Goal: Task Accomplishment & Management: Use online tool/utility

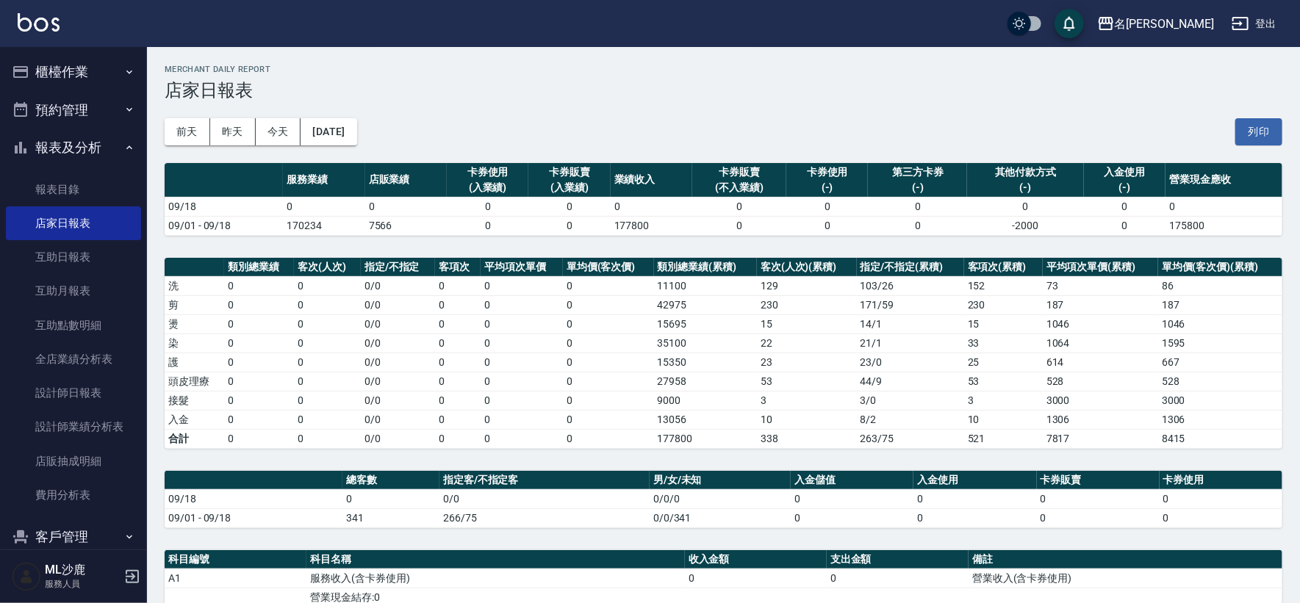
click at [123, 71] on icon "button" at bounding box center [129, 72] width 12 height 12
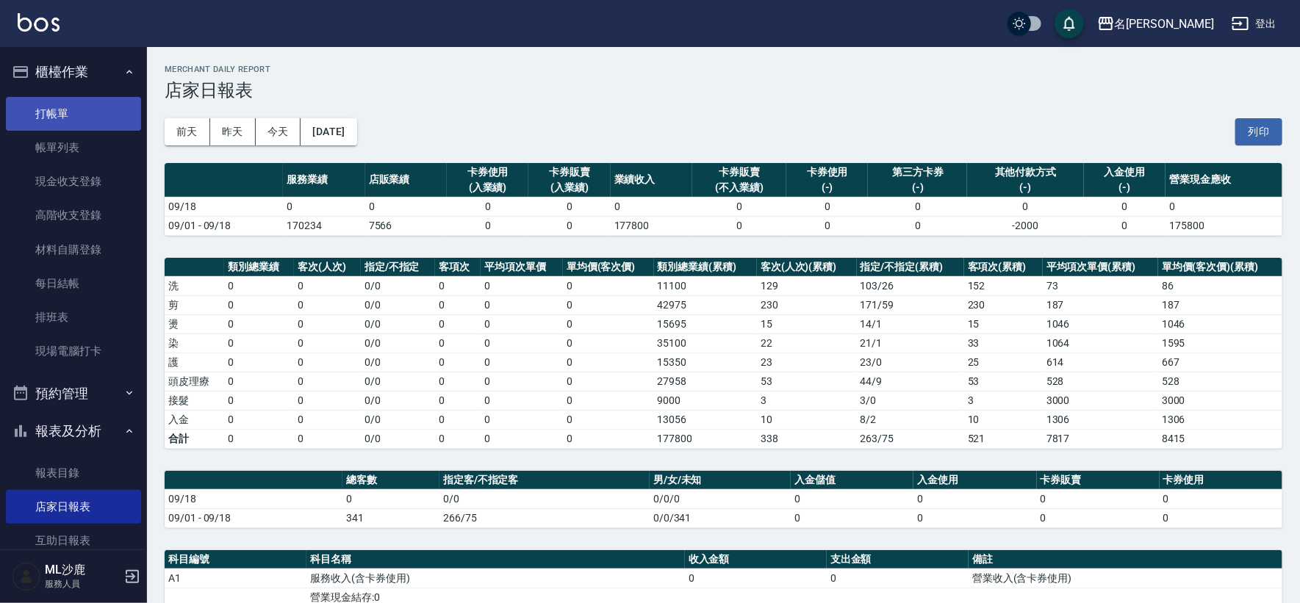
click at [91, 113] on link "打帳單" at bounding box center [73, 114] width 135 height 34
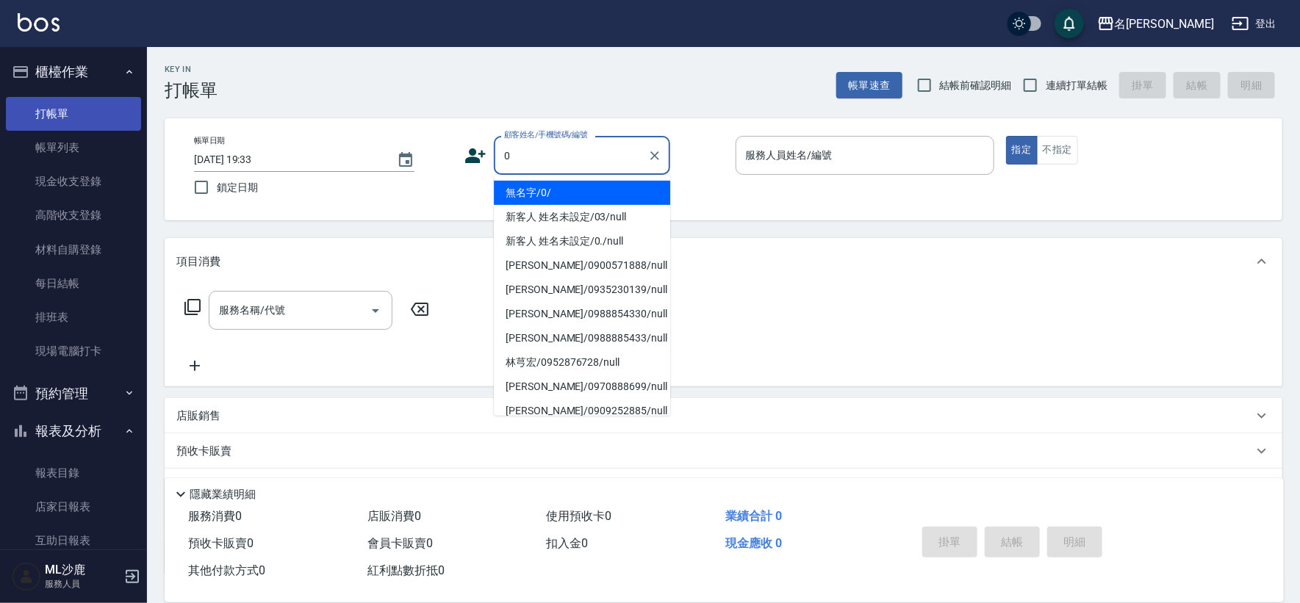
type input "無名字/0/"
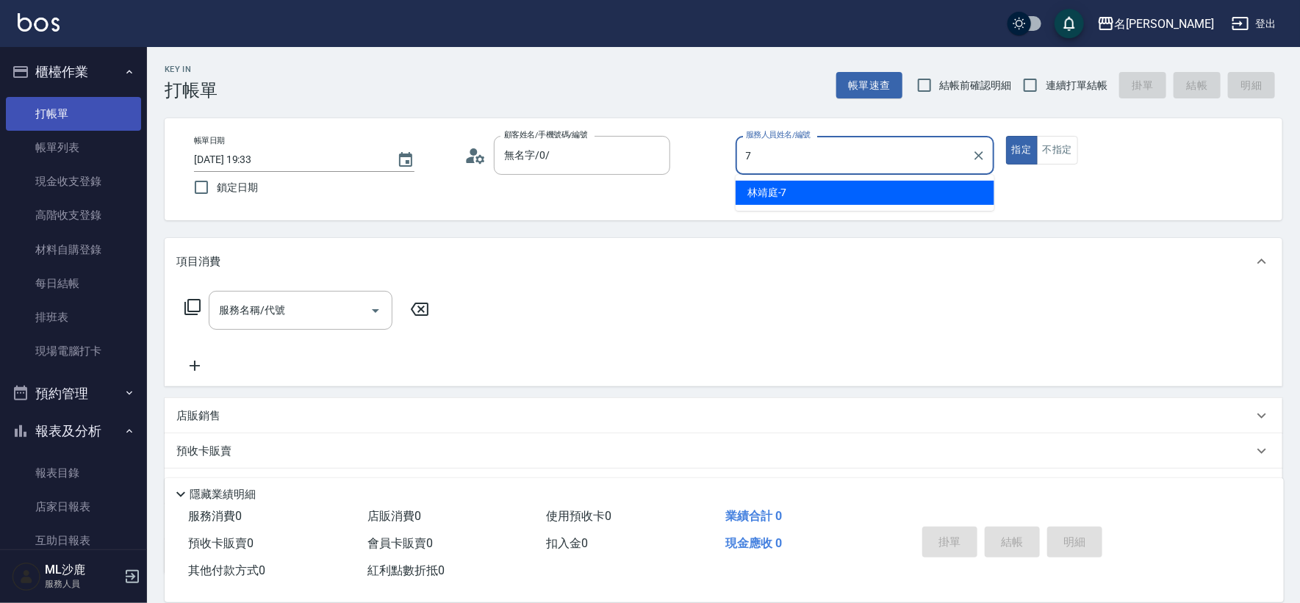
type input "[PERSON_NAME]-7"
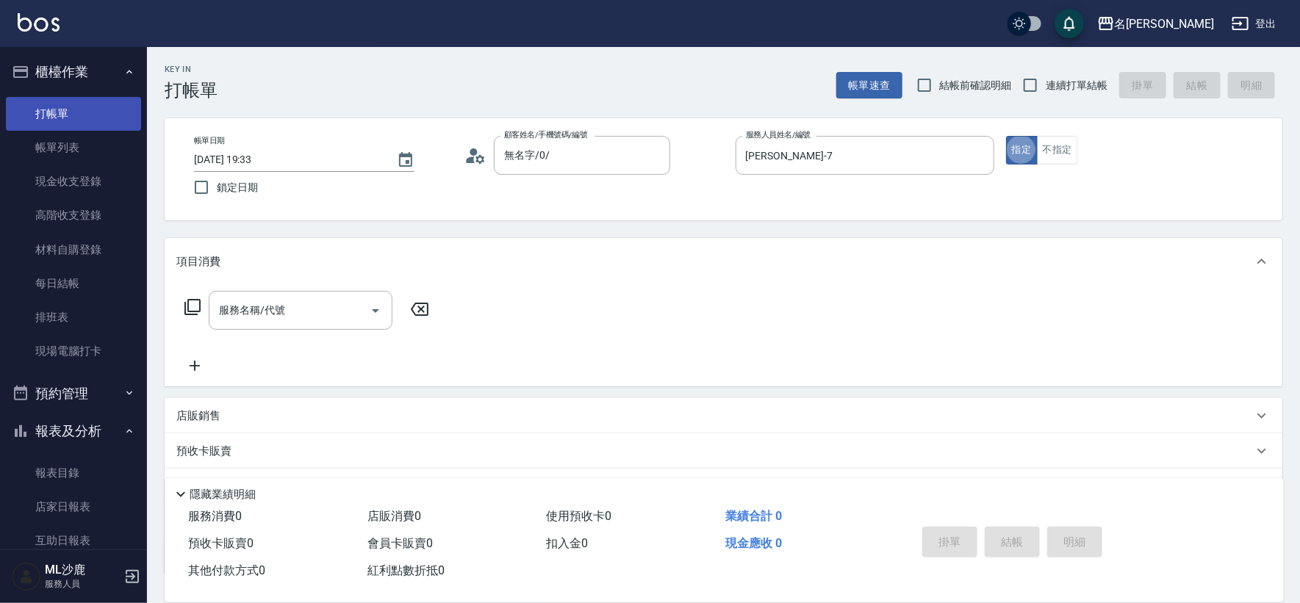
type button "true"
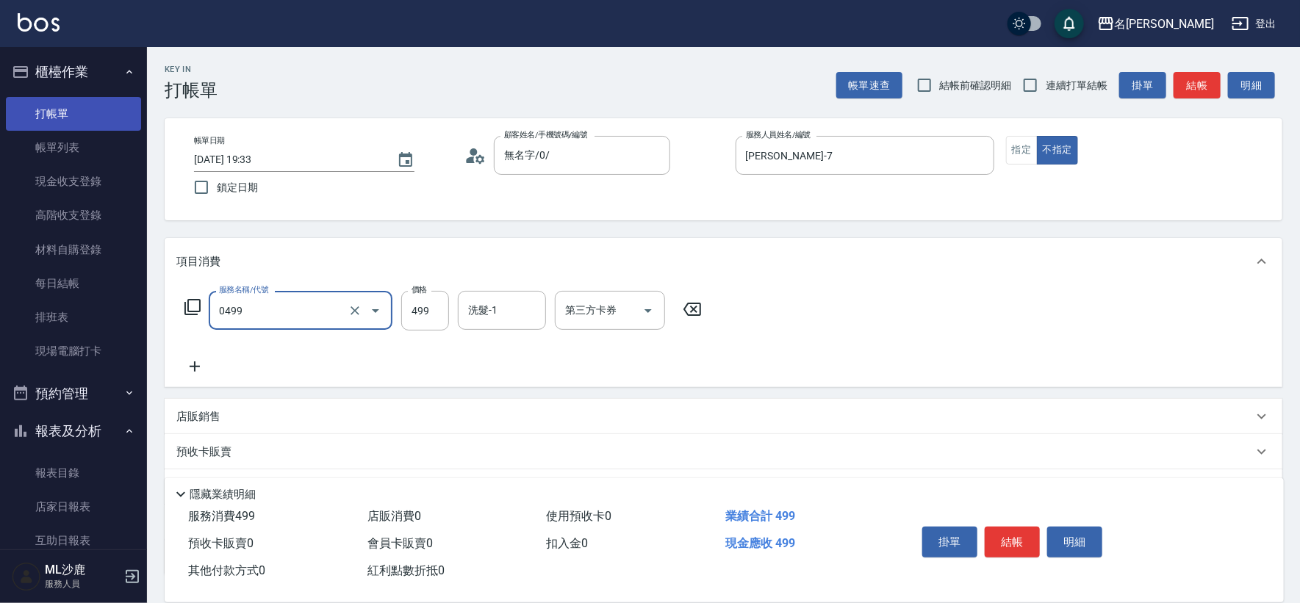
type input "[PERSON_NAME]499(0499)"
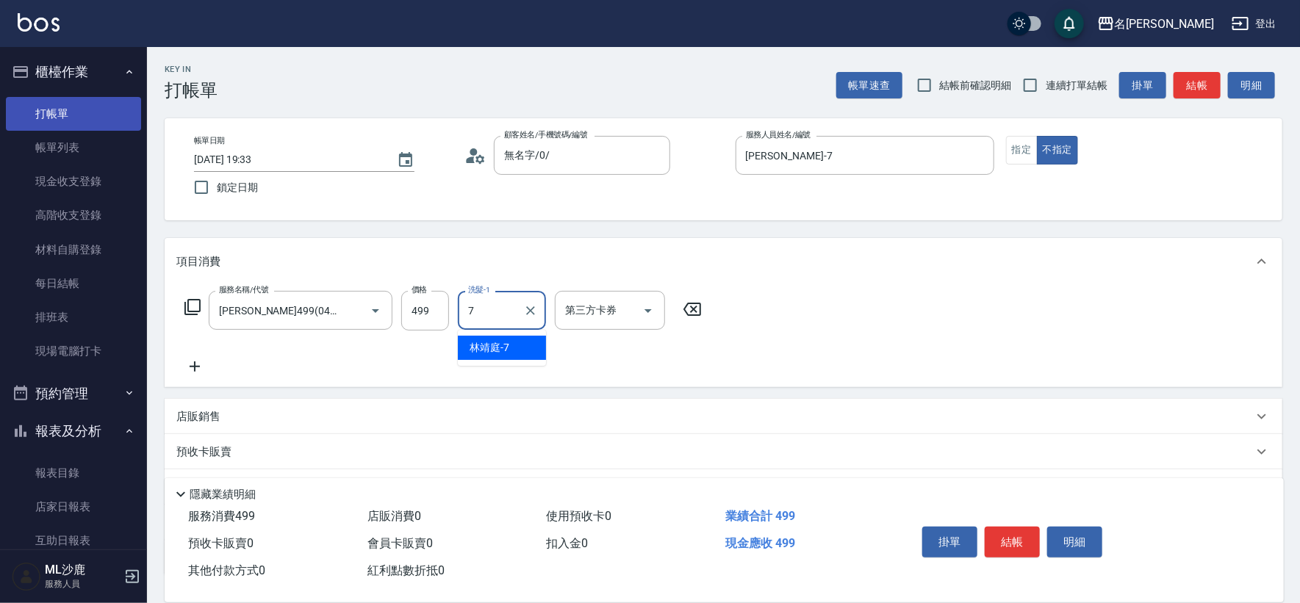
type input "[PERSON_NAME]-7"
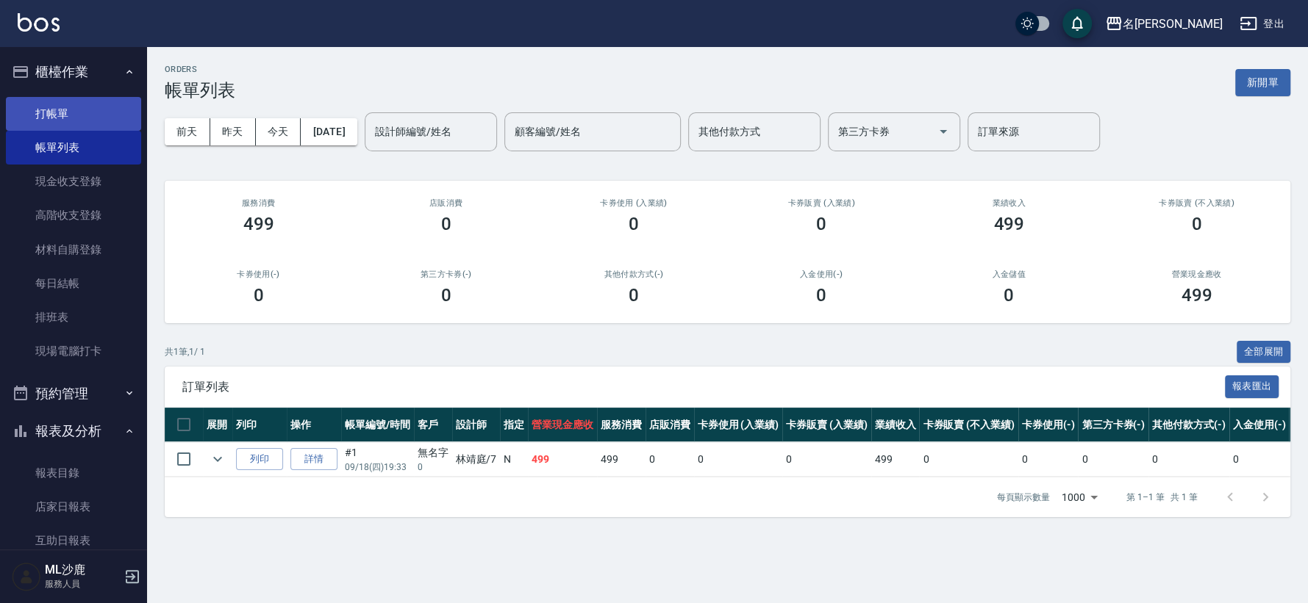
click at [90, 115] on link "打帳單" at bounding box center [73, 114] width 135 height 34
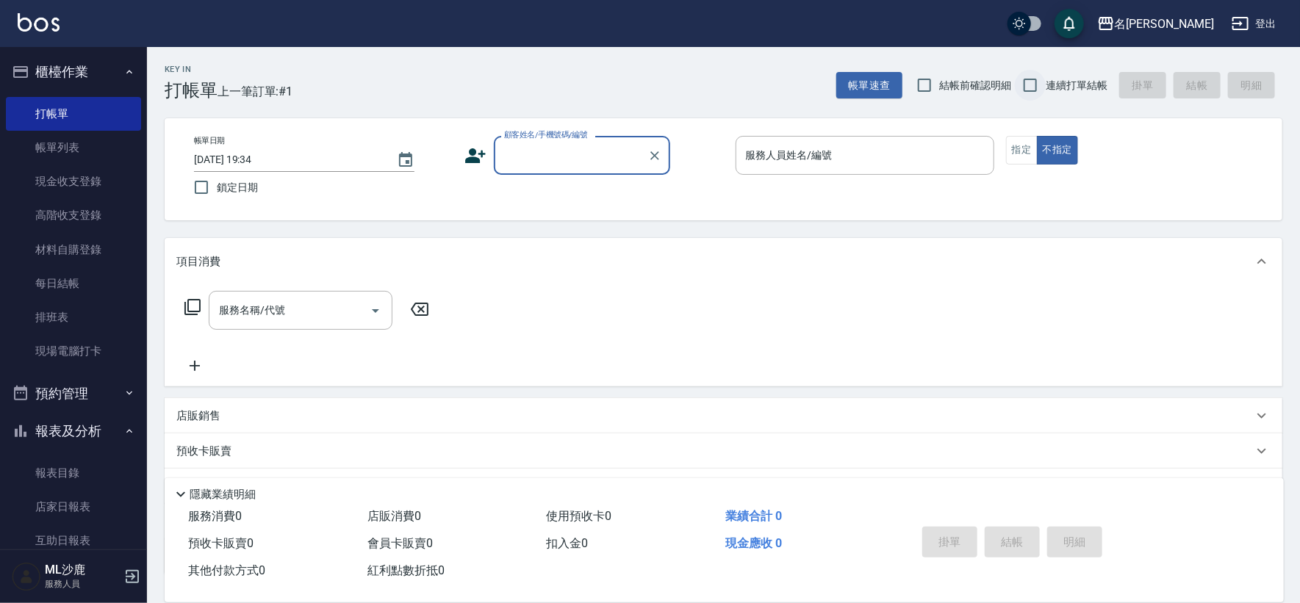
click at [1030, 85] on input "連續打單結帳" at bounding box center [1030, 85] width 31 height 31
checkbox input "true"
click at [558, 162] on div "顧客姓名/手機號碼/編號 顧客姓名/手機號碼/編號" at bounding box center [582, 155] width 176 height 39
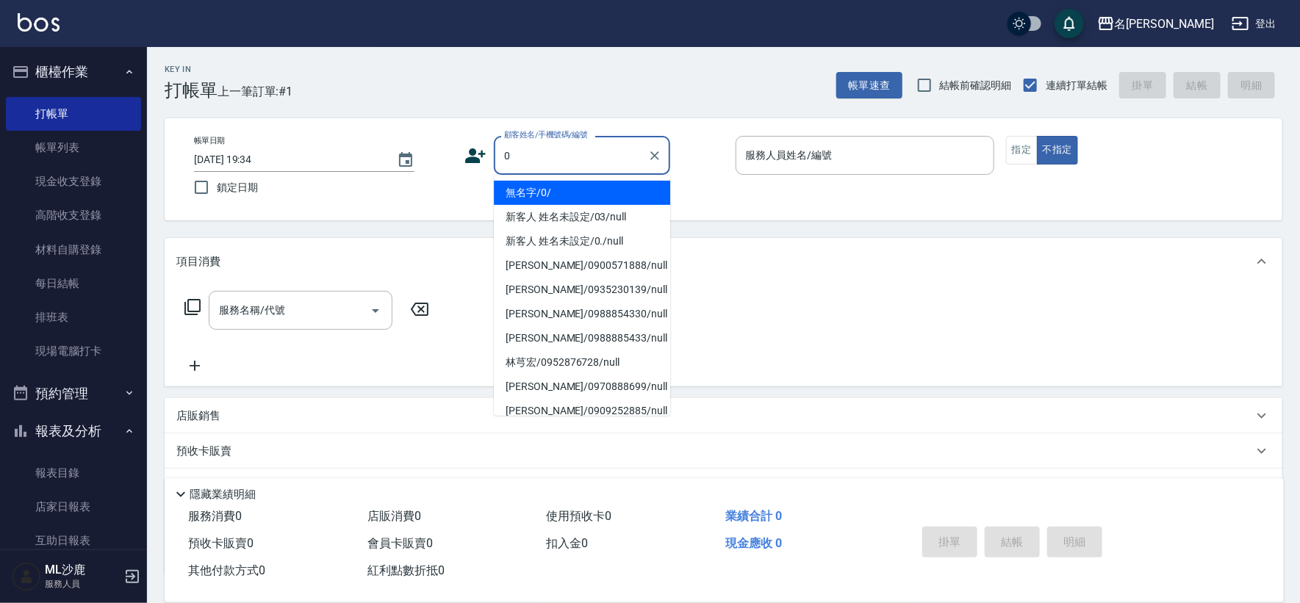
type input "無名字/0/"
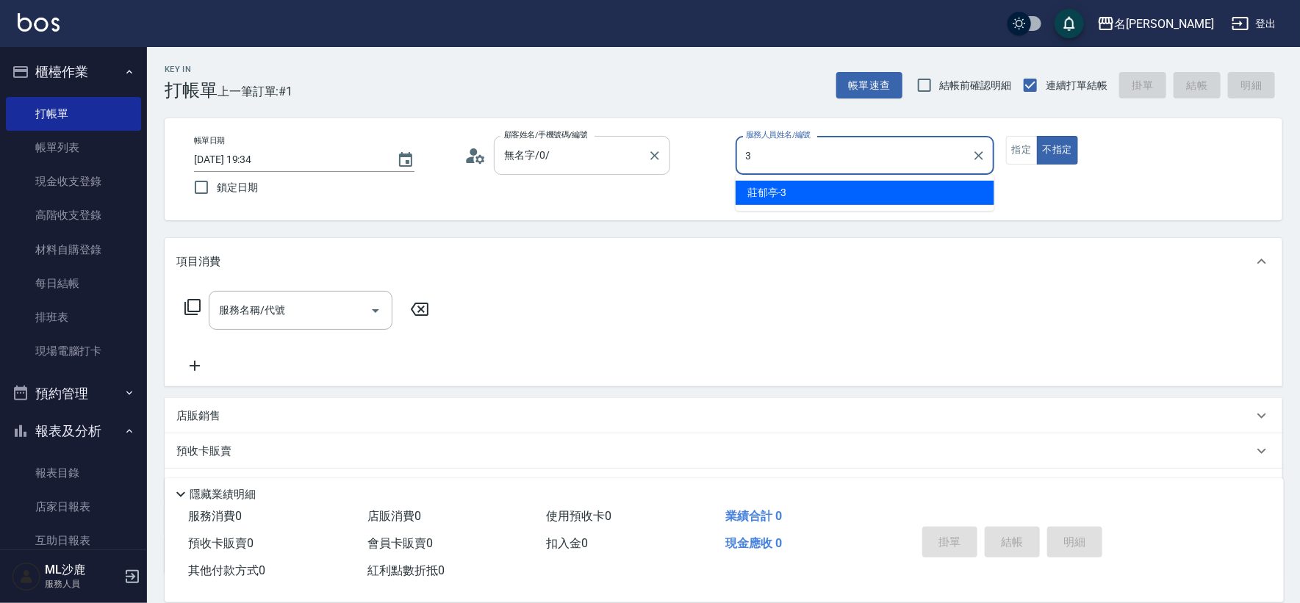
type input "[PERSON_NAME]-3"
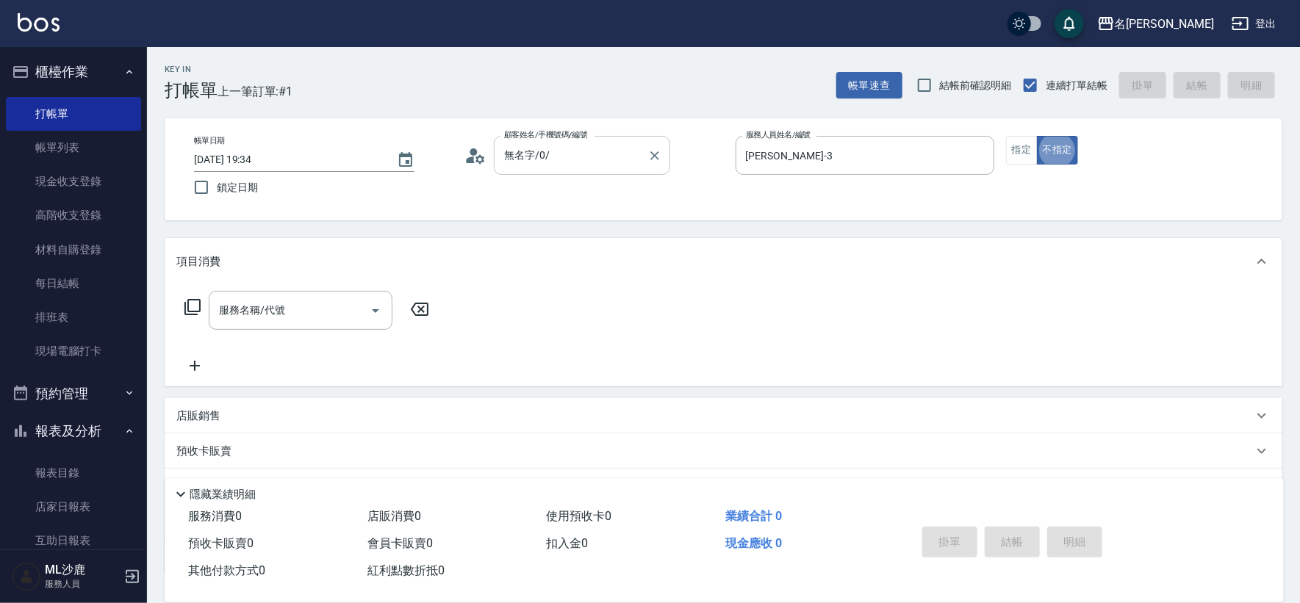
type button "false"
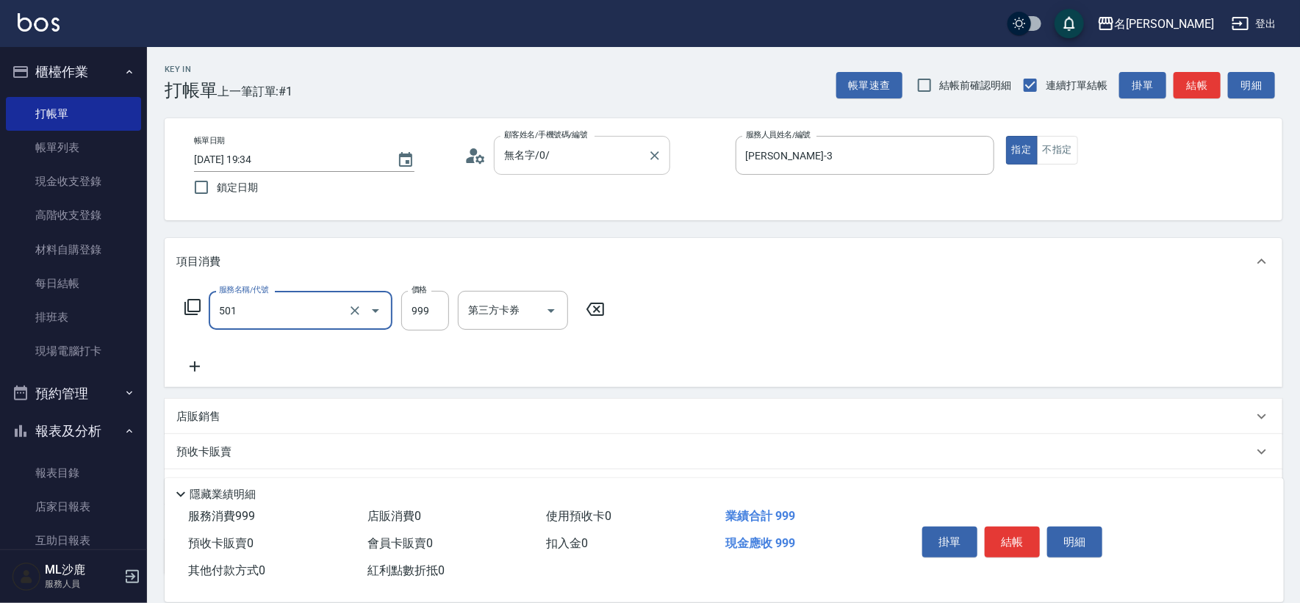
type input "染髮(501)"
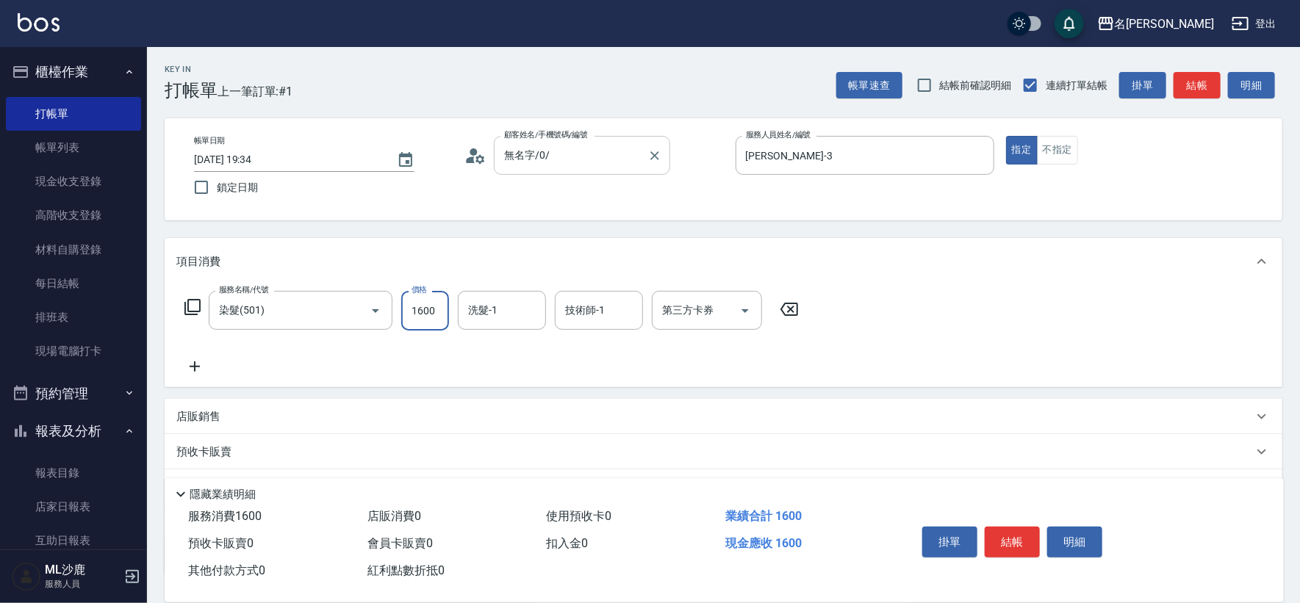
type input "1600"
type input "[PERSON_NAME]-34"
type input "4"
click at [584, 310] on div "技術師-1 技術師-1" at bounding box center [599, 310] width 88 height 39
click at [584, 310] on label "技術師-1" at bounding box center [585, 310] width 40 height 15
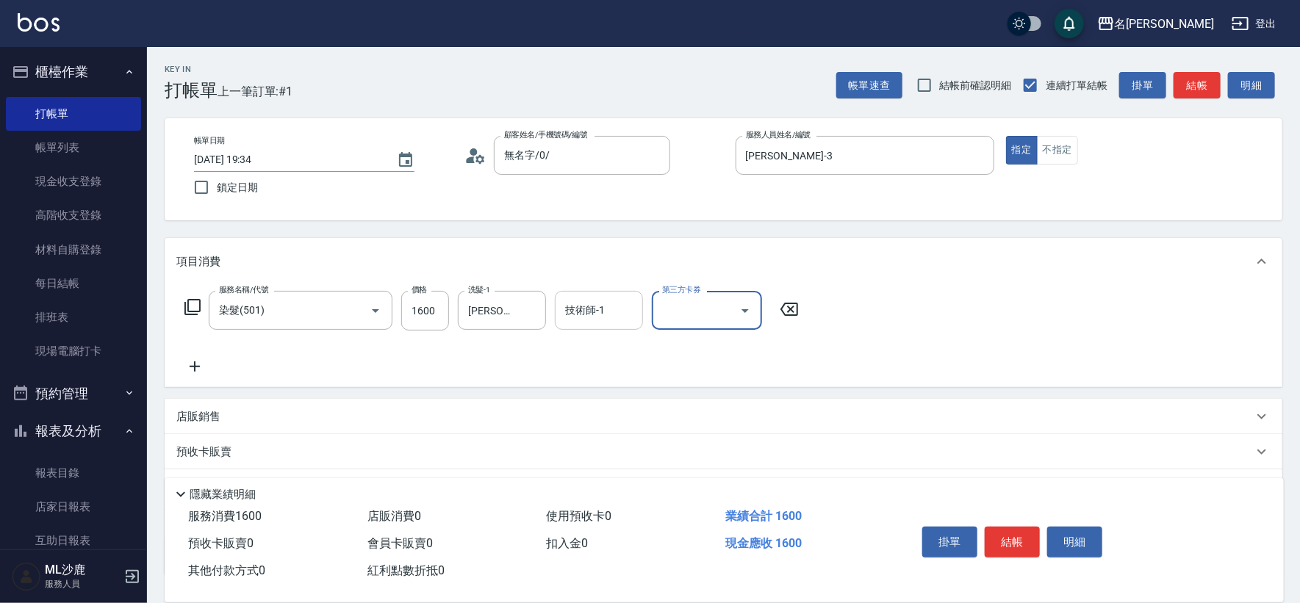
click at [584, 310] on input "技術師-1" at bounding box center [599, 311] width 75 height 26
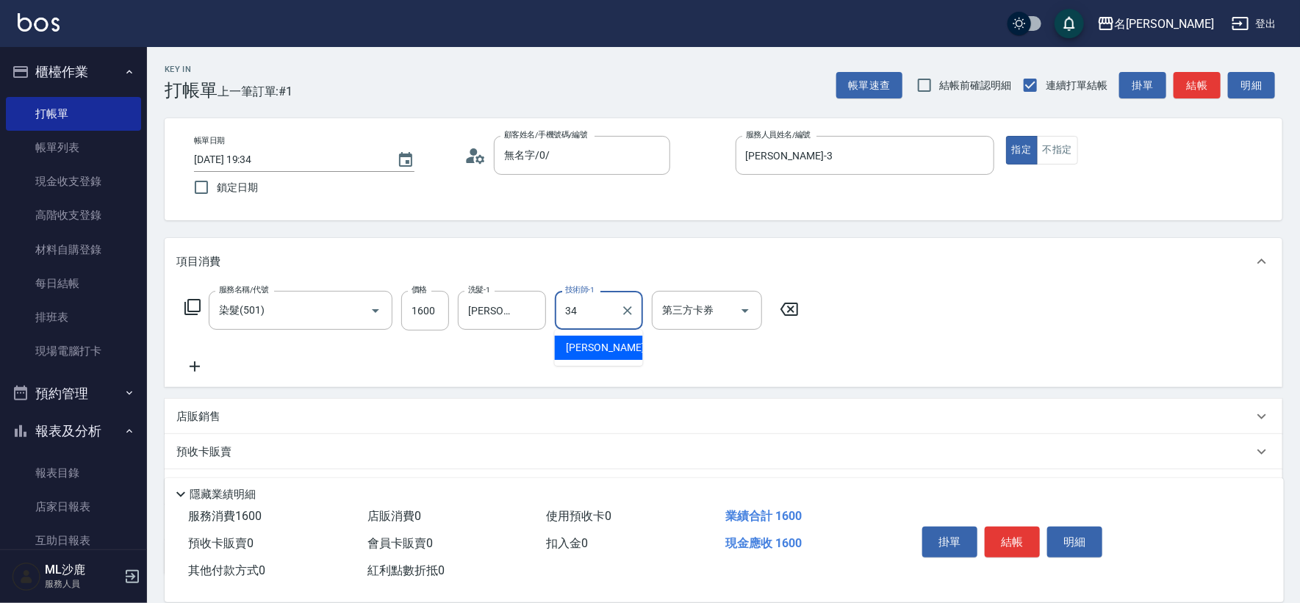
type input "[PERSON_NAME]-34"
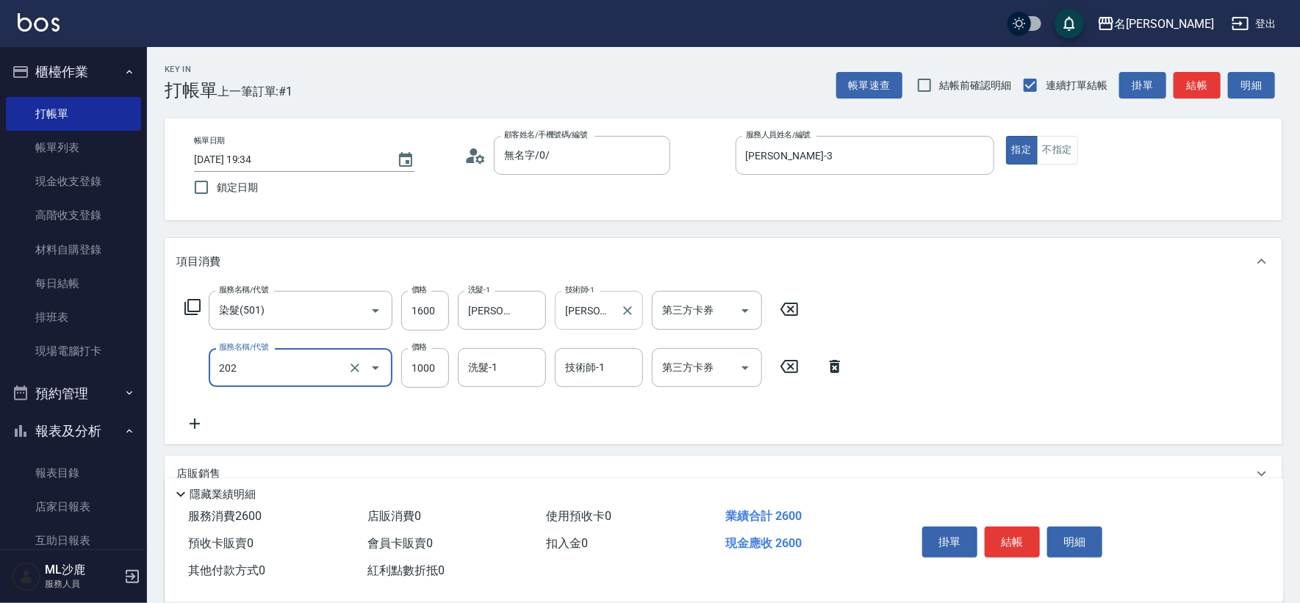
type input "燙髮(202)"
type input "1500"
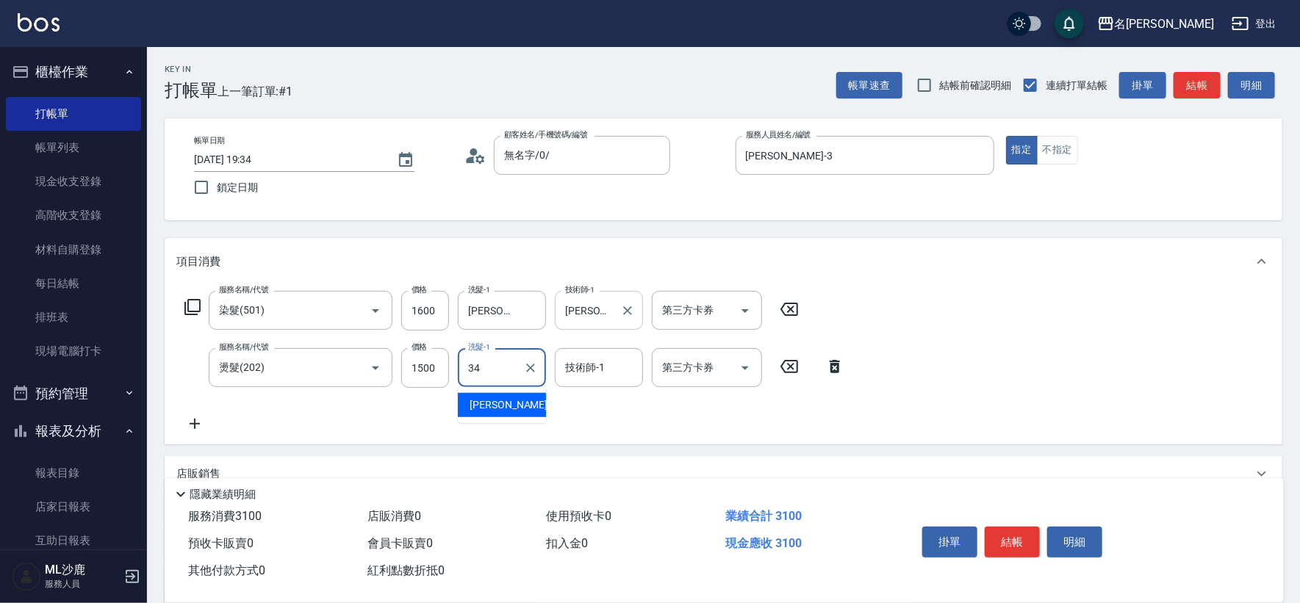
type input "[PERSON_NAME]-34"
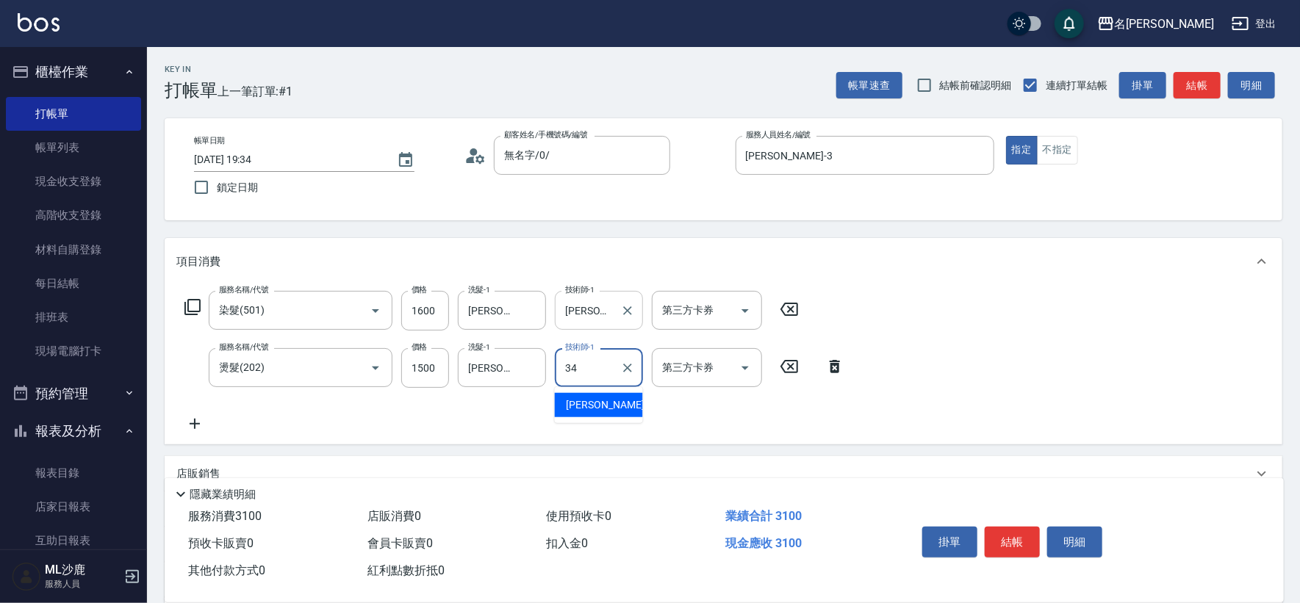
type input "[PERSON_NAME]-34"
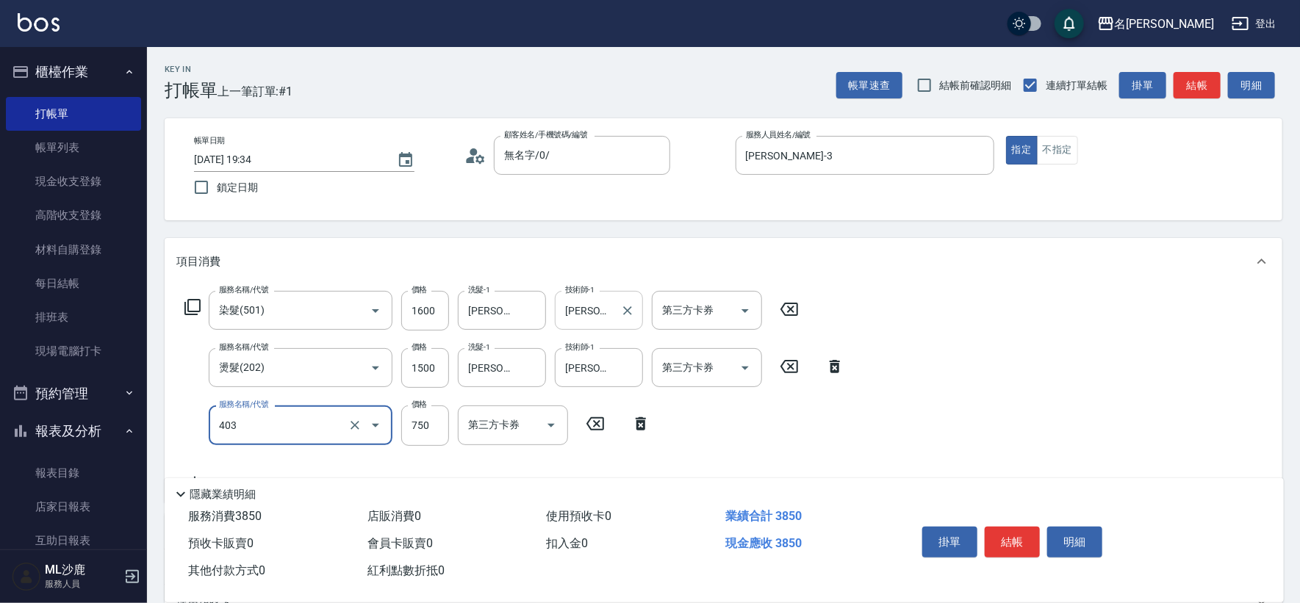
type input "750護(403)"
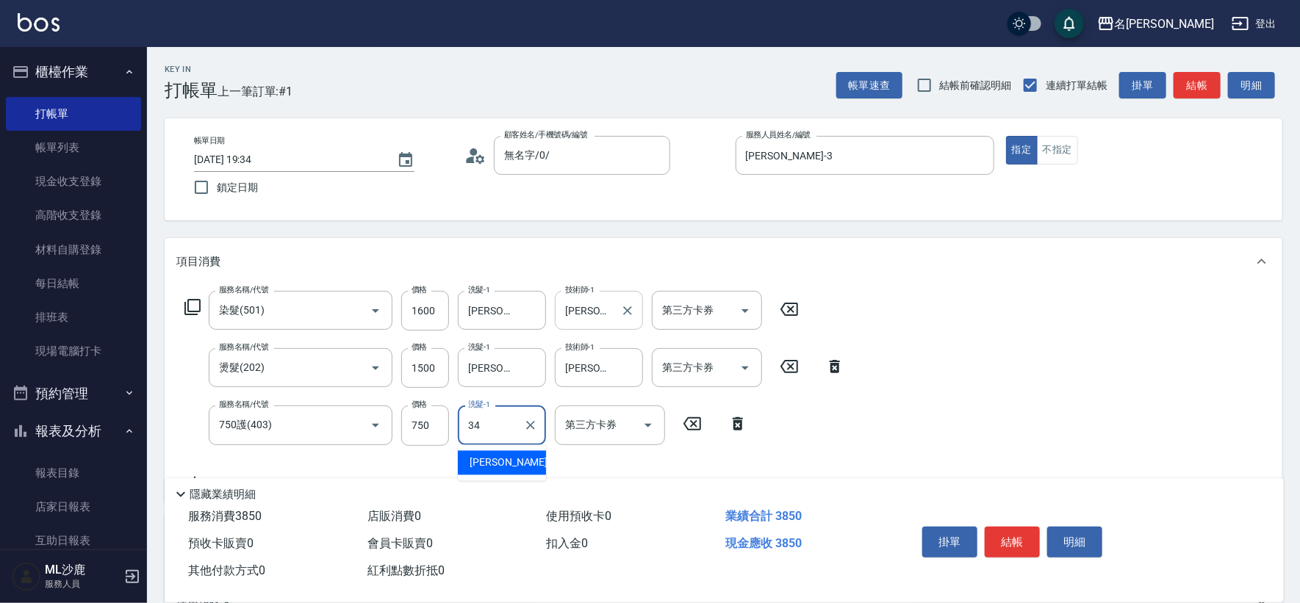
type input "[PERSON_NAME]-34"
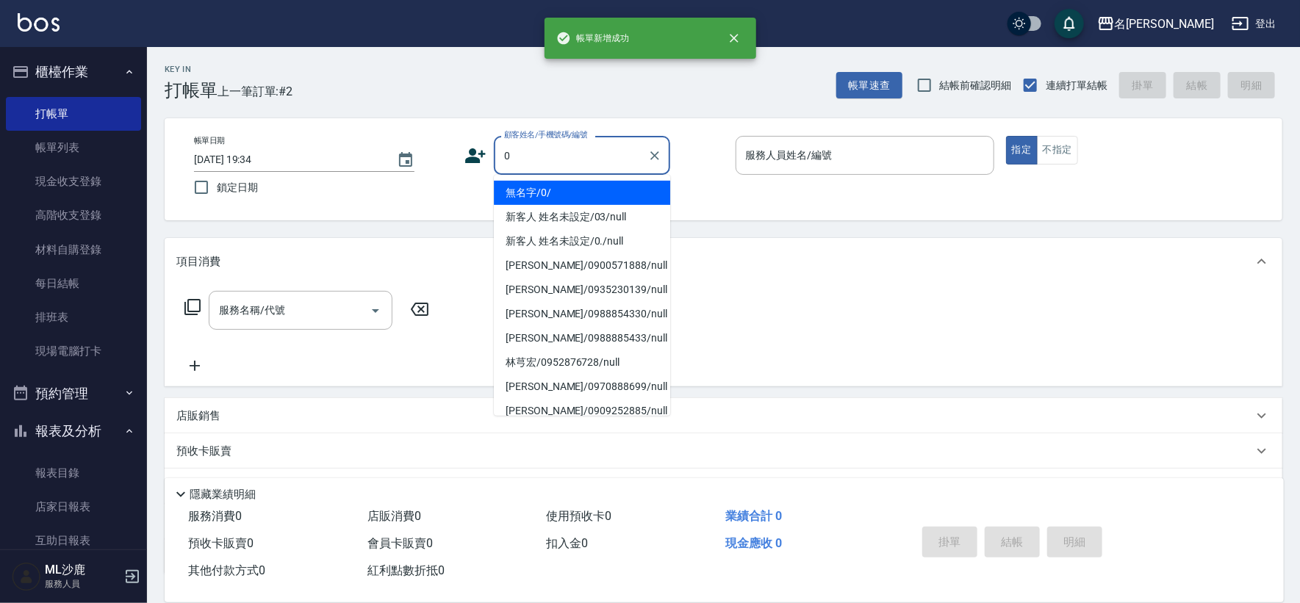
type input "無名字/0/"
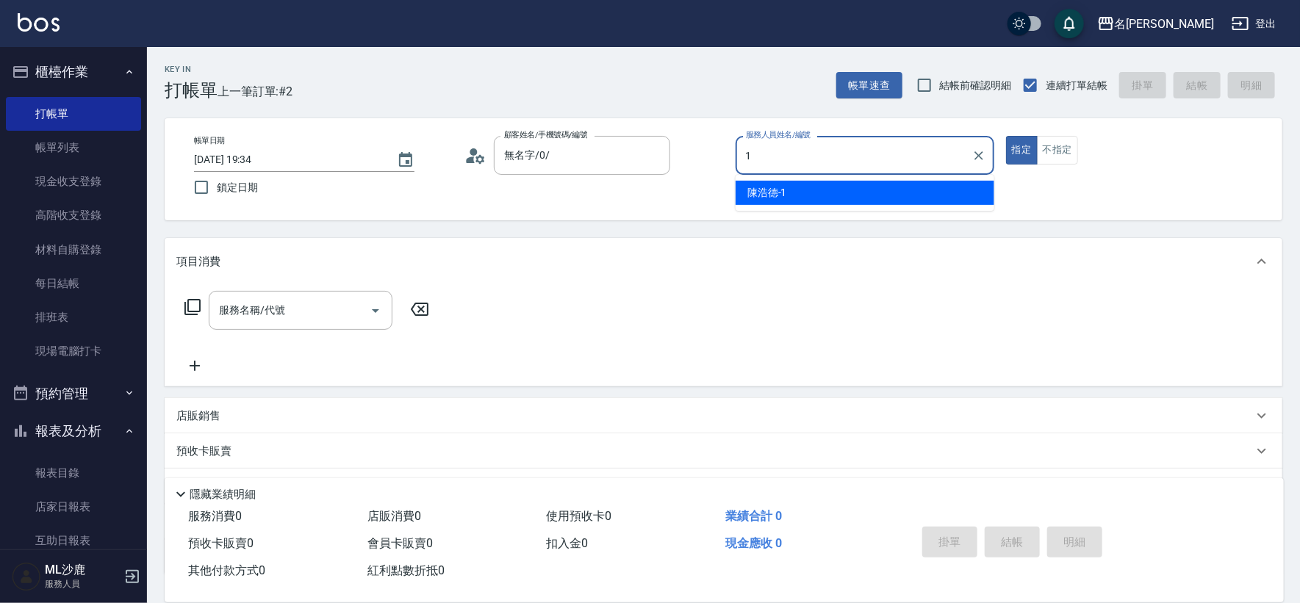
type input "[PERSON_NAME]1"
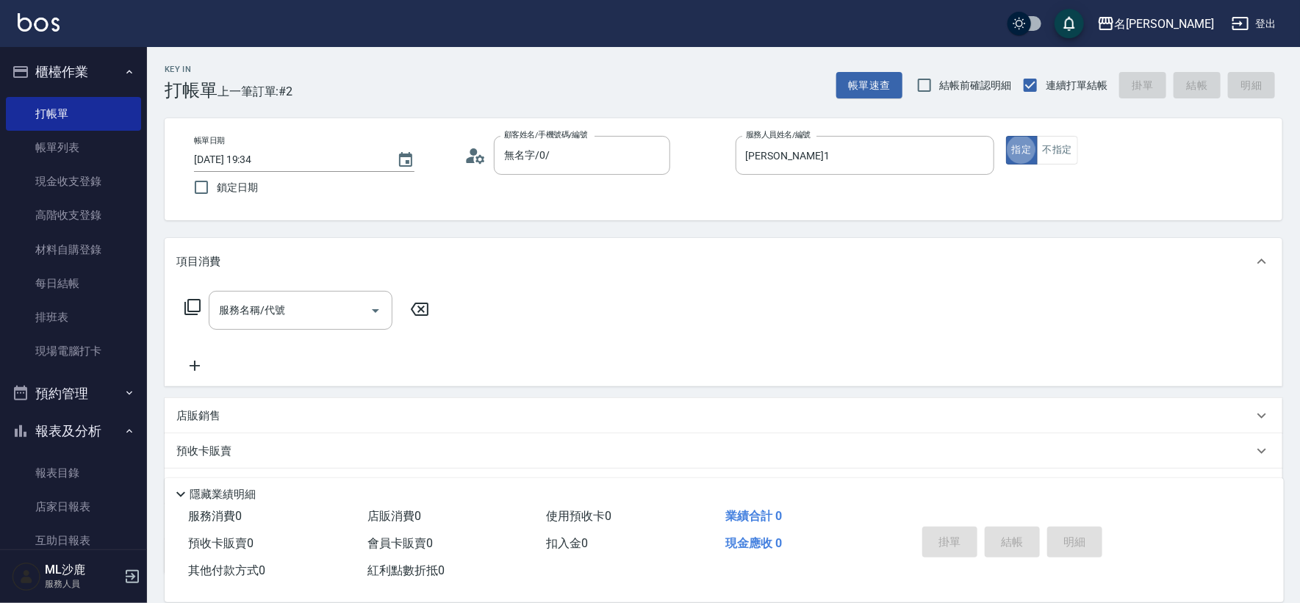
type button "true"
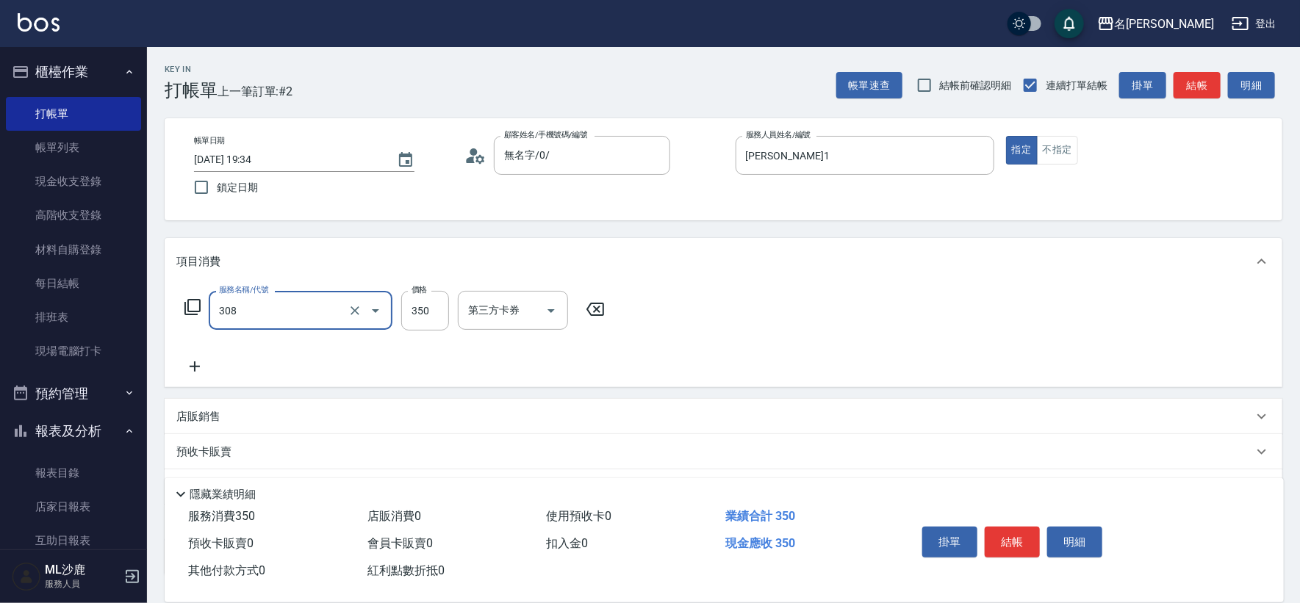
type input "洗+剪(308)"
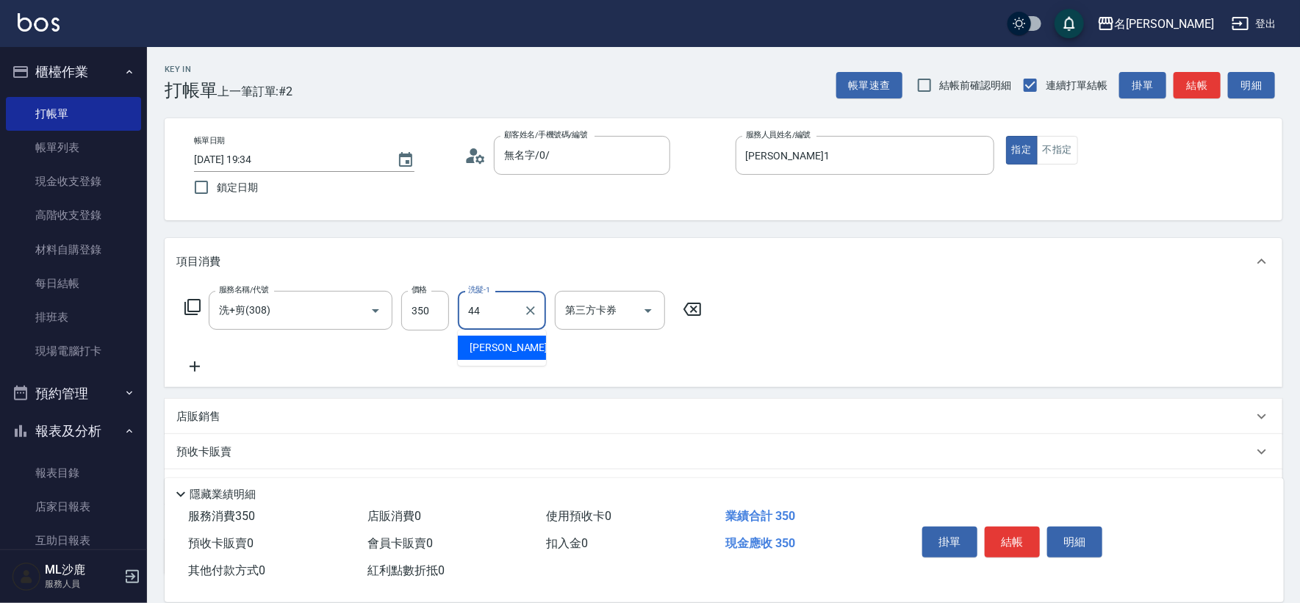
type input "[PERSON_NAME]-44"
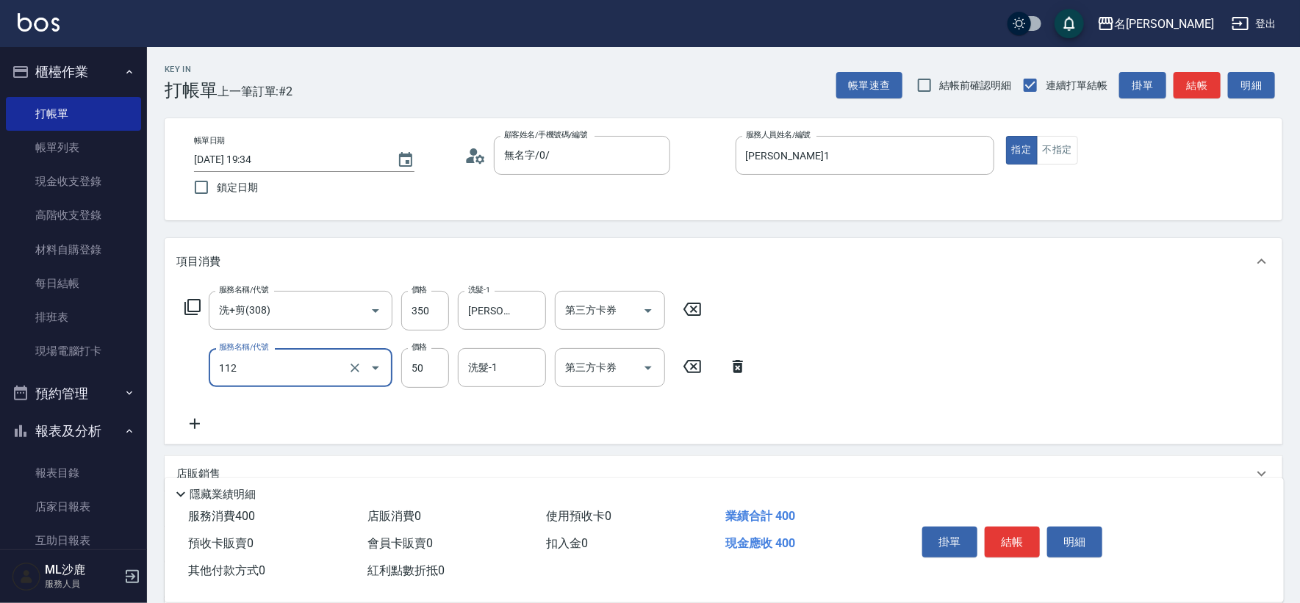
type input "精油50(112)"
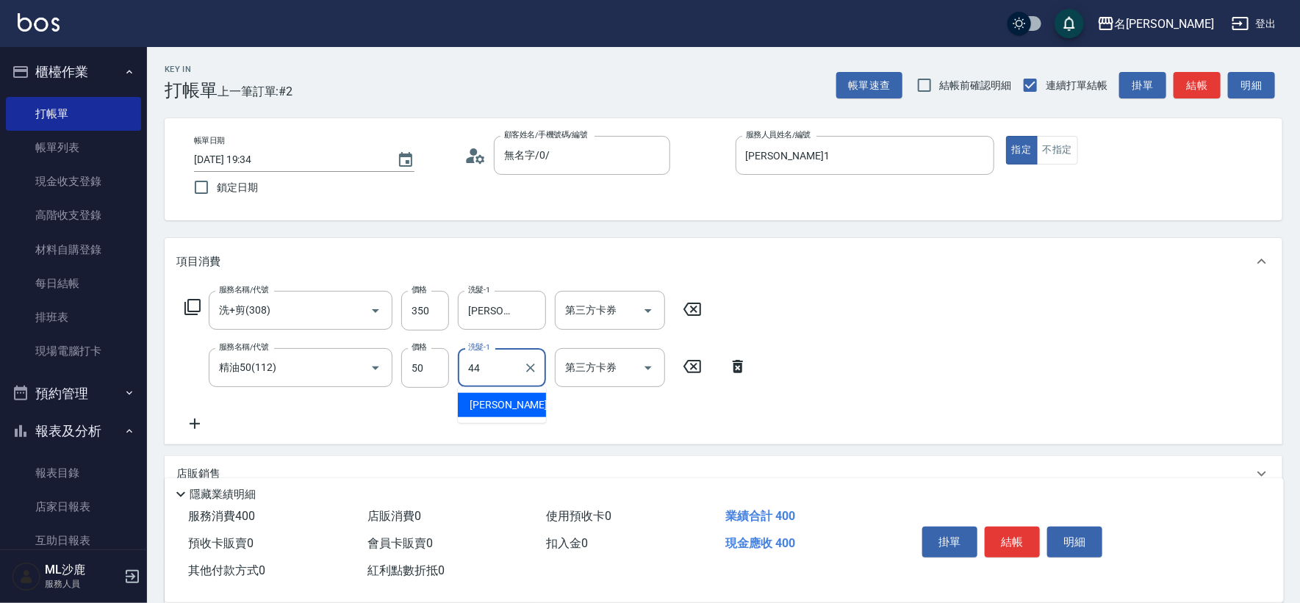
type input "[PERSON_NAME]-44"
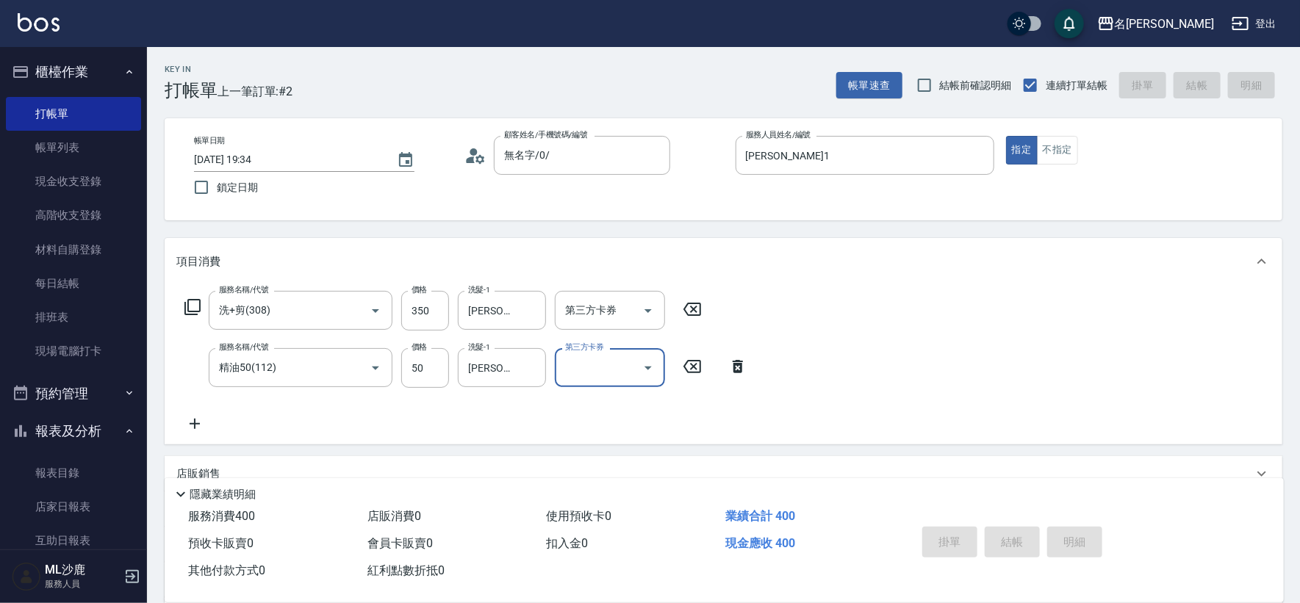
type input "[DATE] 19:35"
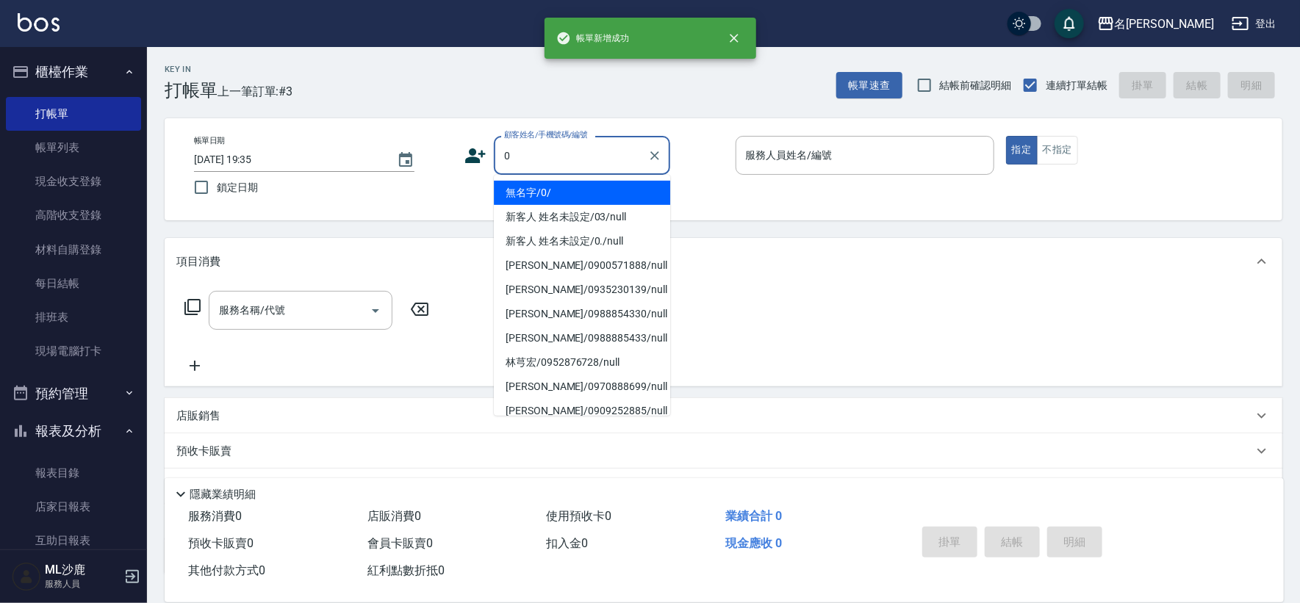
type input "無名字/0/"
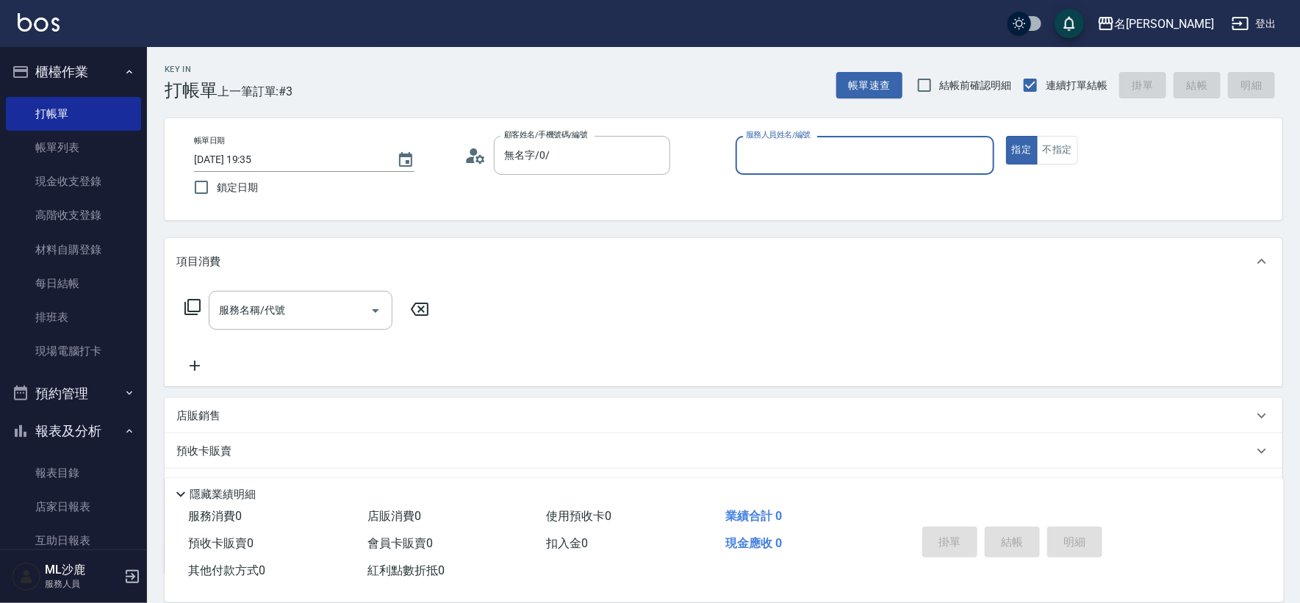
click at [1006, 136] on button "指定" at bounding box center [1022, 150] width 32 height 29
click at [780, 151] on div "服務人員姓名/編號 服務人員姓名/編號" at bounding box center [865, 155] width 259 height 39
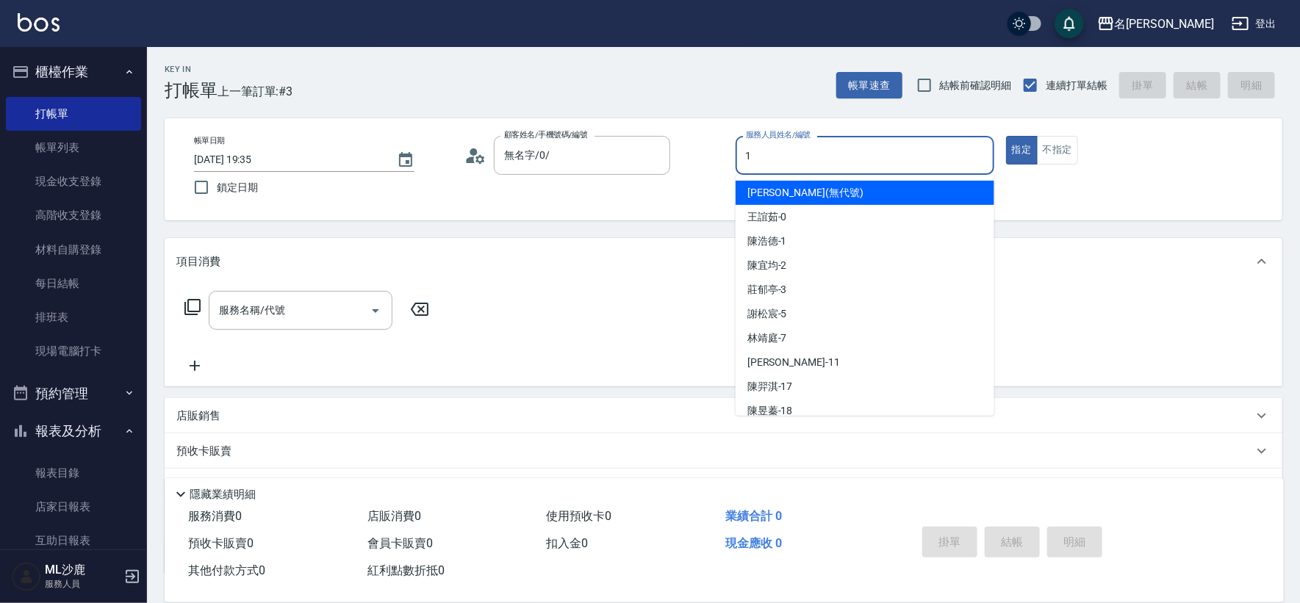
type input "[PERSON_NAME]1"
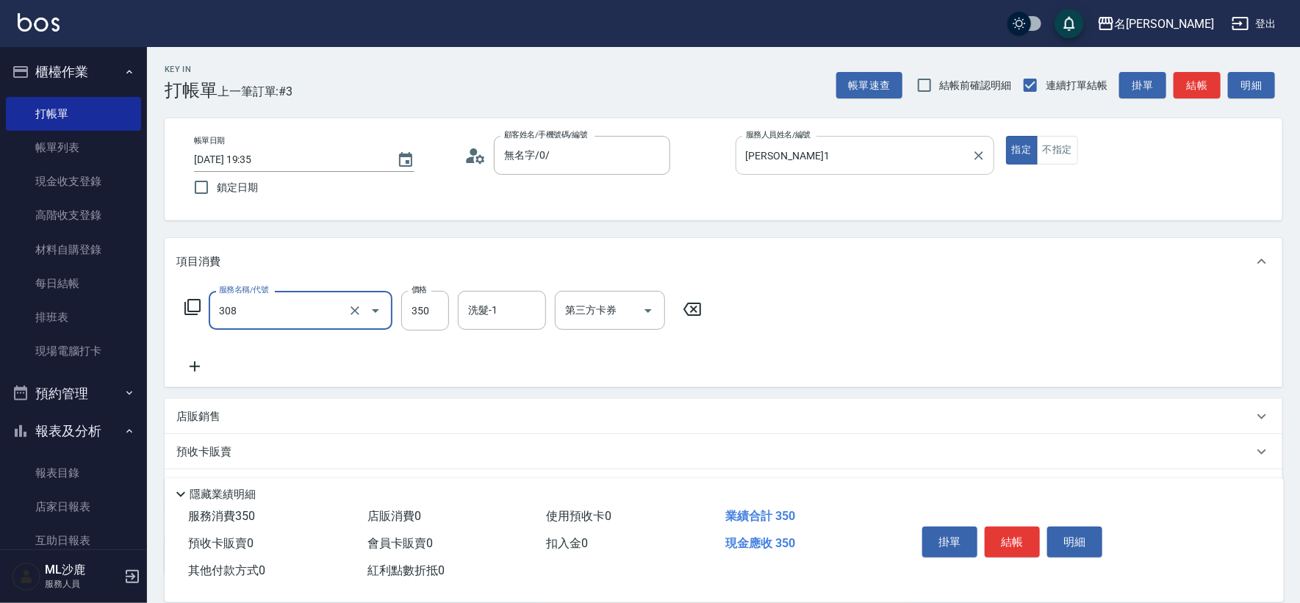
type input "洗+剪(308)"
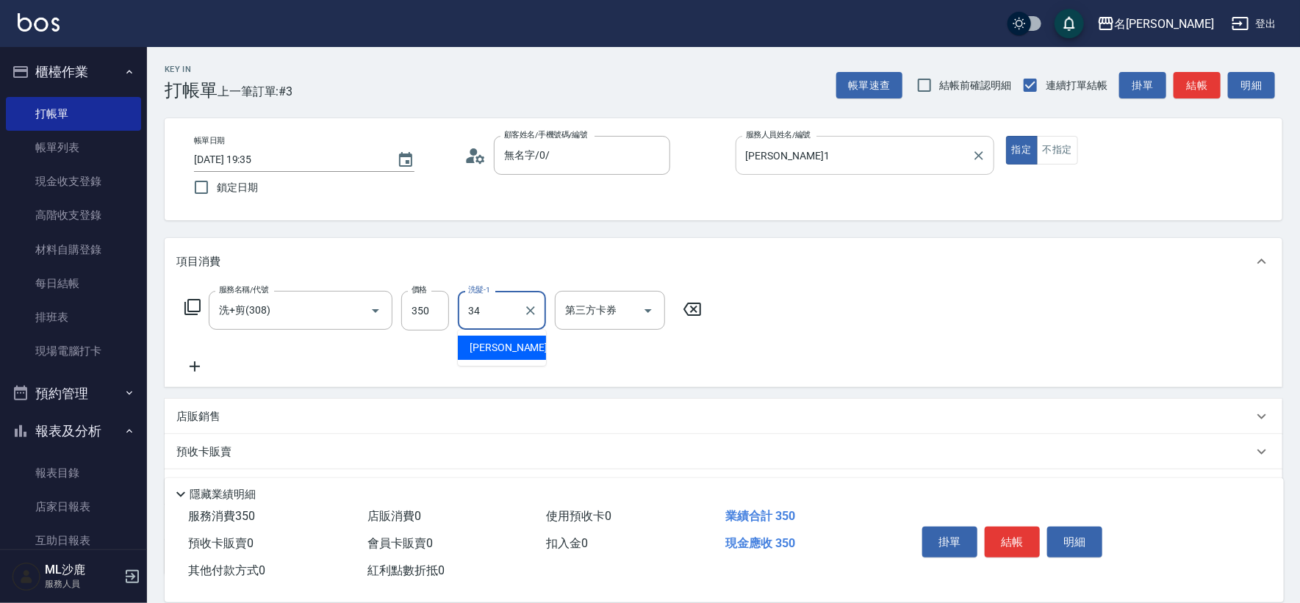
type input "[PERSON_NAME]-34"
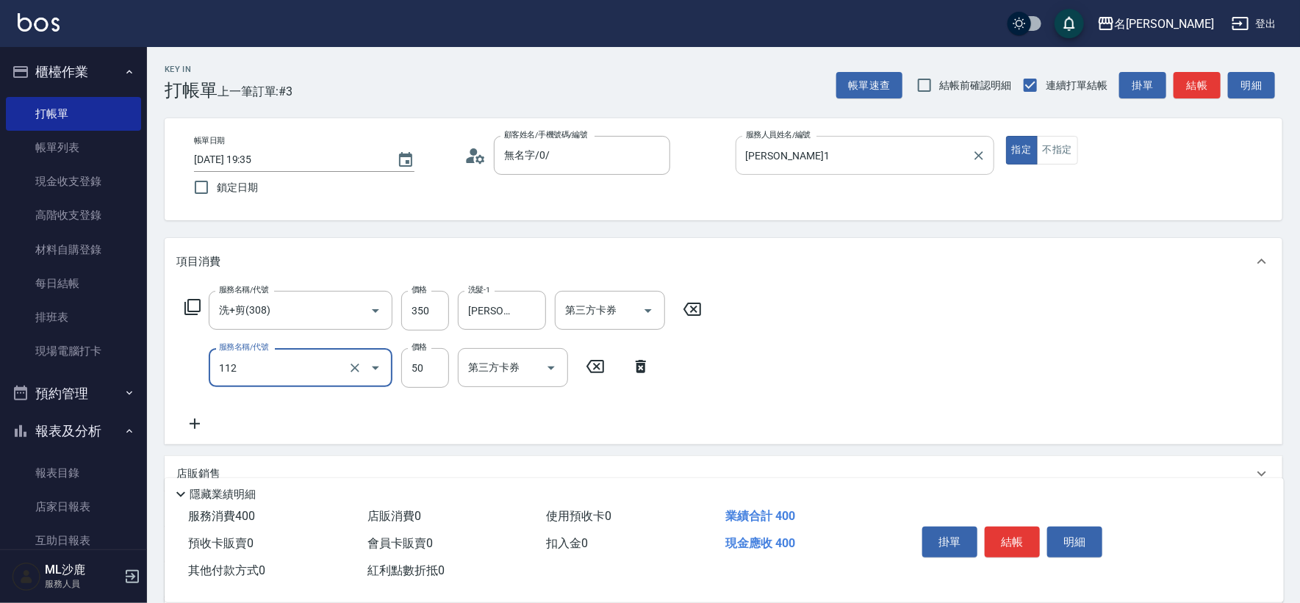
type input "精油50(112)"
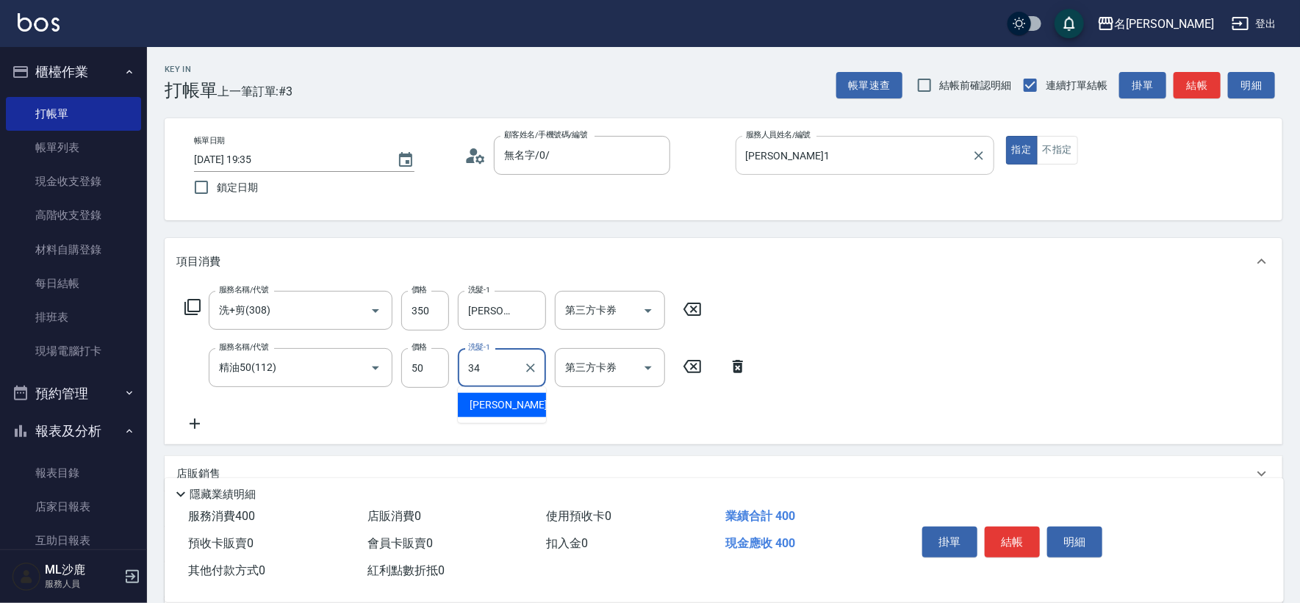
type input "[PERSON_NAME]-34"
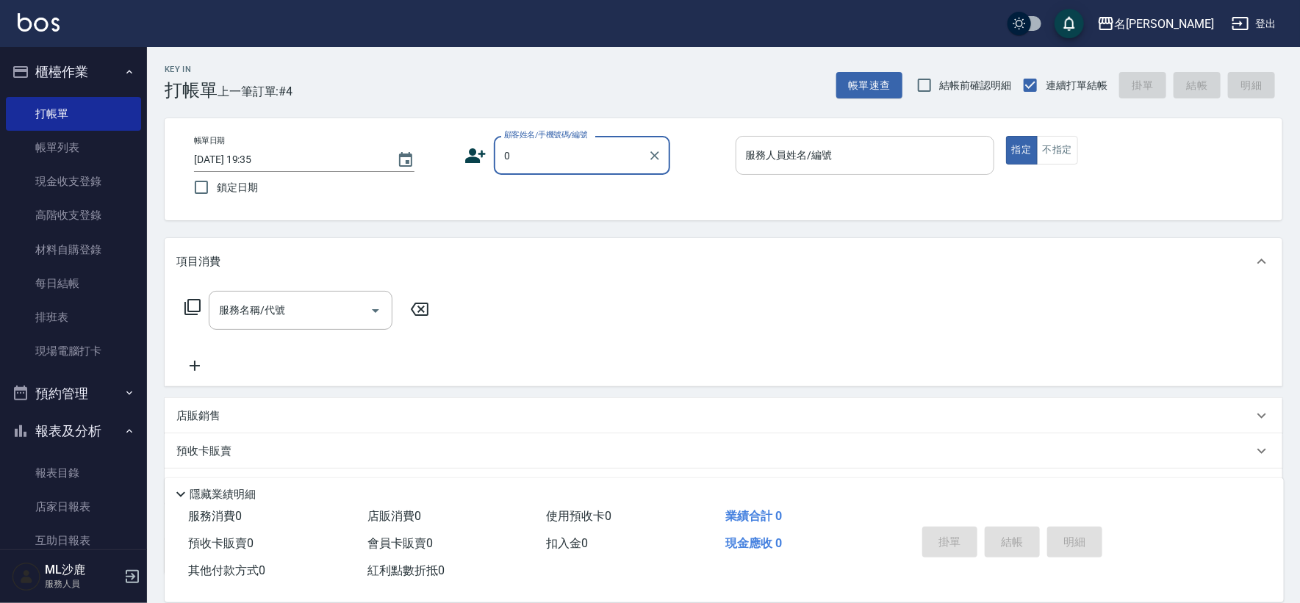
type input "無名字/0/"
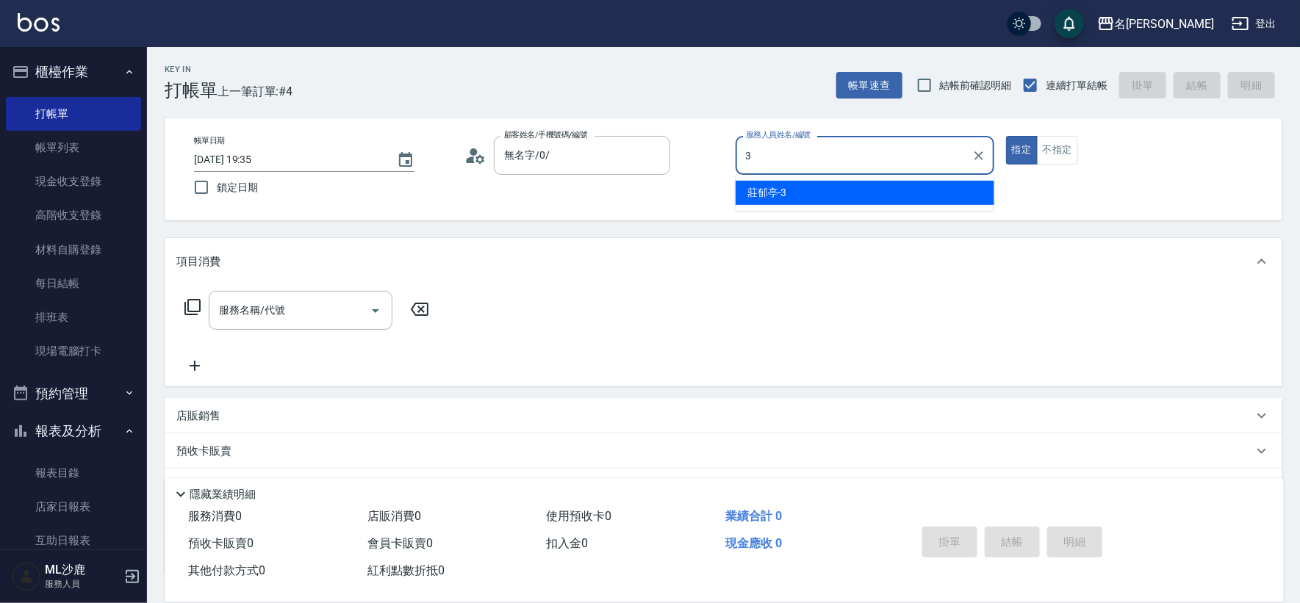
type input "[PERSON_NAME]-3"
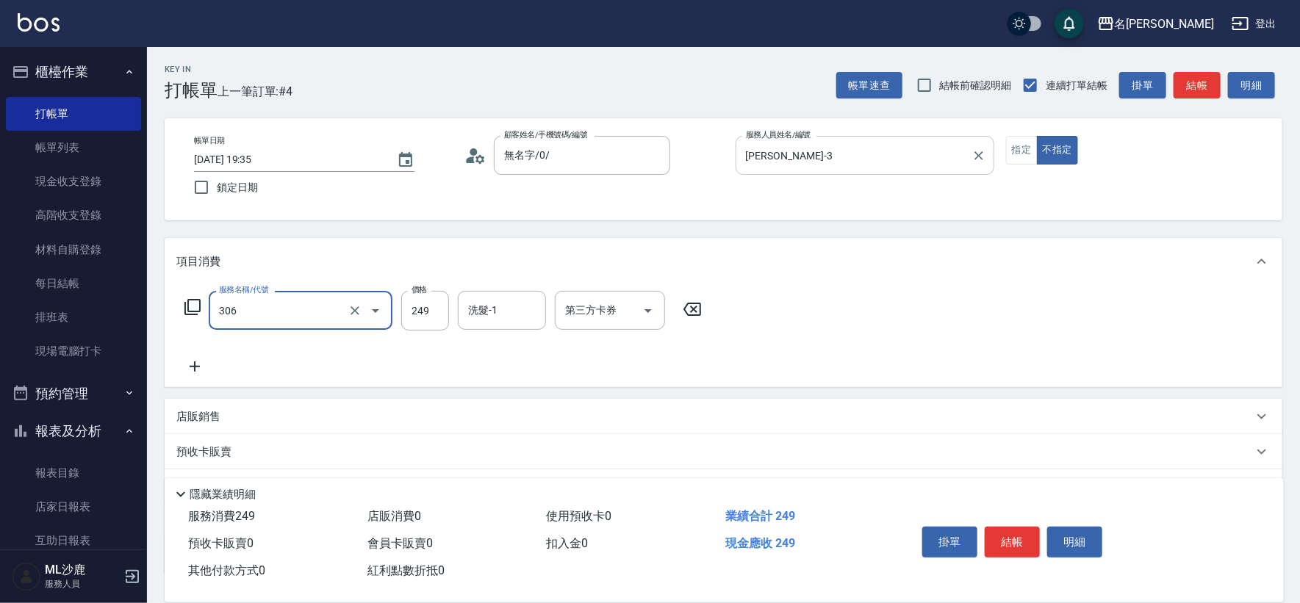
type input "剪髮(306)"
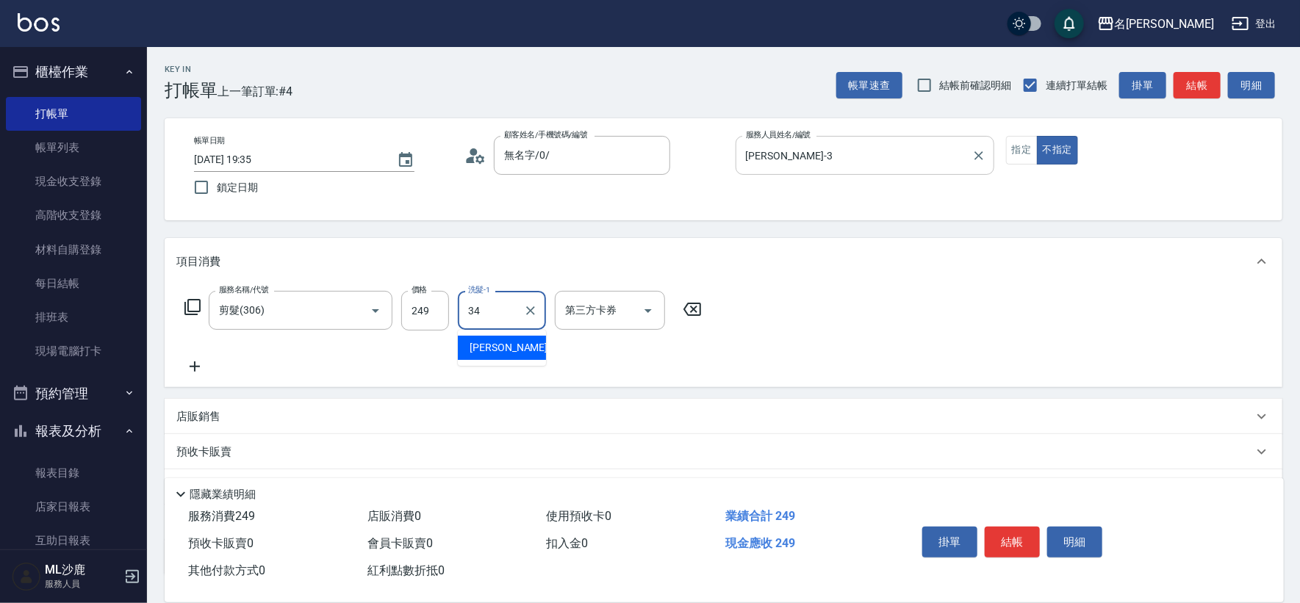
type input "[PERSON_NAME]-34"
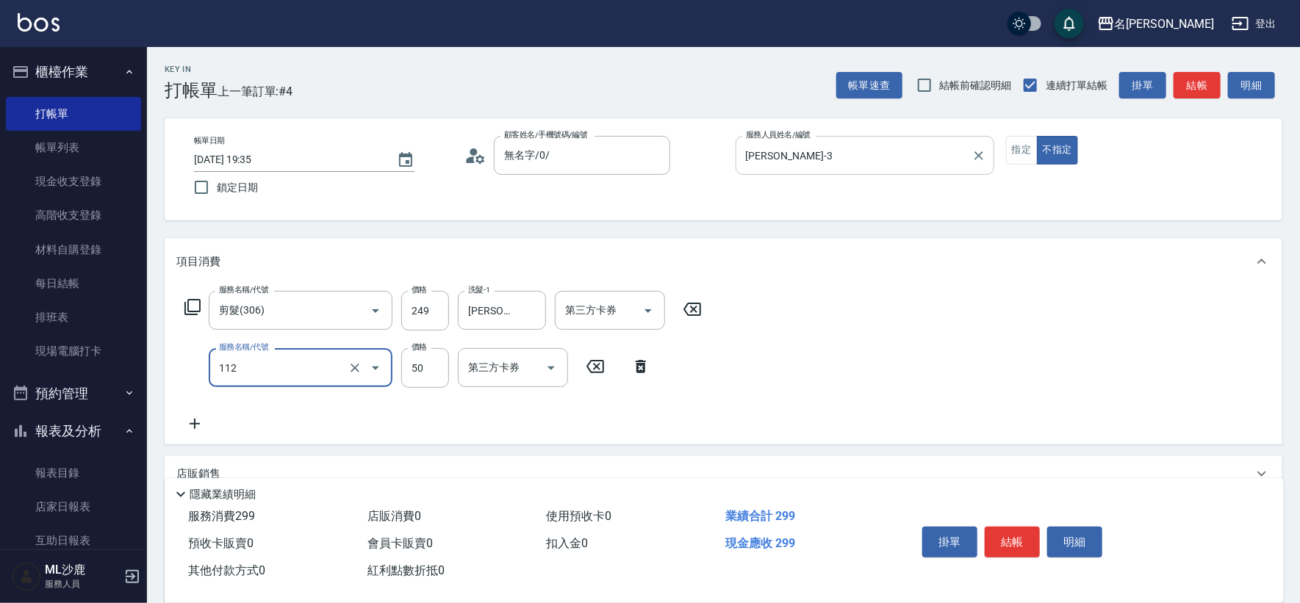
type input "精油50(112)"
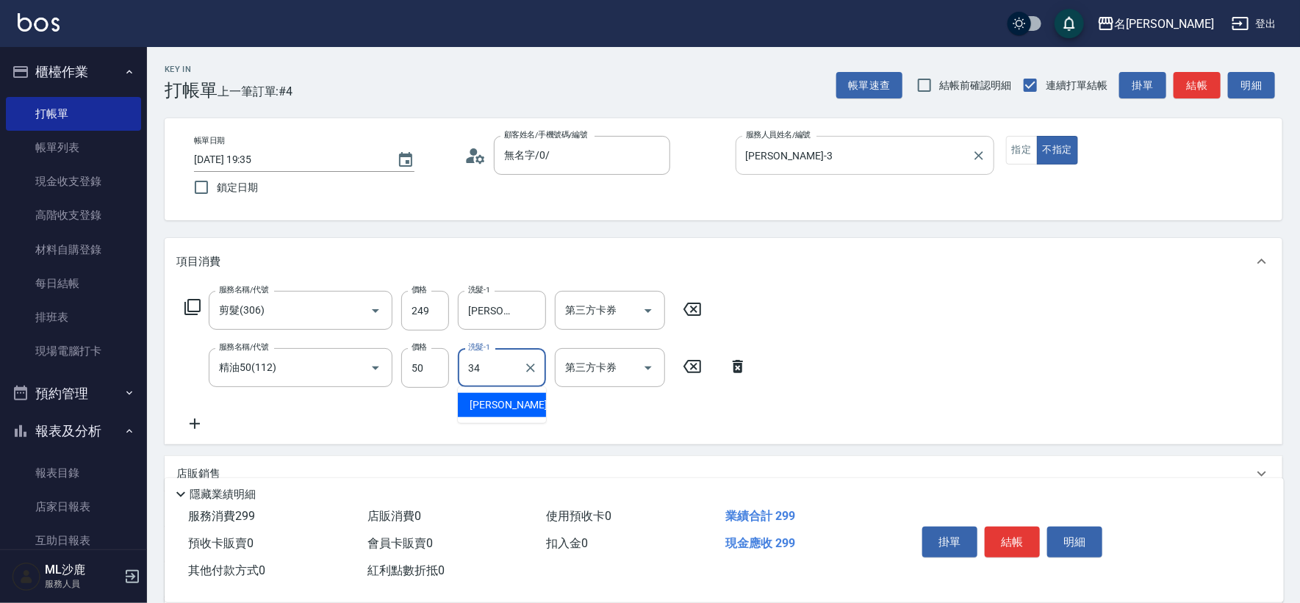
type input "[PERSON_NAME]-34"
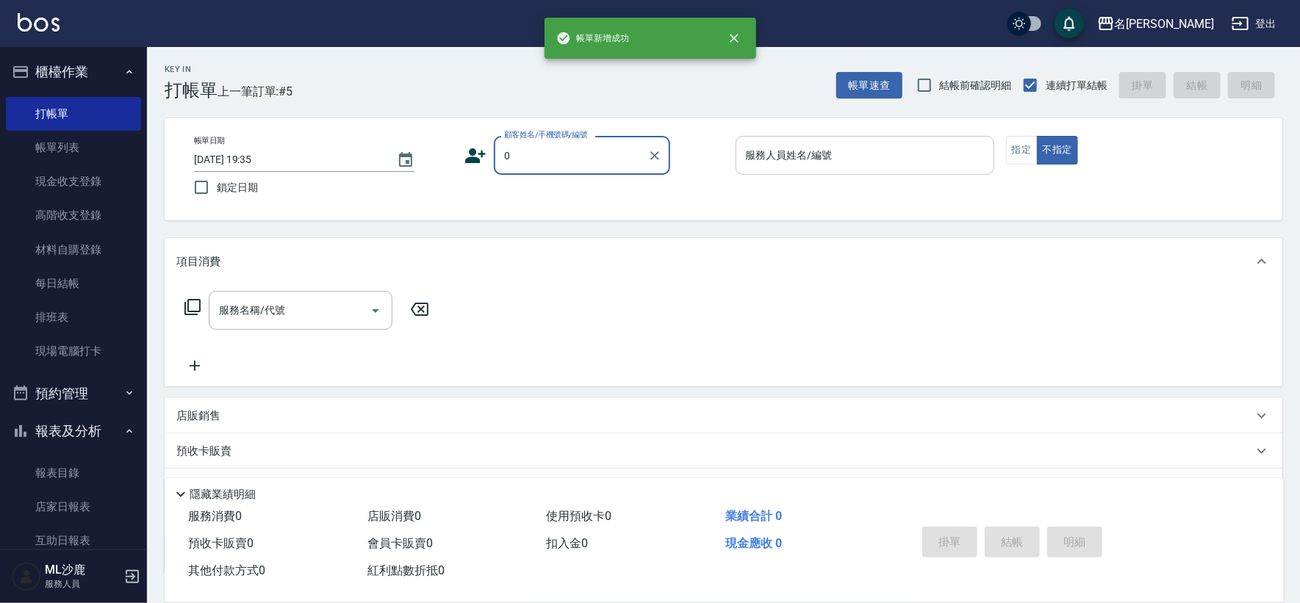
type input "無名字/0/"
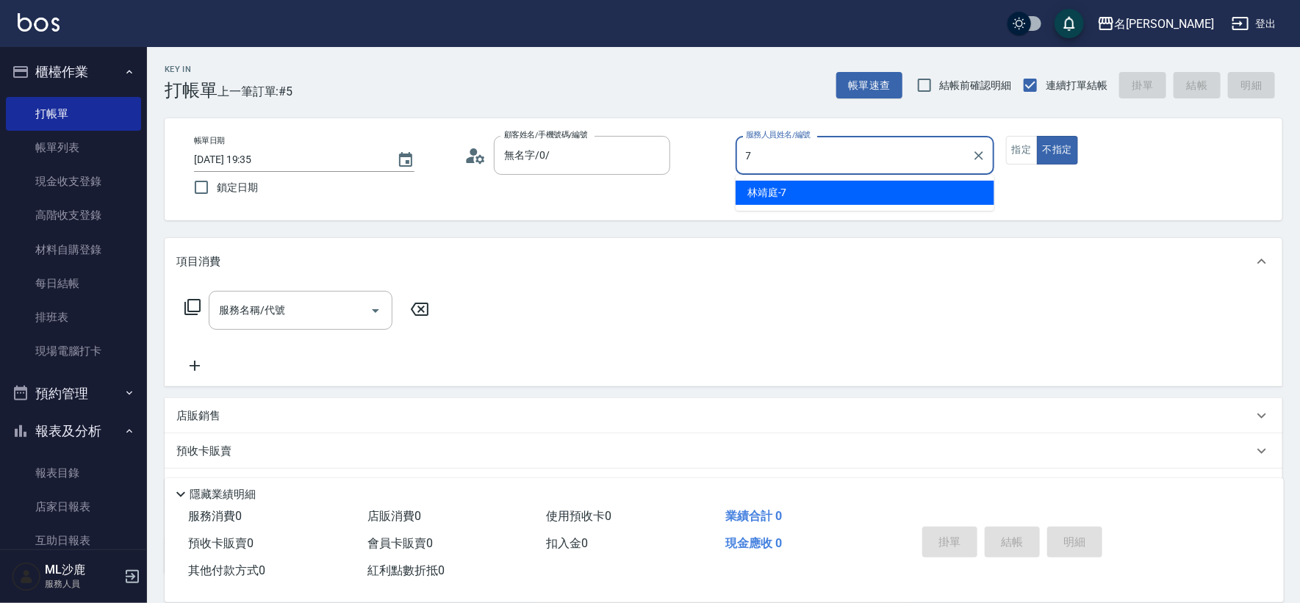
type input "[PERSON_NAME]-7"
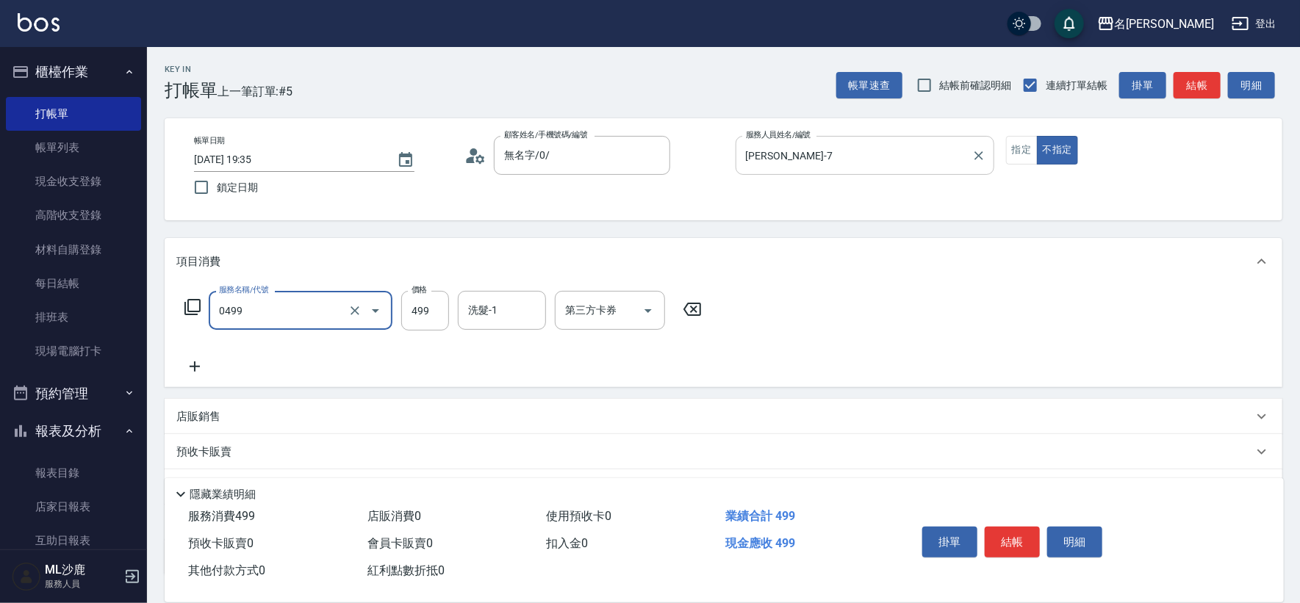
type input "[PERSON_NAME]499(0499)"
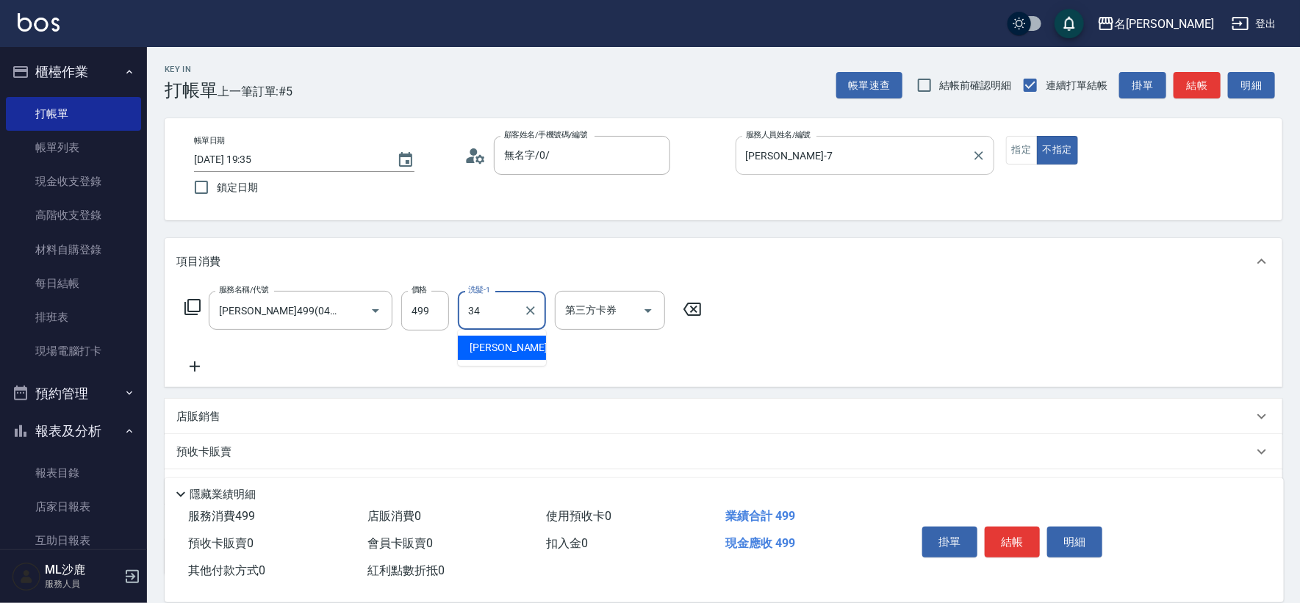
type input "[PERSON_NAME]-34"
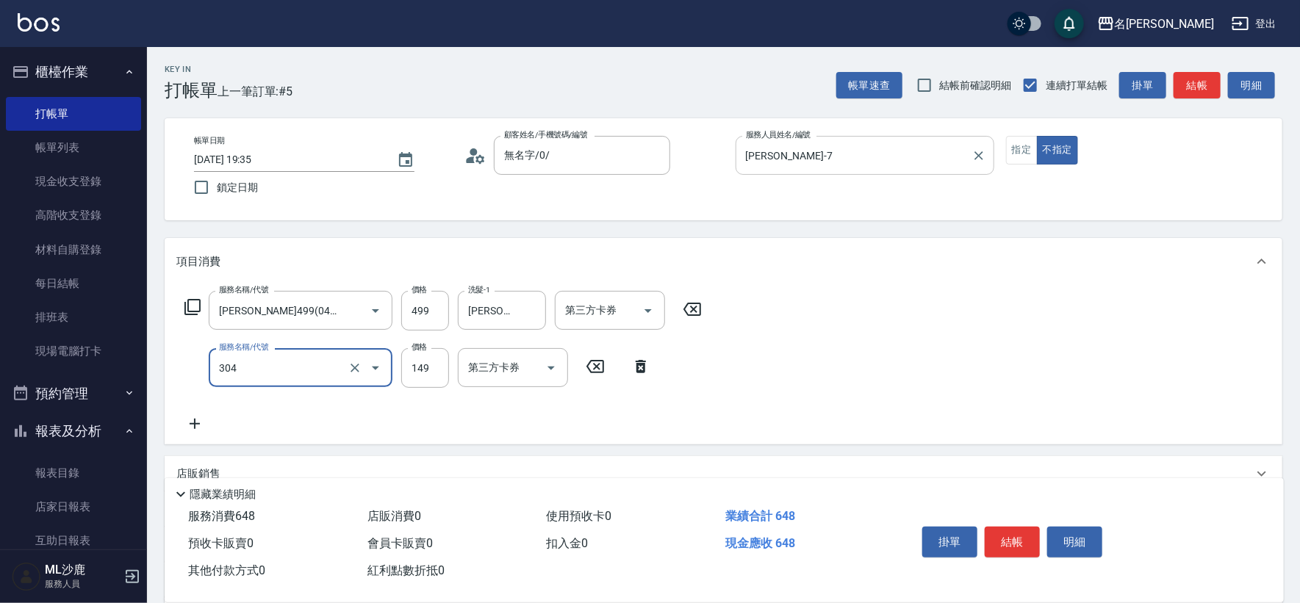
type input "剪髮(304)"
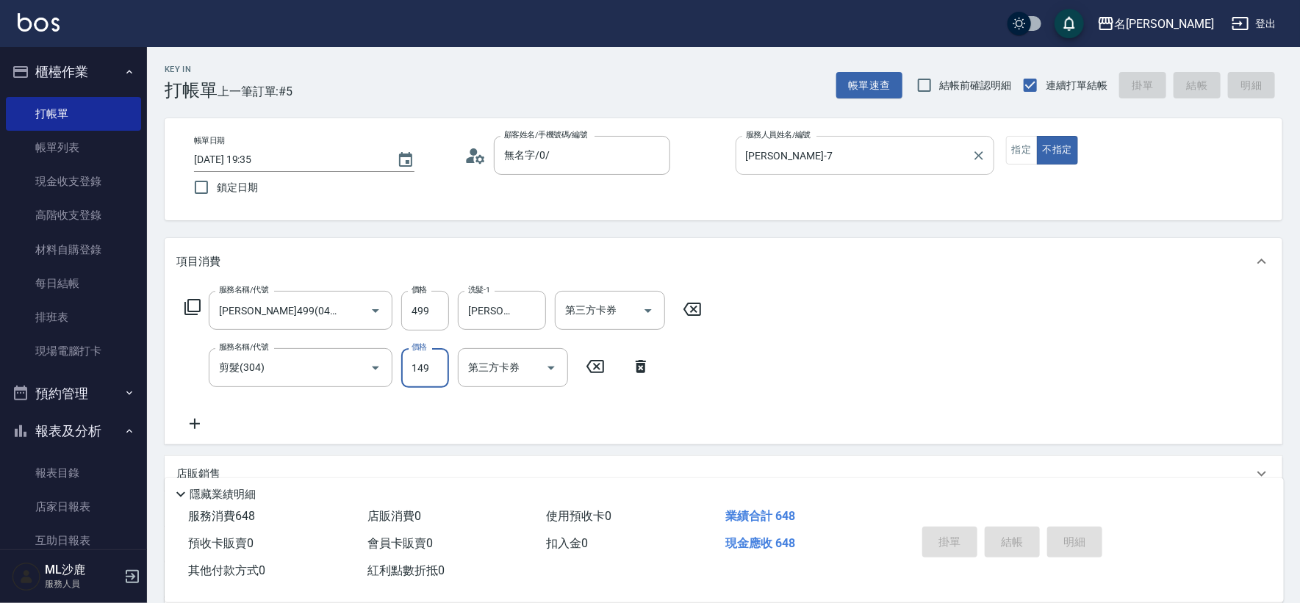
type input "[DATE] 19:36"
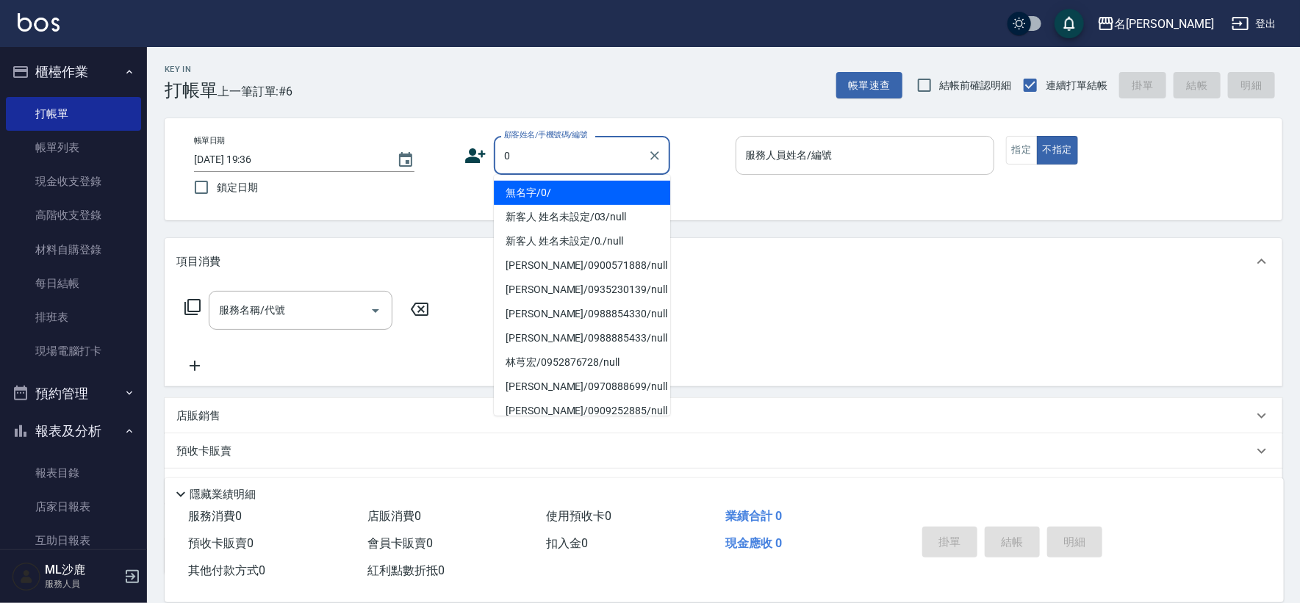
type input "無名字/0/"
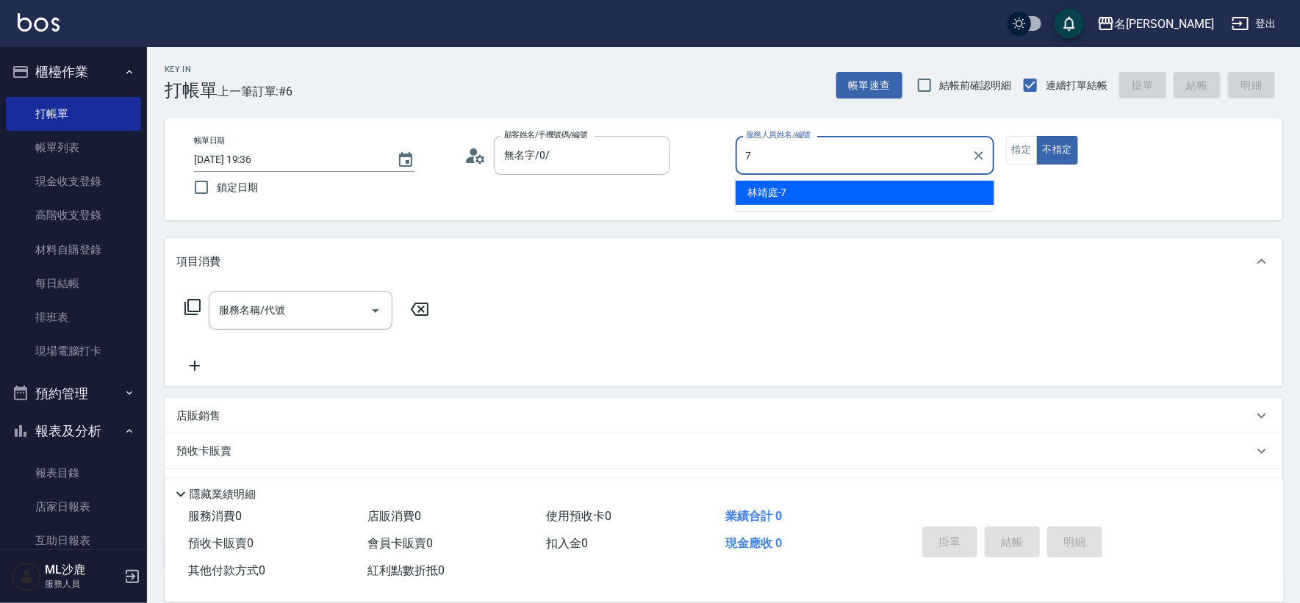
type input "[PERSON_NAME]-7"
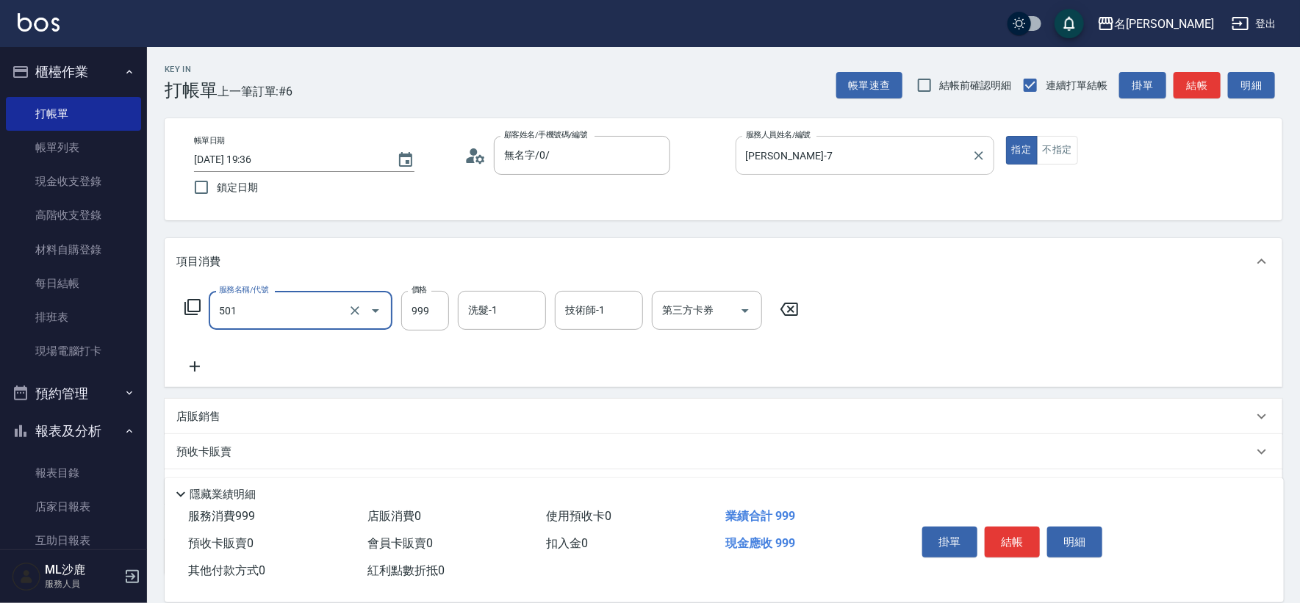
type input "染髮(501)"
type input "1200"
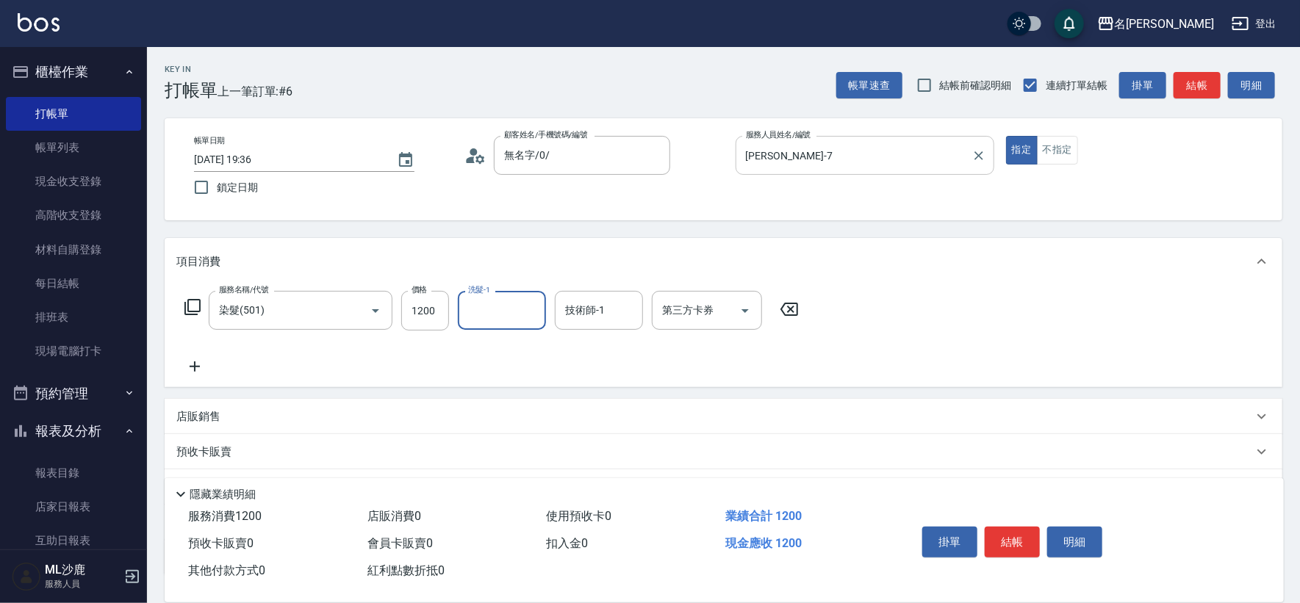
type input "7"
type input "[PERSON_NAME]-34"
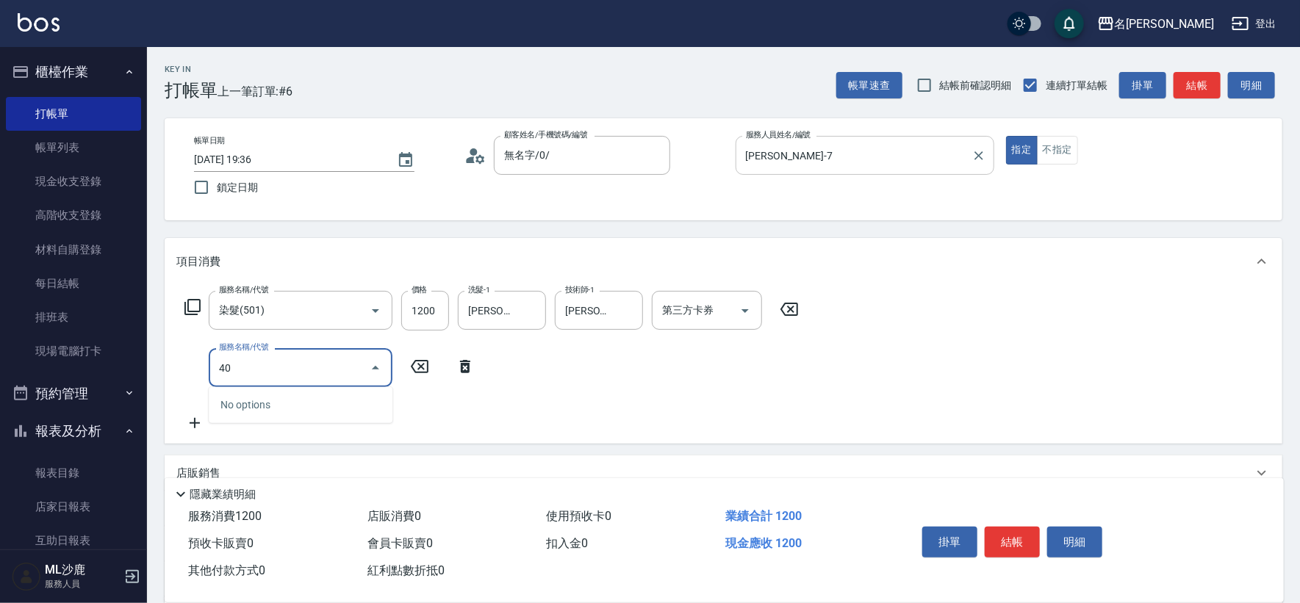
type input "405"
type input "鏡面二劑(406)"
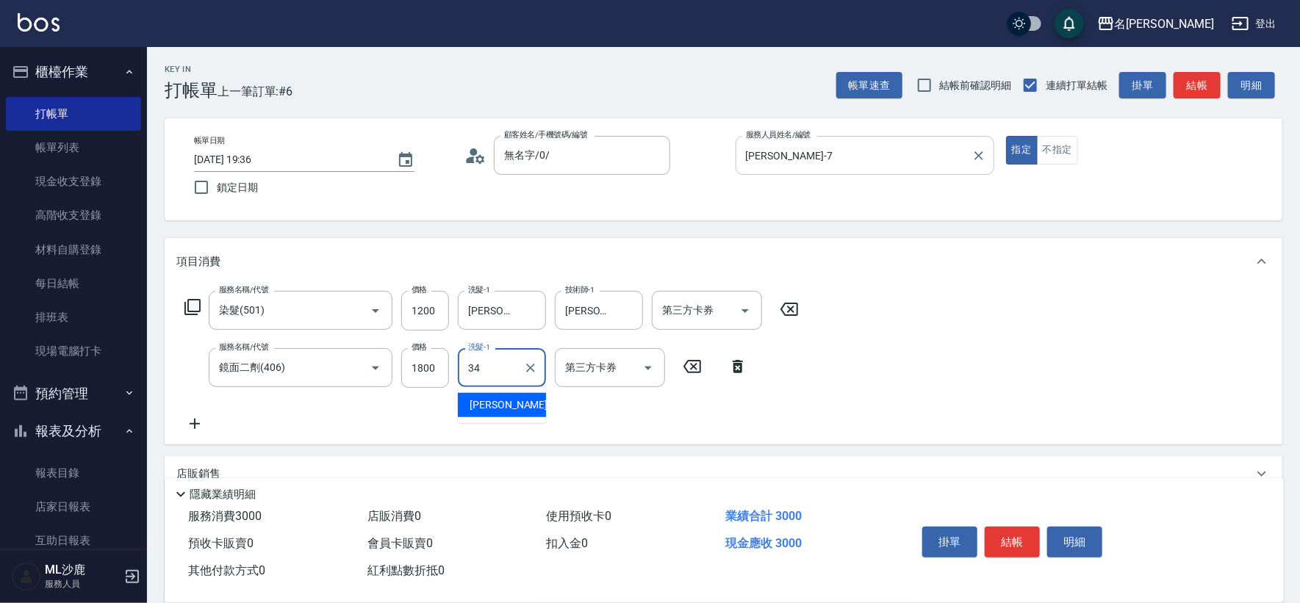
type input "[PERSON_NAME]-34"
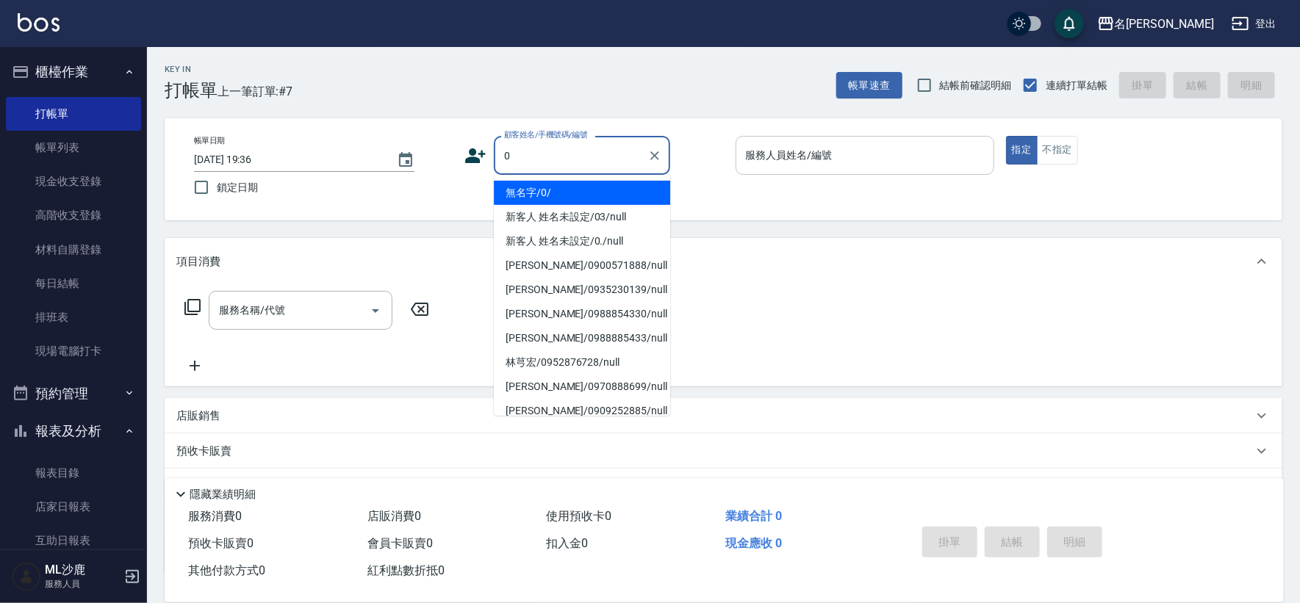
type input "無名字/0/"
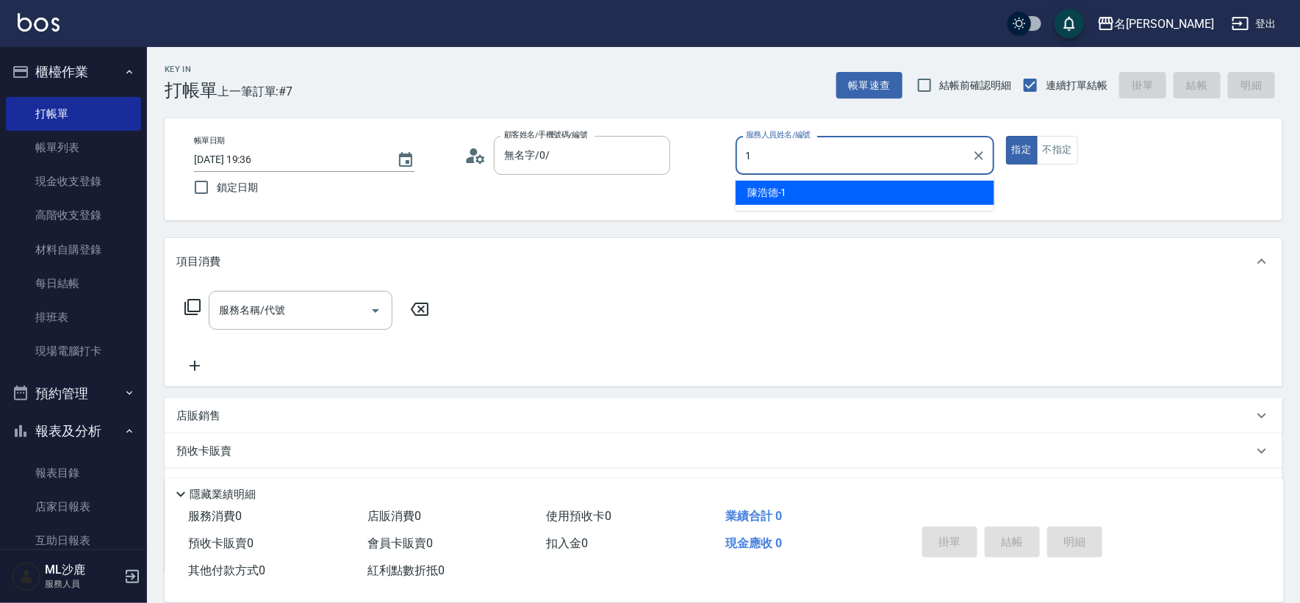
type input "[PERSON_NAME]1"
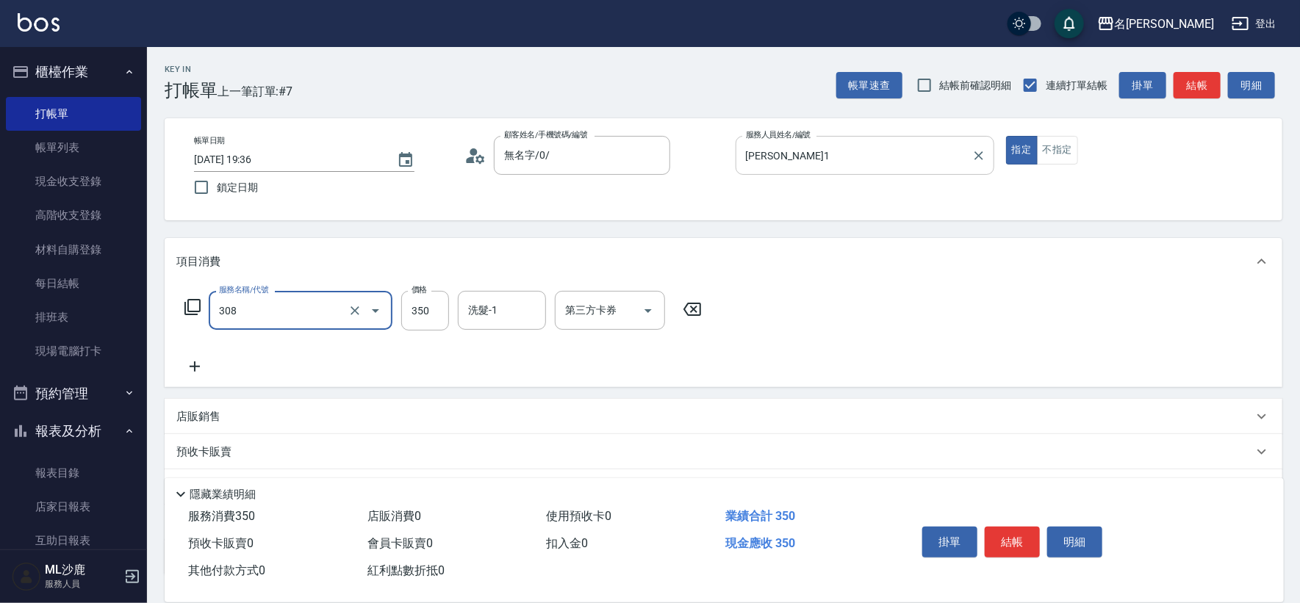
type input "洗+剪(308)"
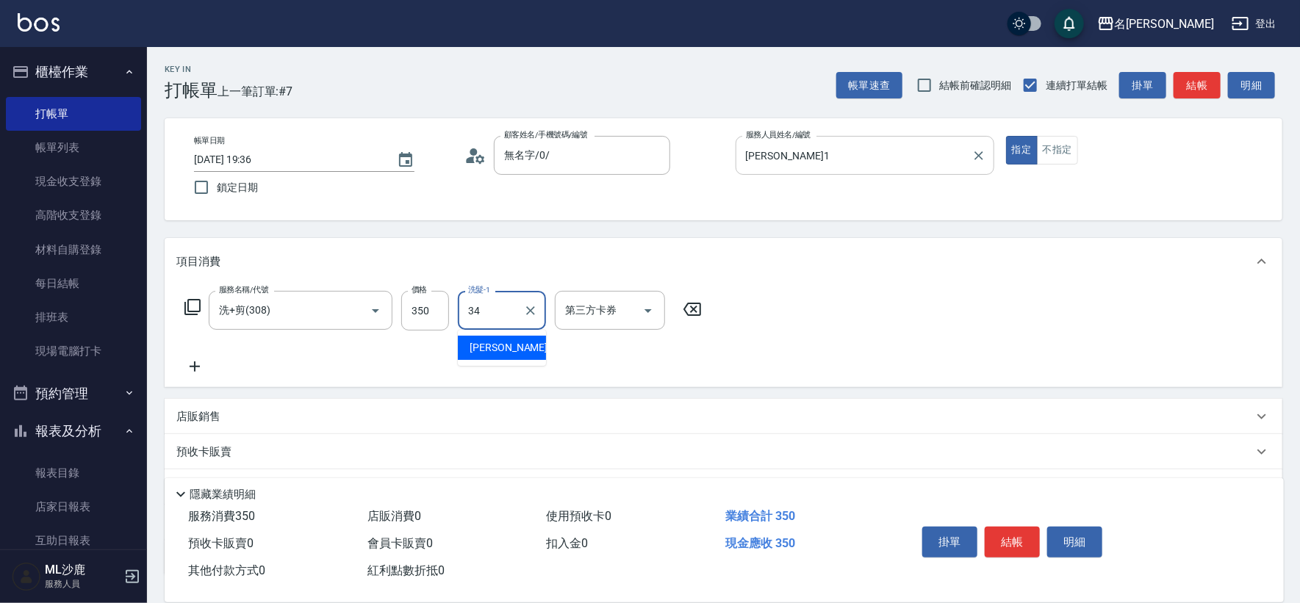
type input "[PERSON_NAME]-34"
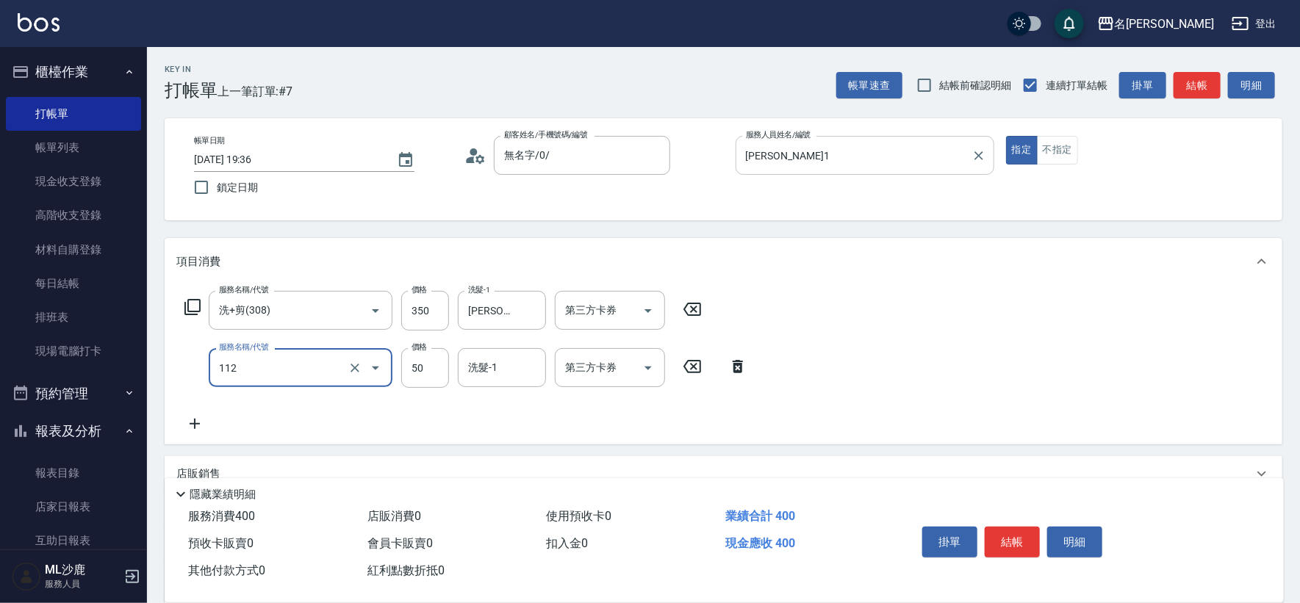
type input "精油50(112)"
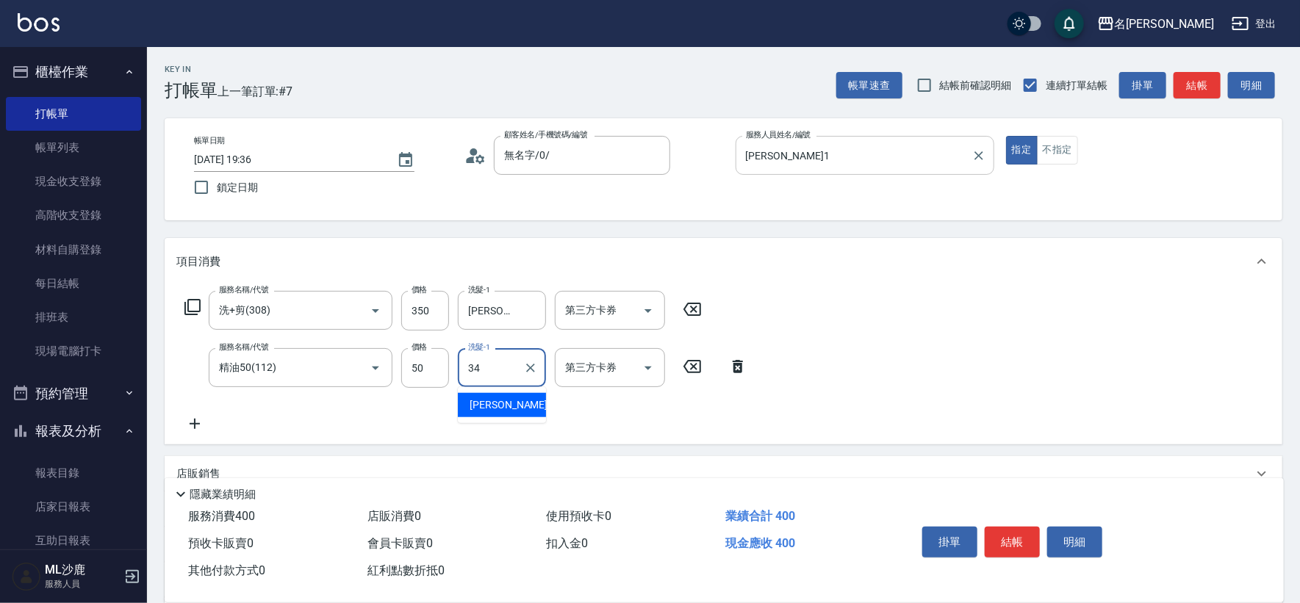
type input "[PERSON_NAME]-34"
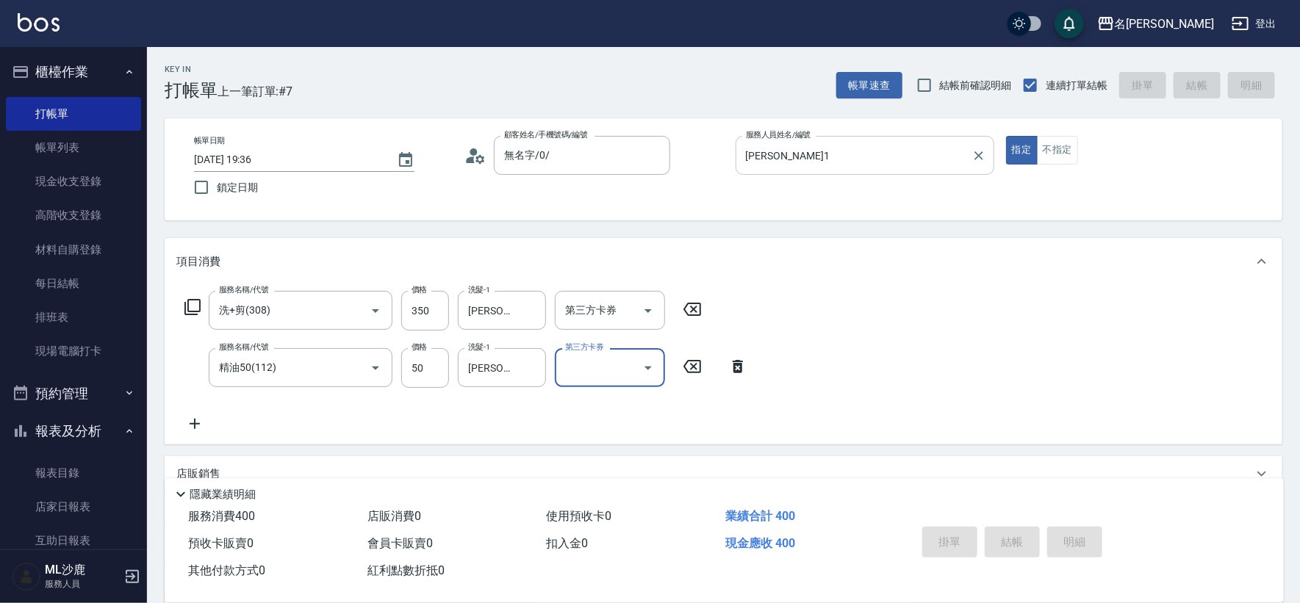
type input "[DATE] 19:39"
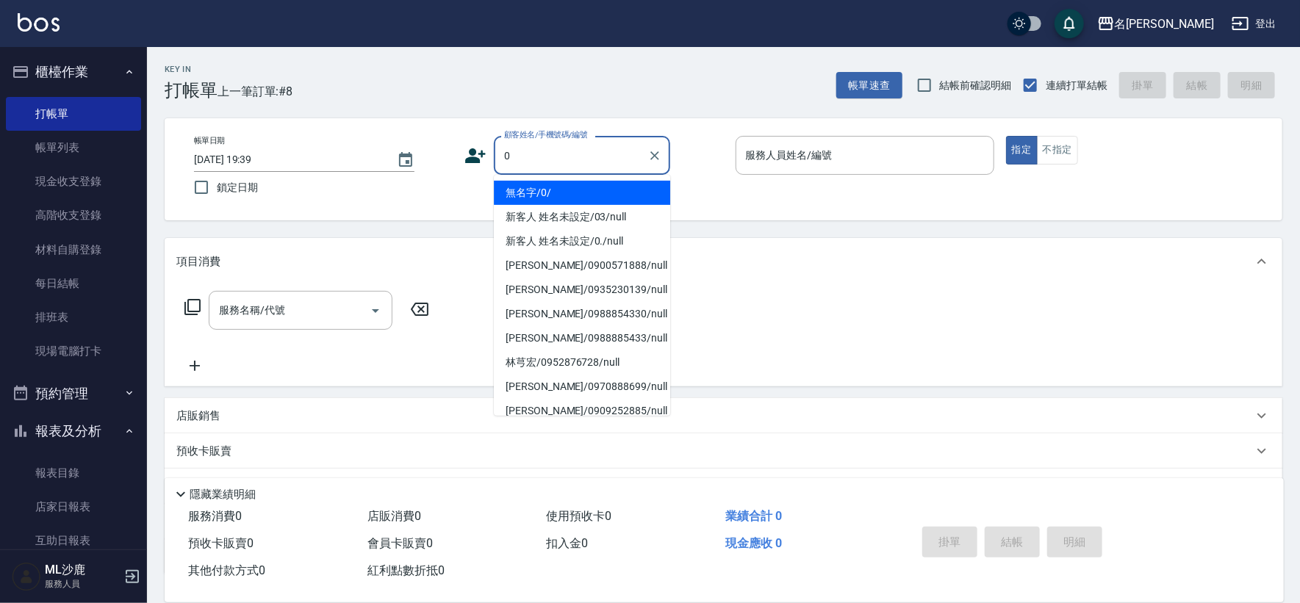
type input "無名字/0/"
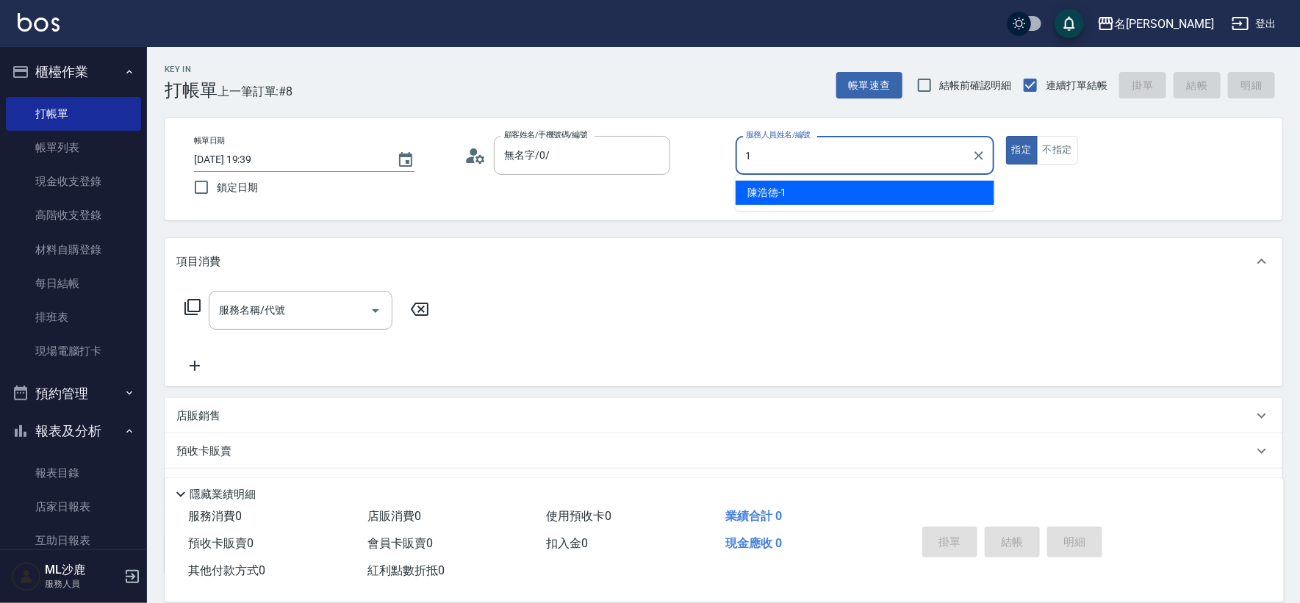
type input "[PERSON_NAME]1"
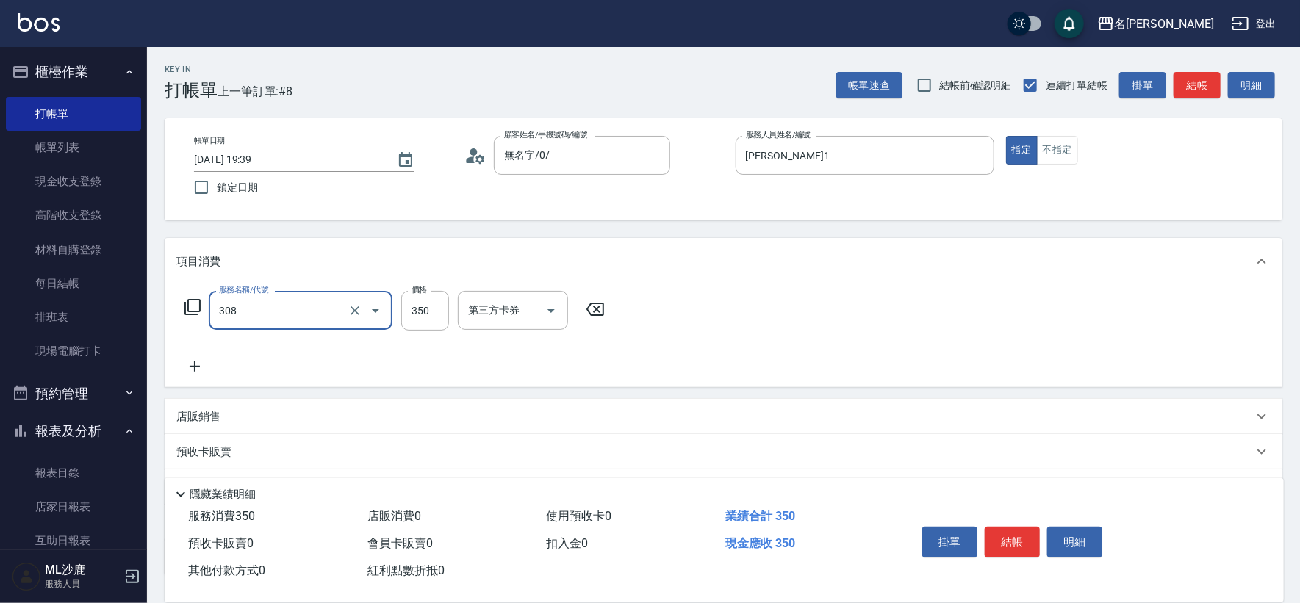
type input "洗+剪(308)"
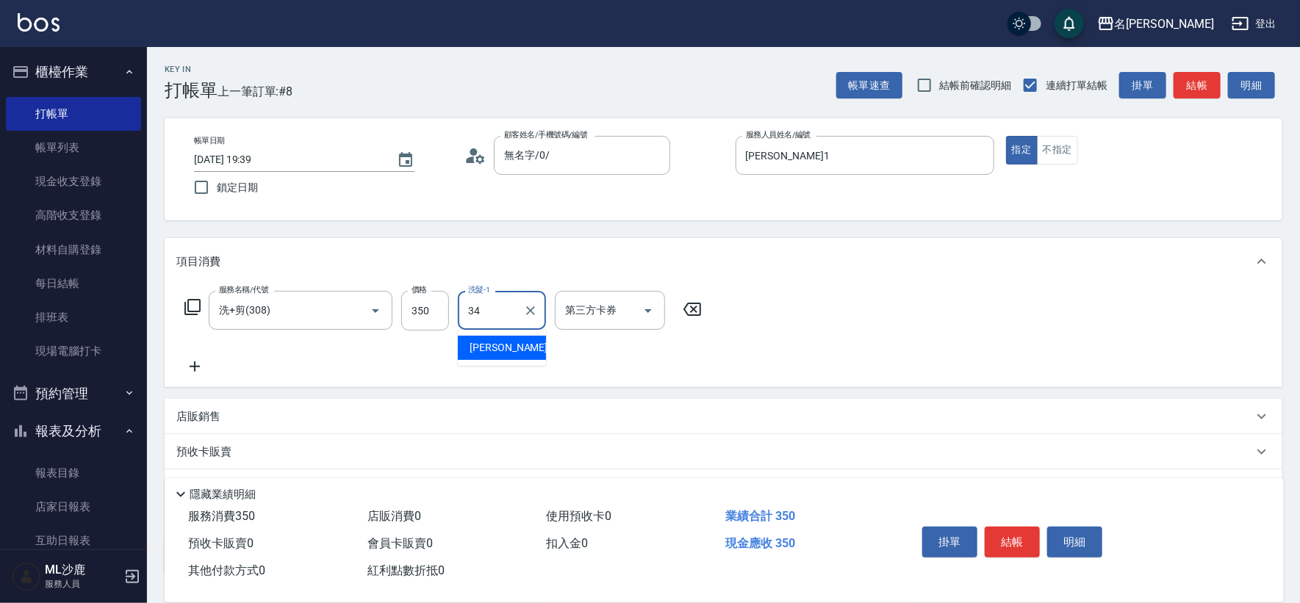
type input "[PERSON_NAME]-34"
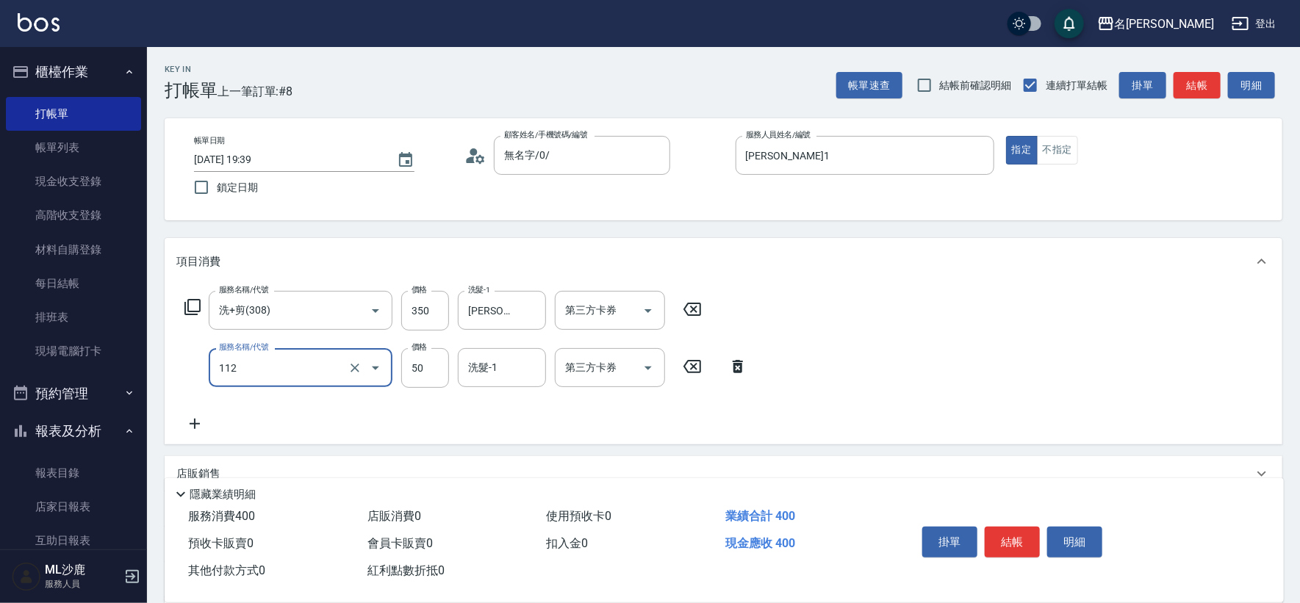
type input "精油50(112)"
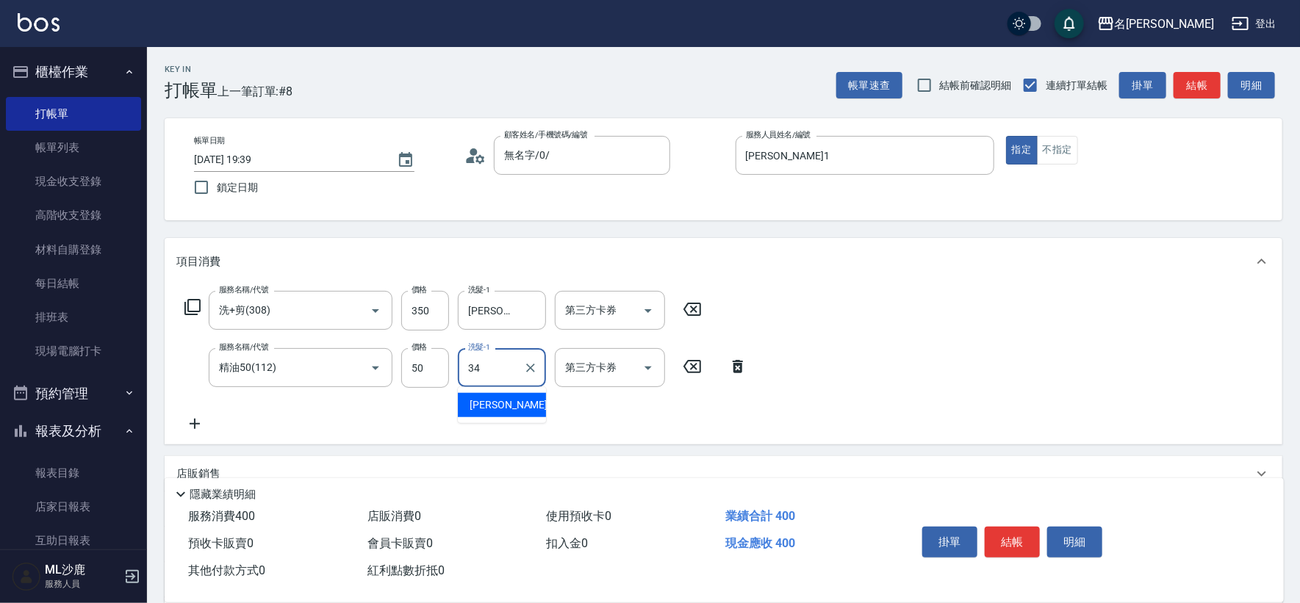
type input "[PERSON_NAME]-34"
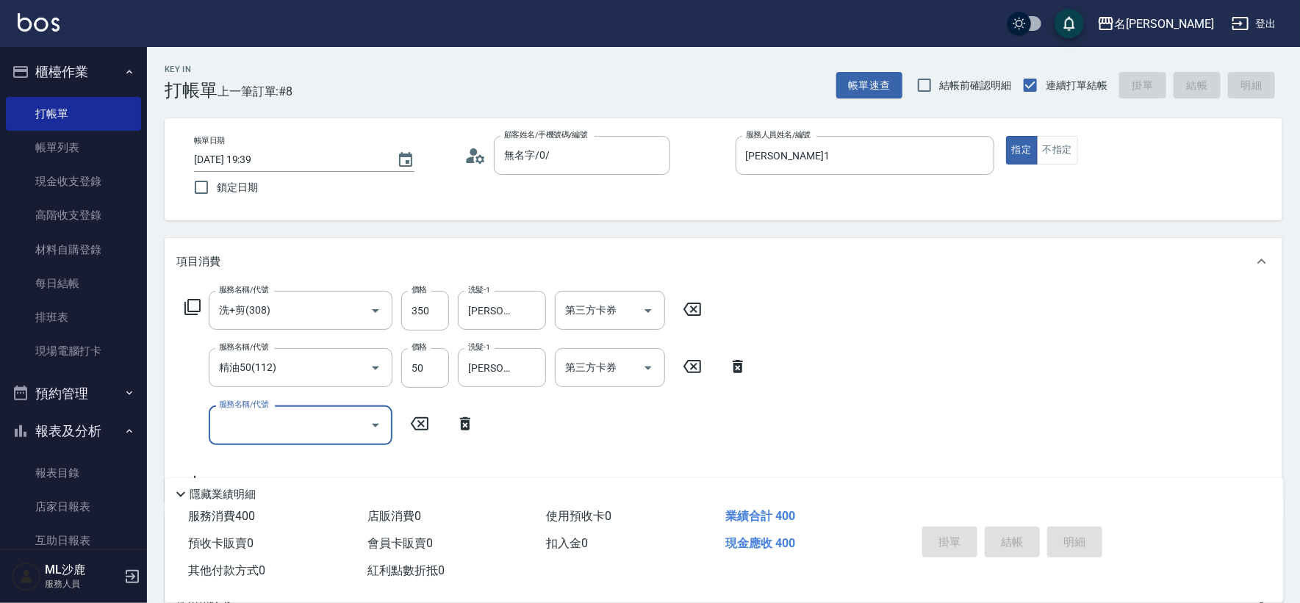
type input "[DATE] 19:41"
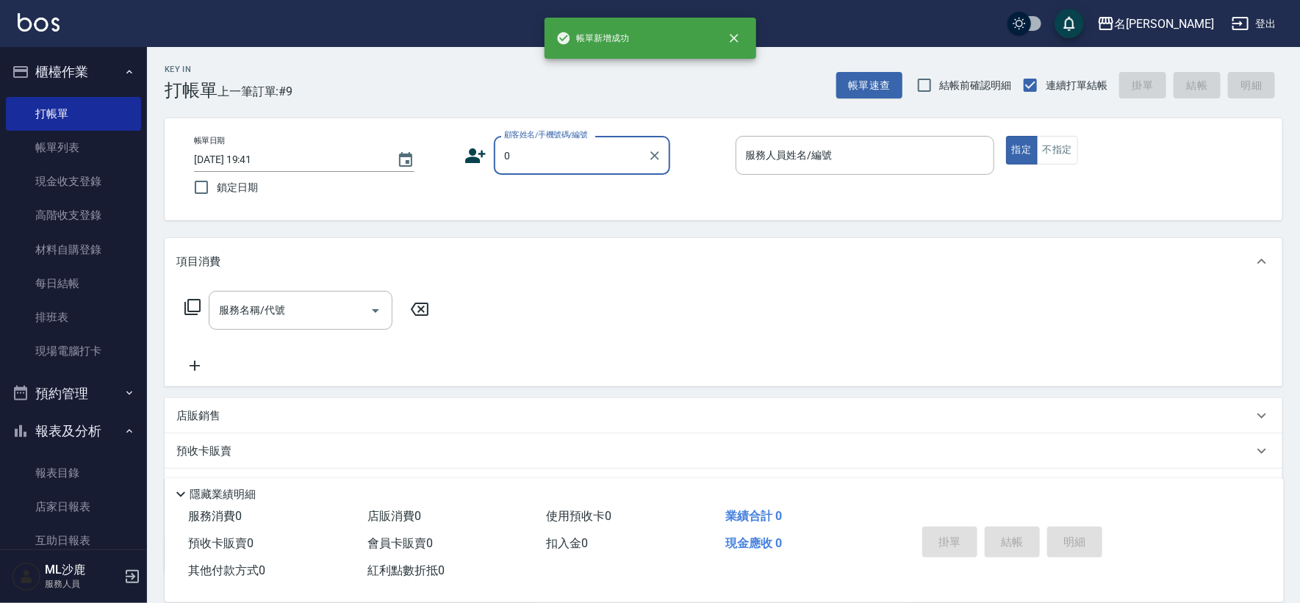
type input "無名字/0/"
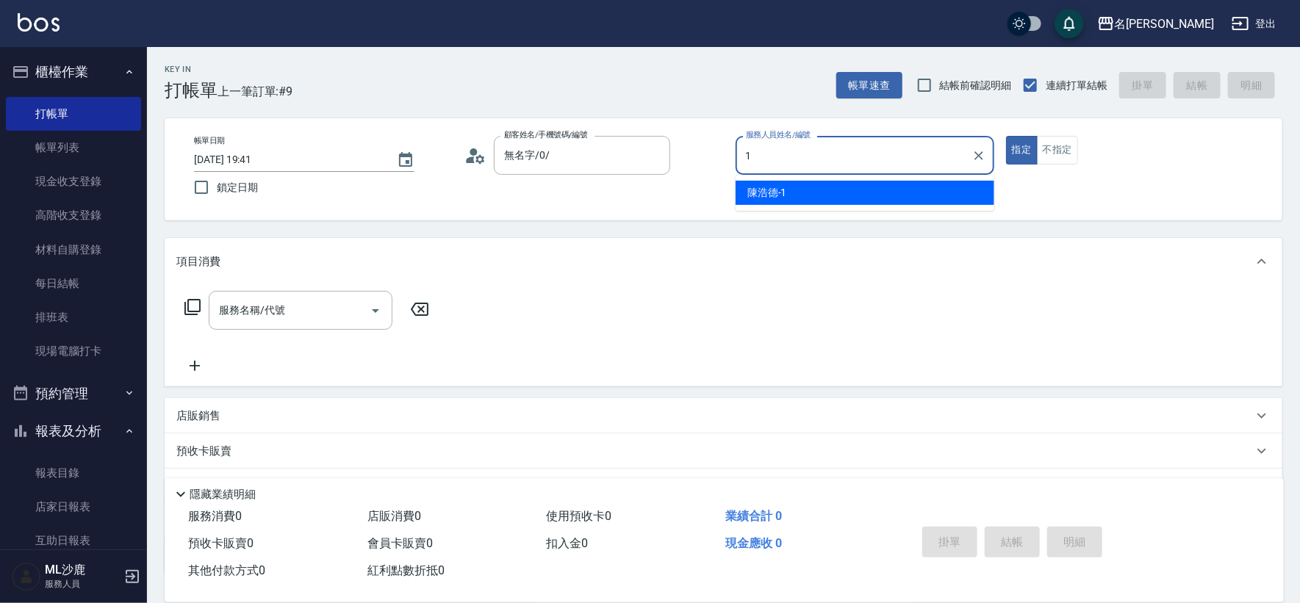
type input "[PERSON_NAME]1"
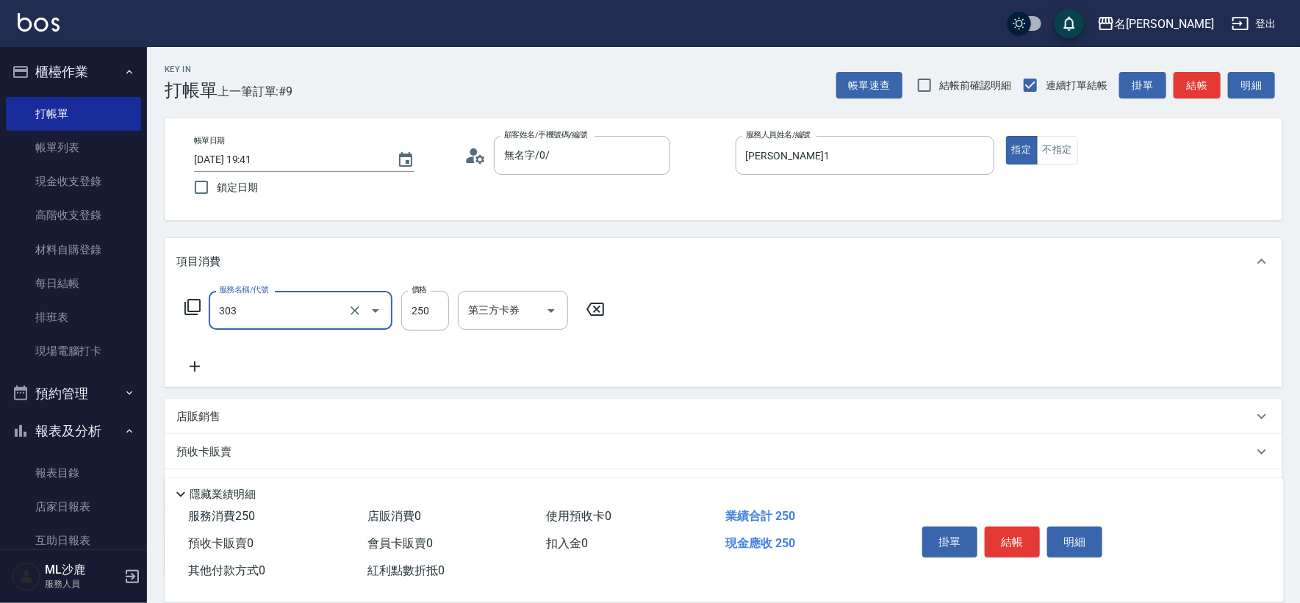
type input "剪髮(303)"
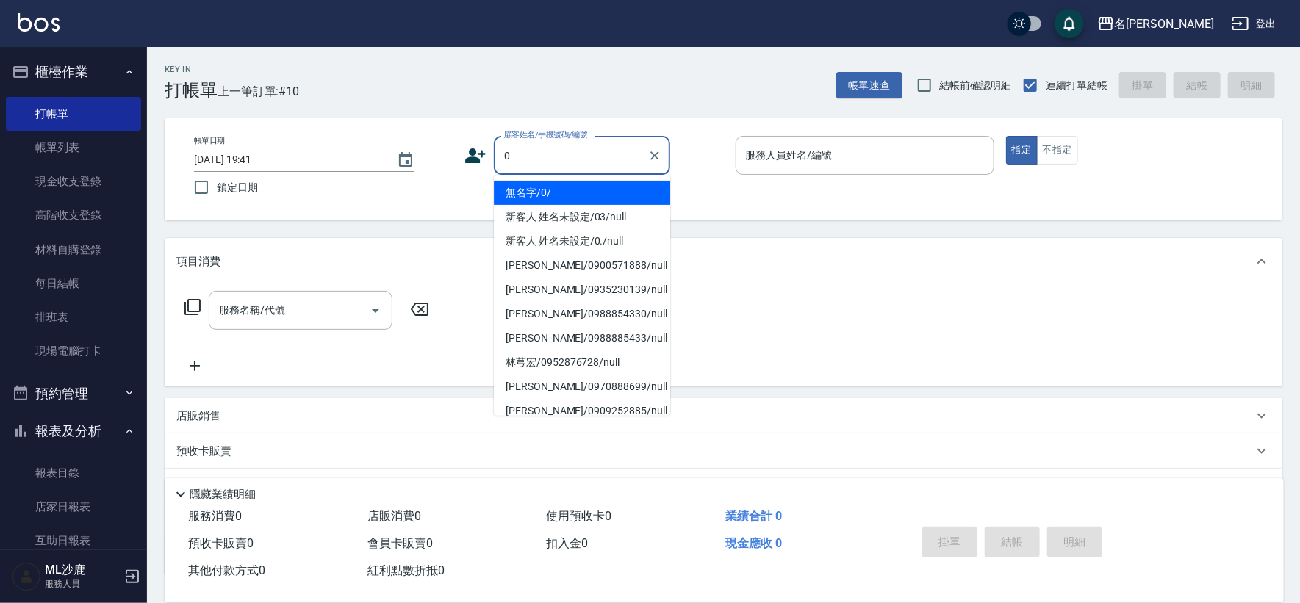
type input "無名字/0/"
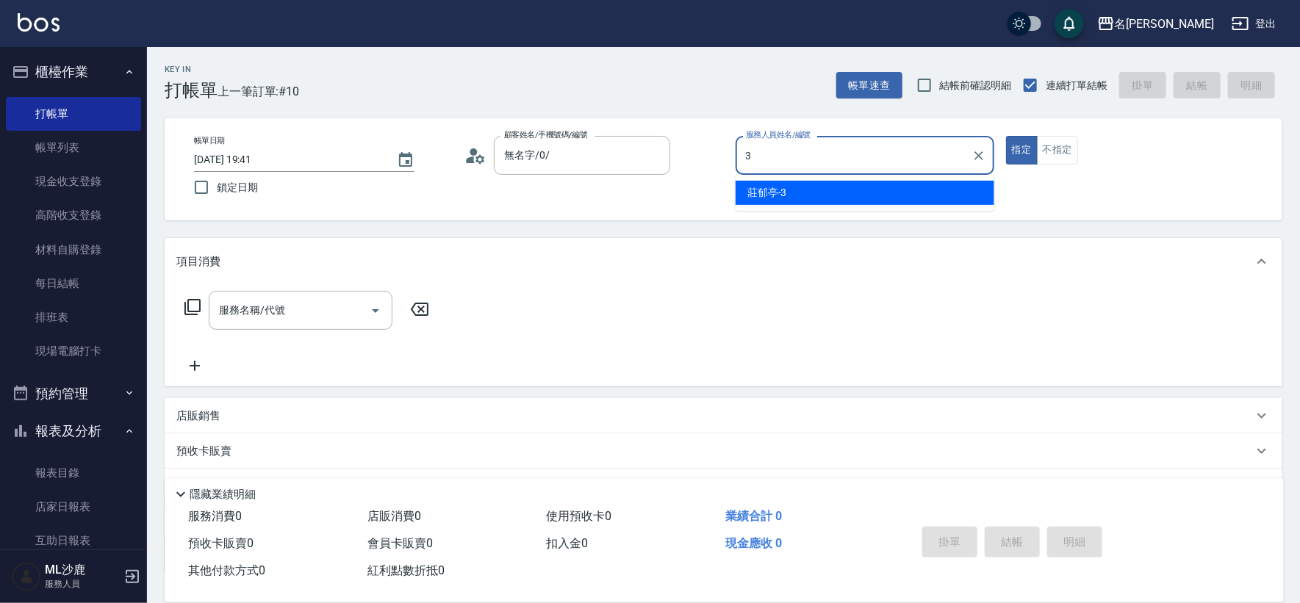
type input "[PERSON_NAME]-3"
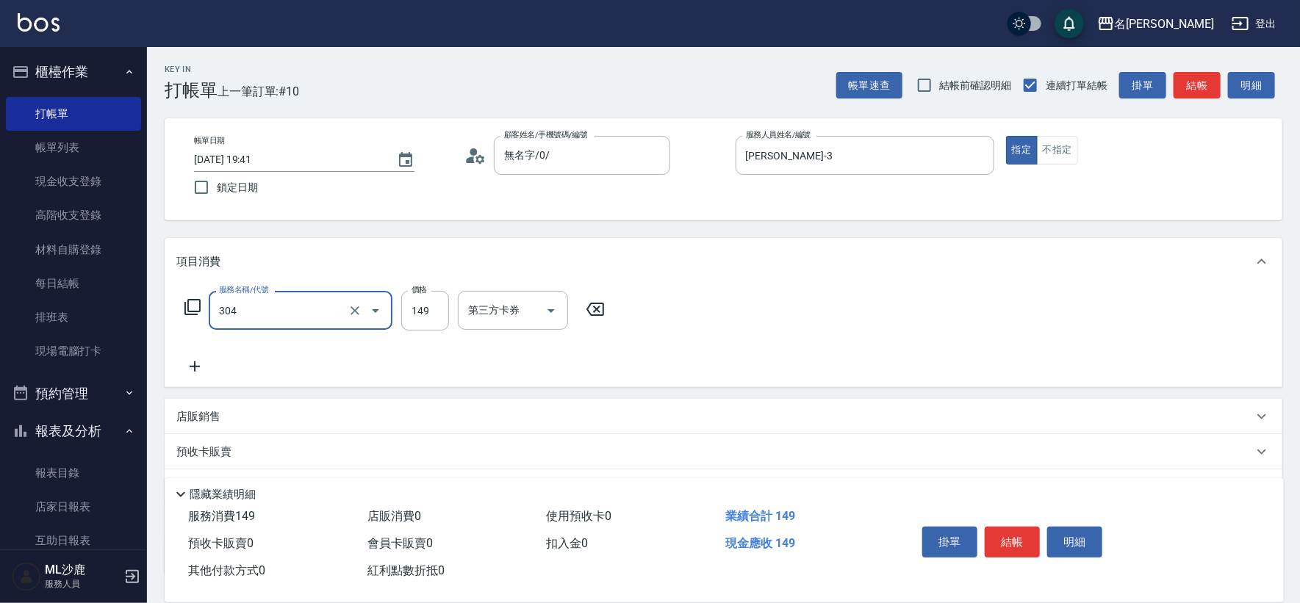
type input "剪髮(304)"
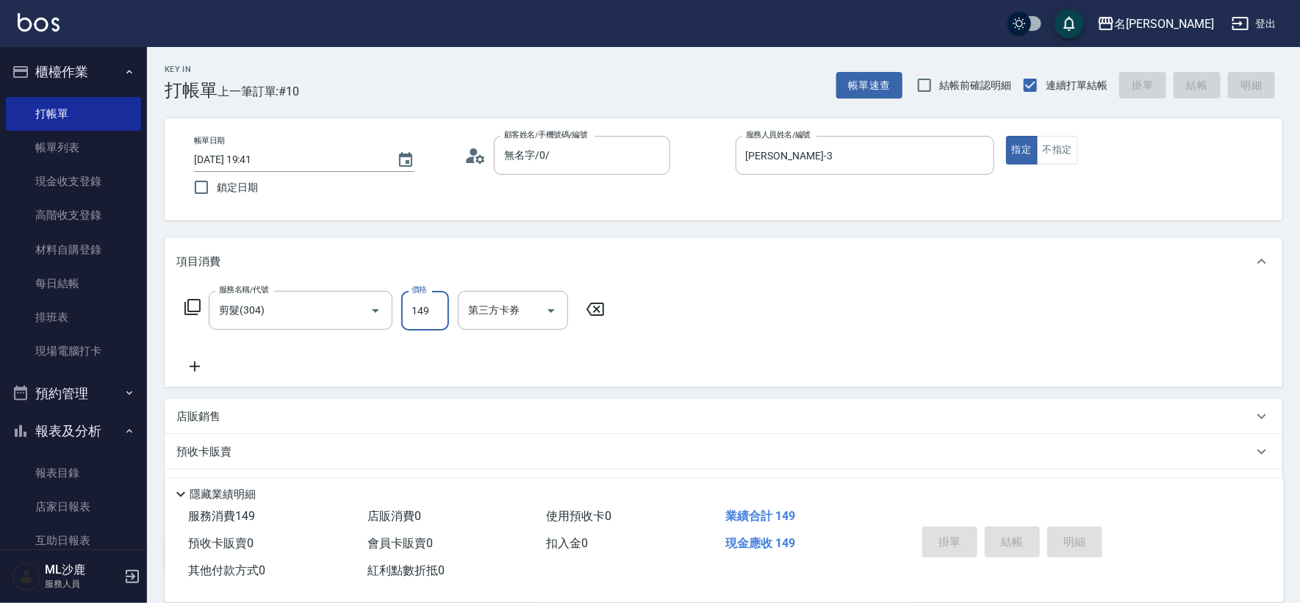
type input "[DATE] 19:42"
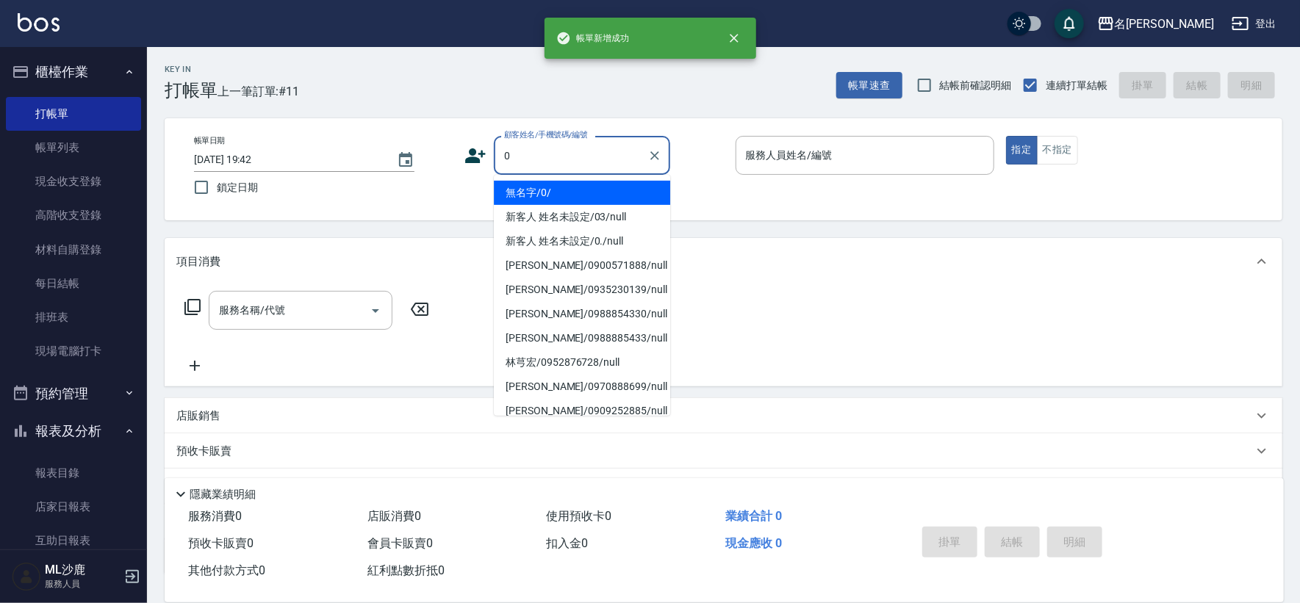
type input "無名字/0/"
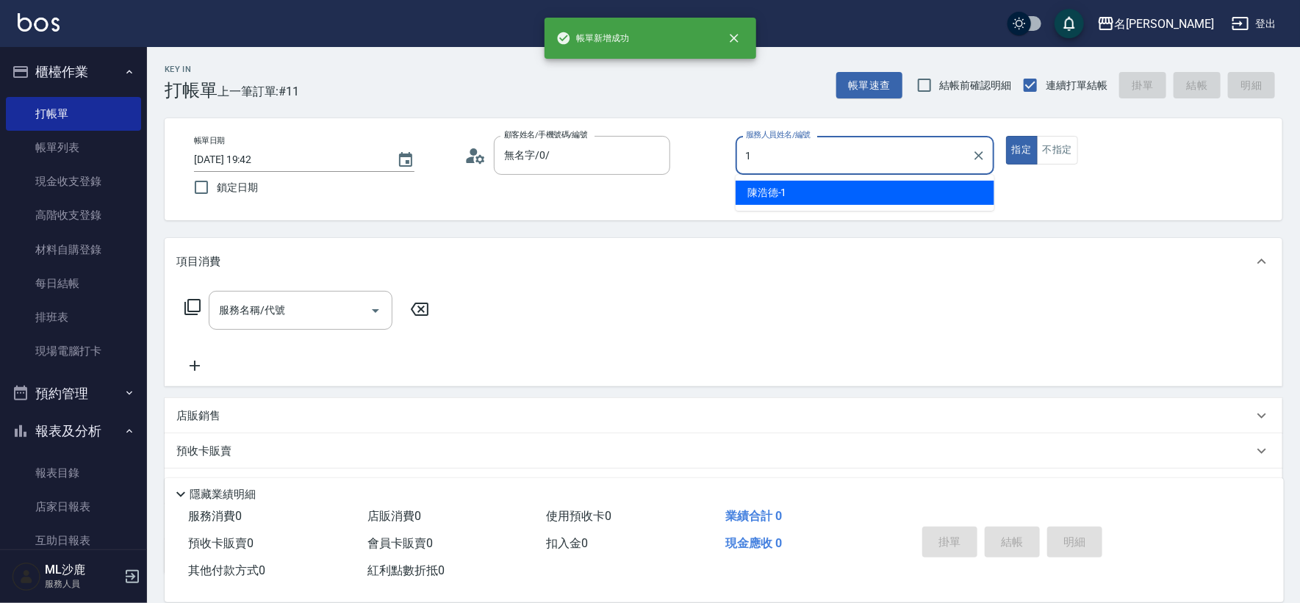
type input "[PERSON_NAME]1"
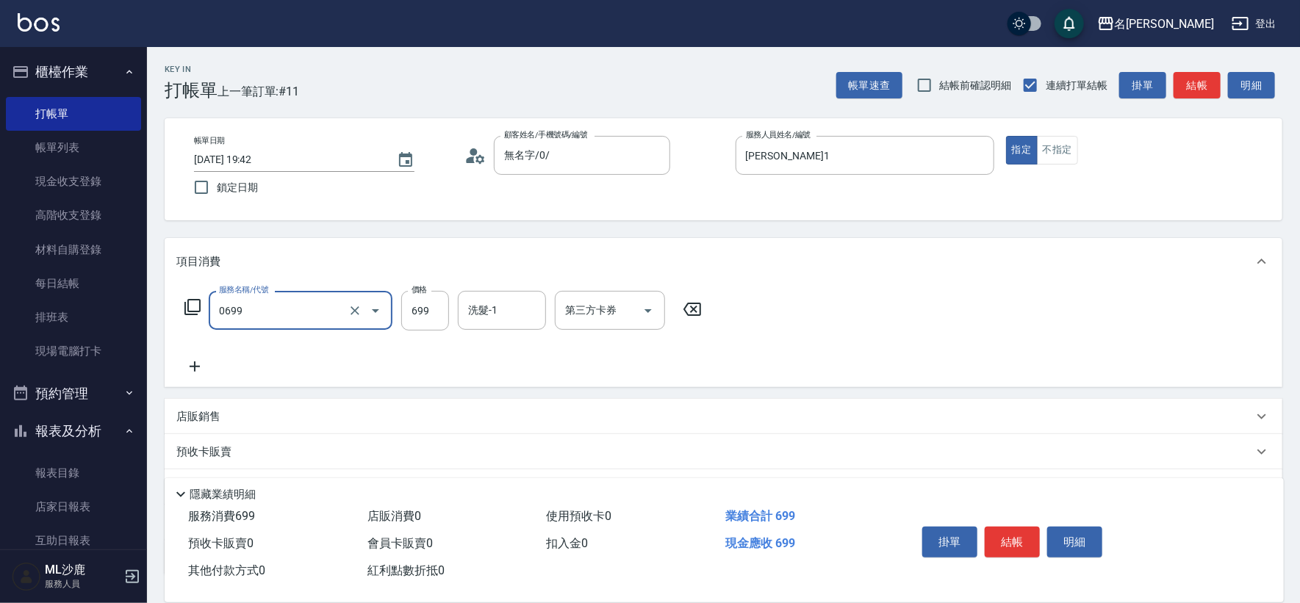
type input "精油SPA(0699)"
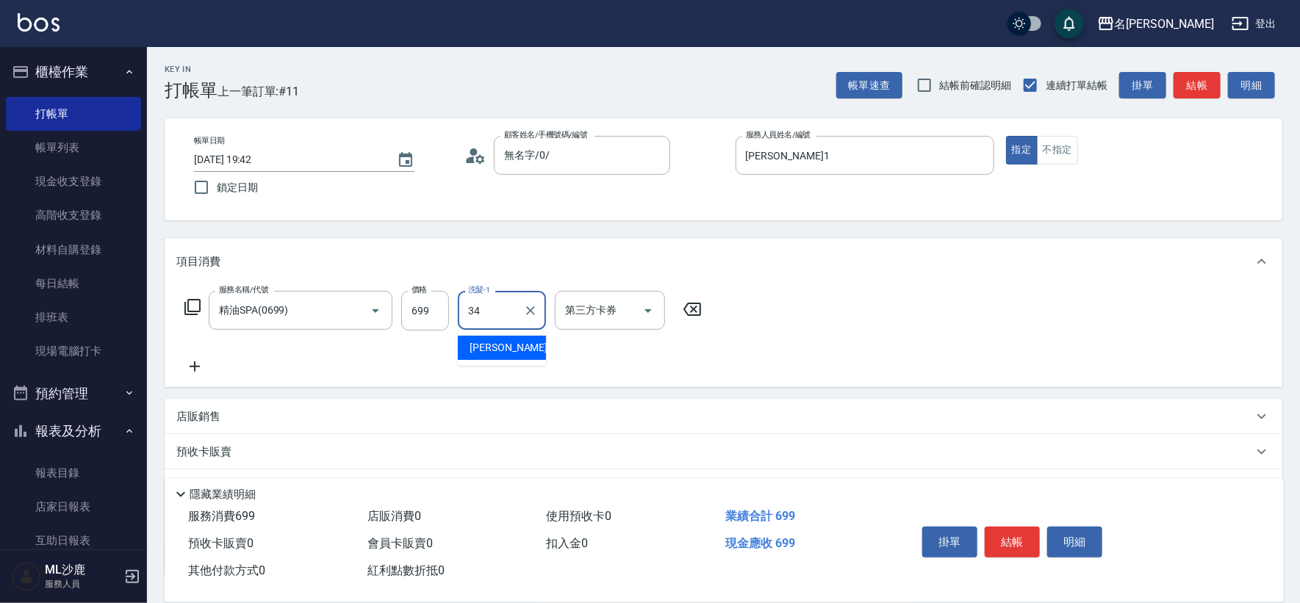
type input "[PERSON_NAME]-34"
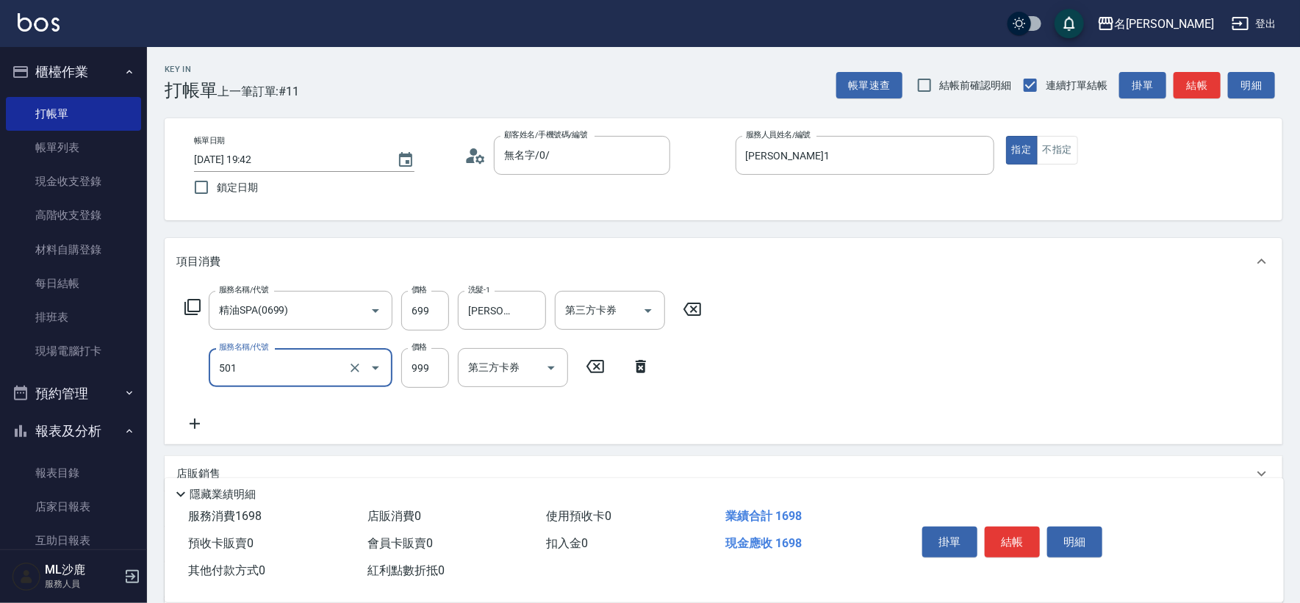
type input "染髮(501)"
type input "1200"
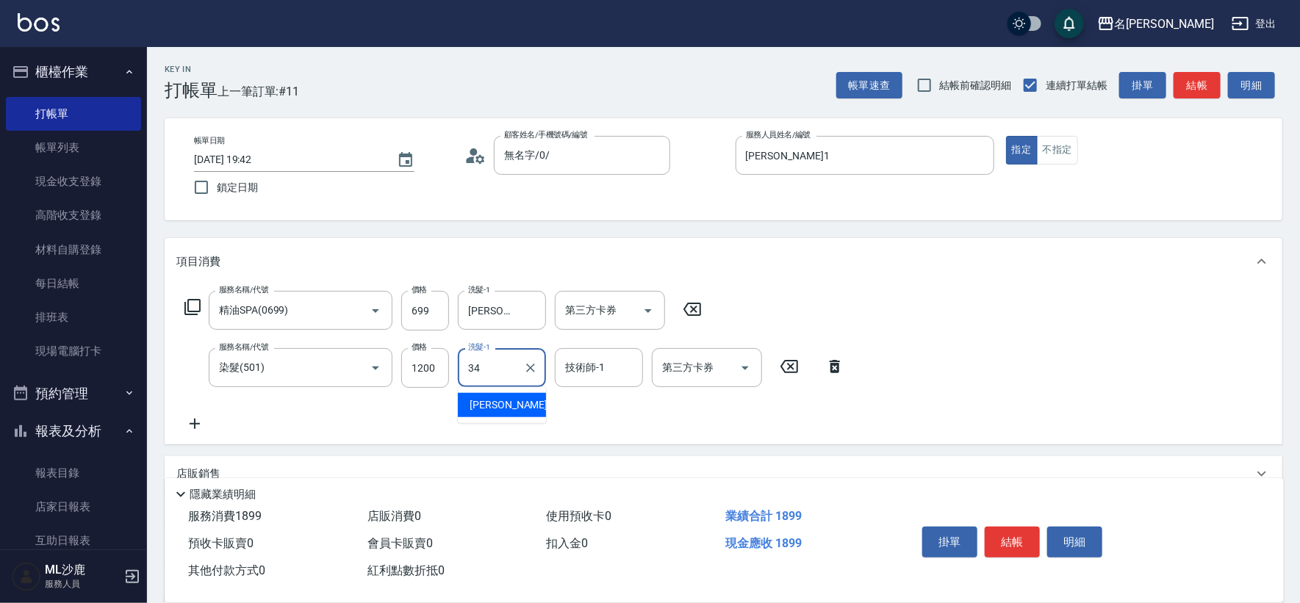
type input "[PERSON_NAME]-34"
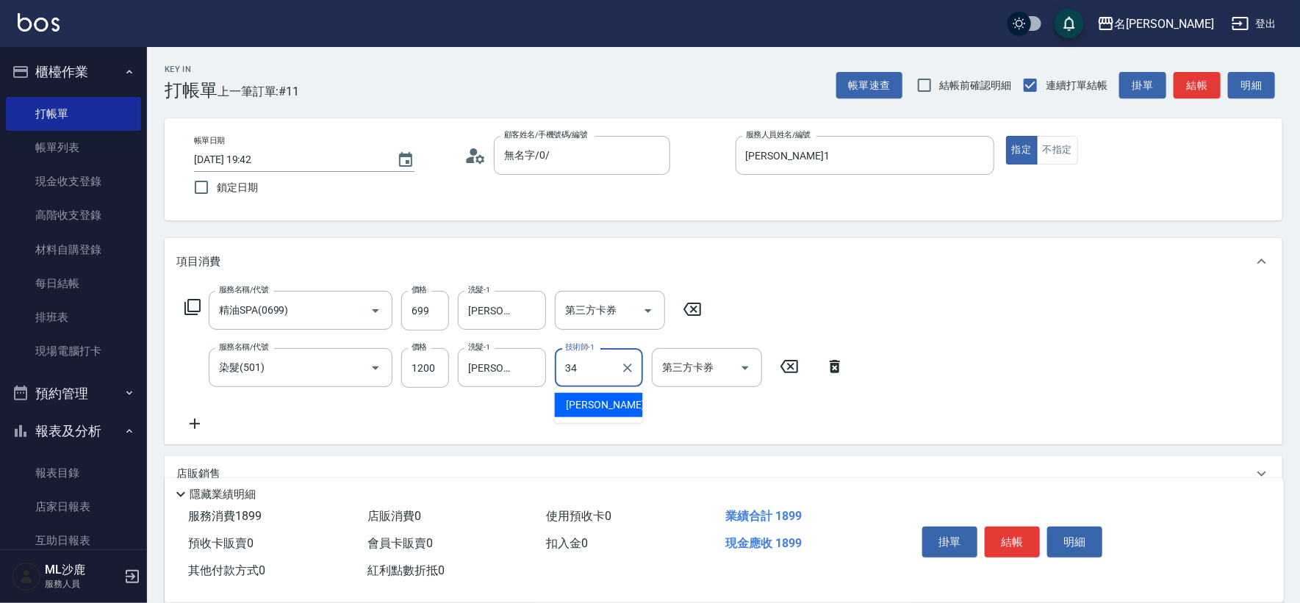
type input "[PERSON_NAME]-34"
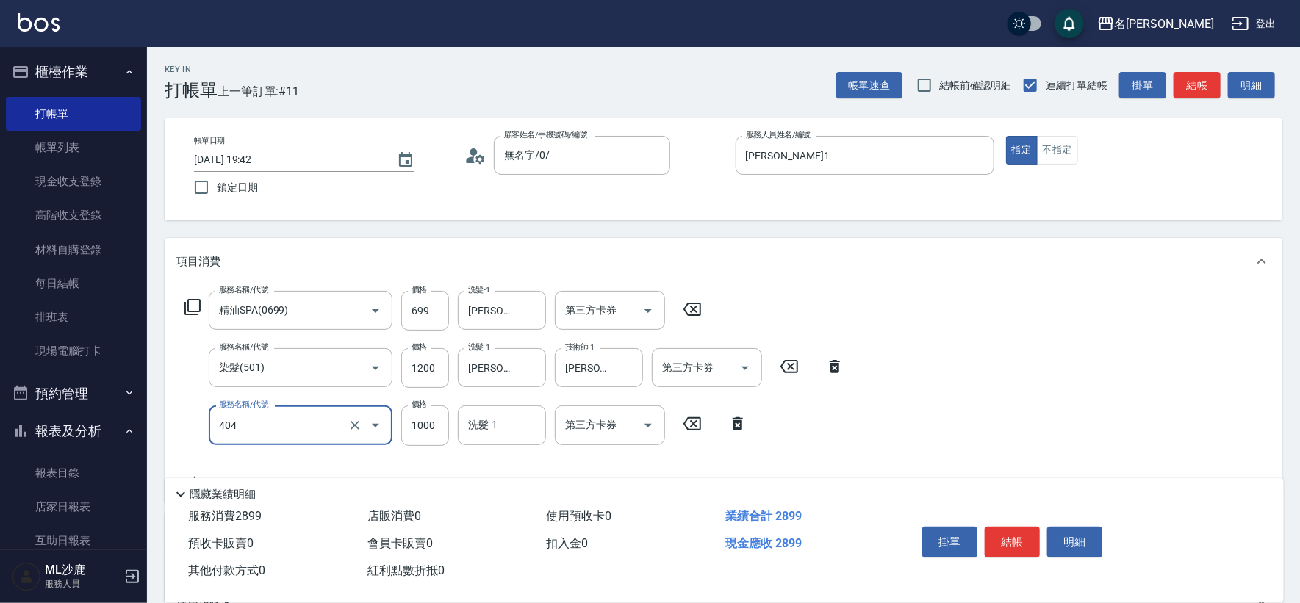
type input "1000護(404)"
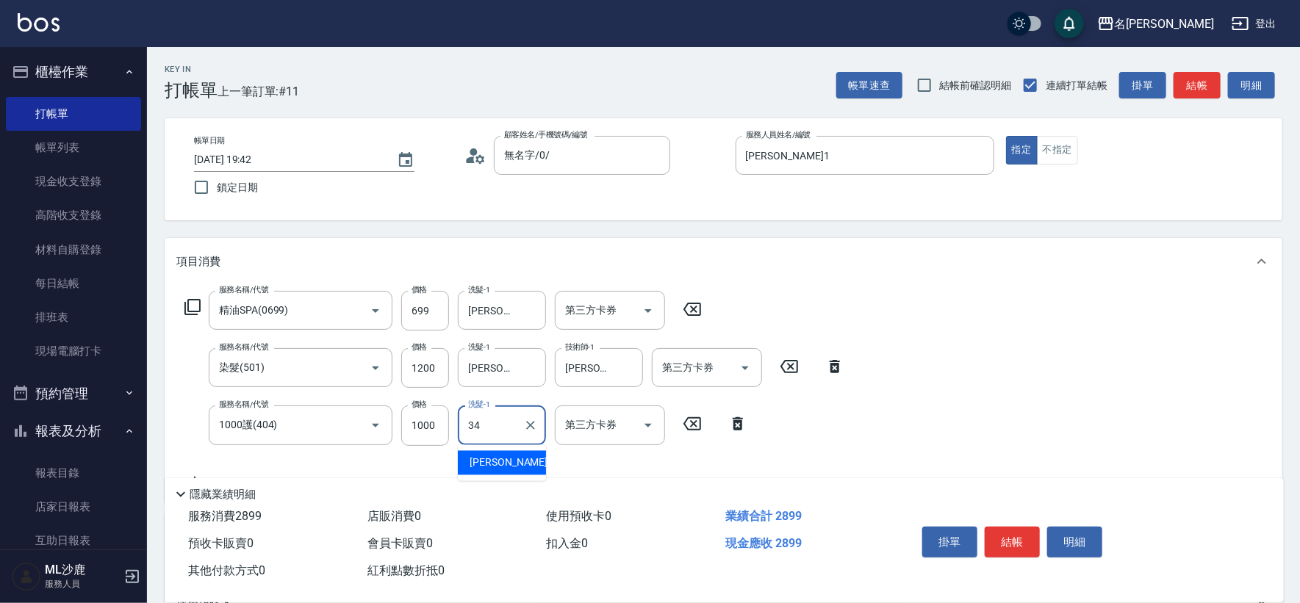
type input "[PERSON_NAME]-34"
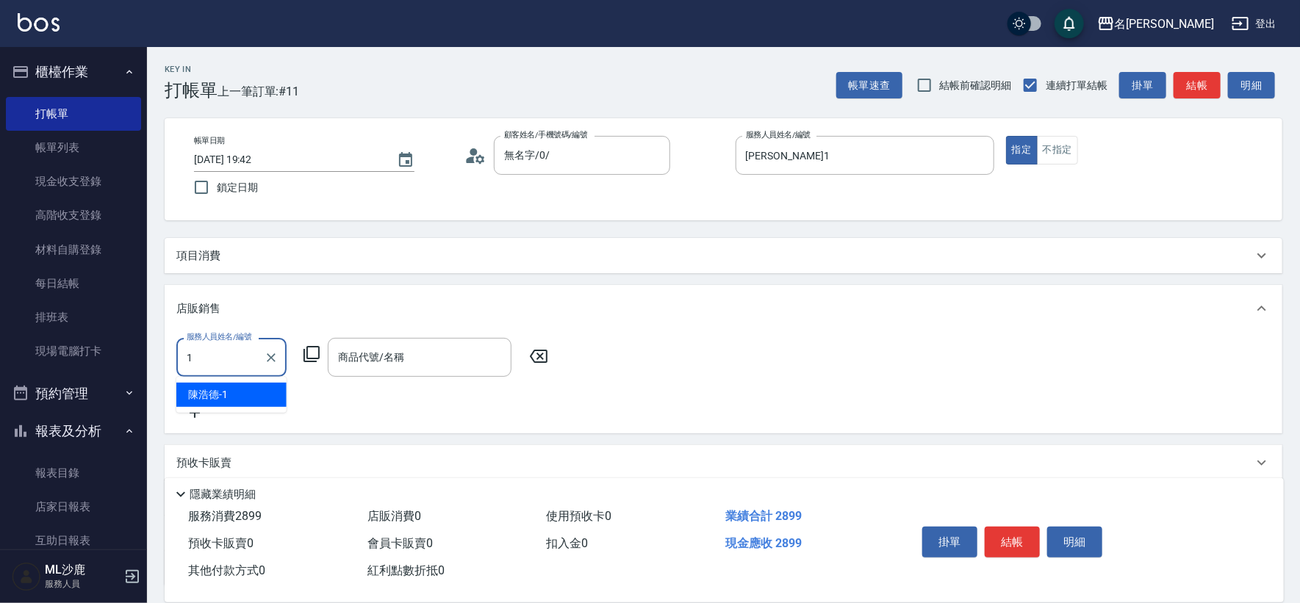
type input "[PERSON_NAME]1"
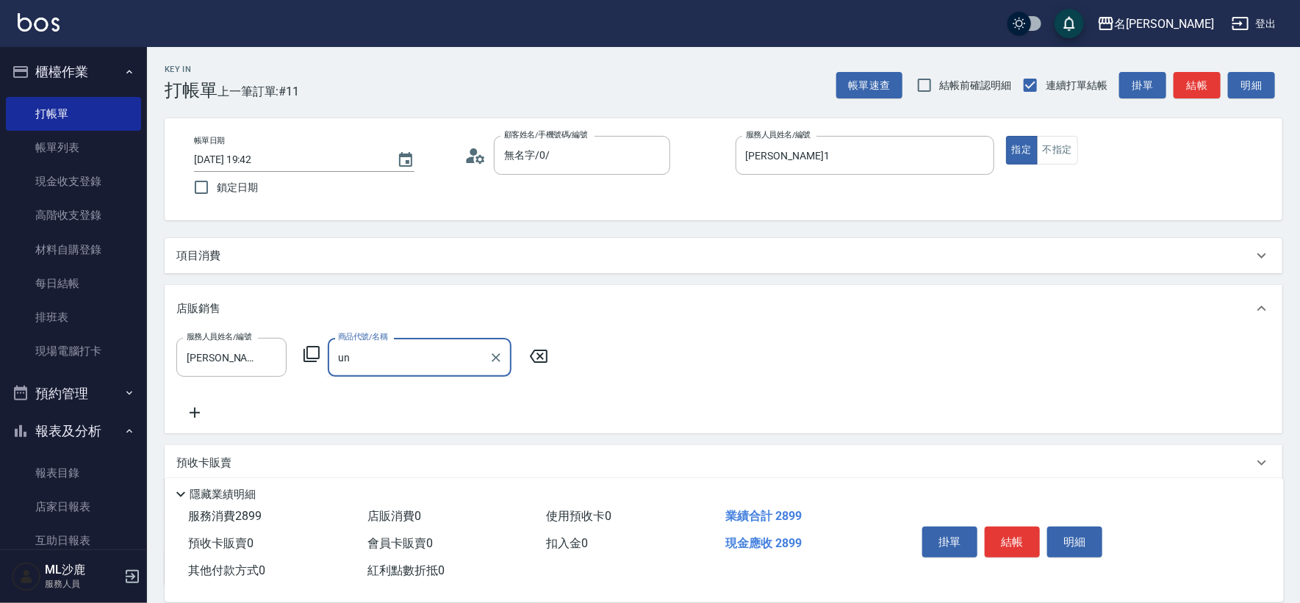
type input "u"
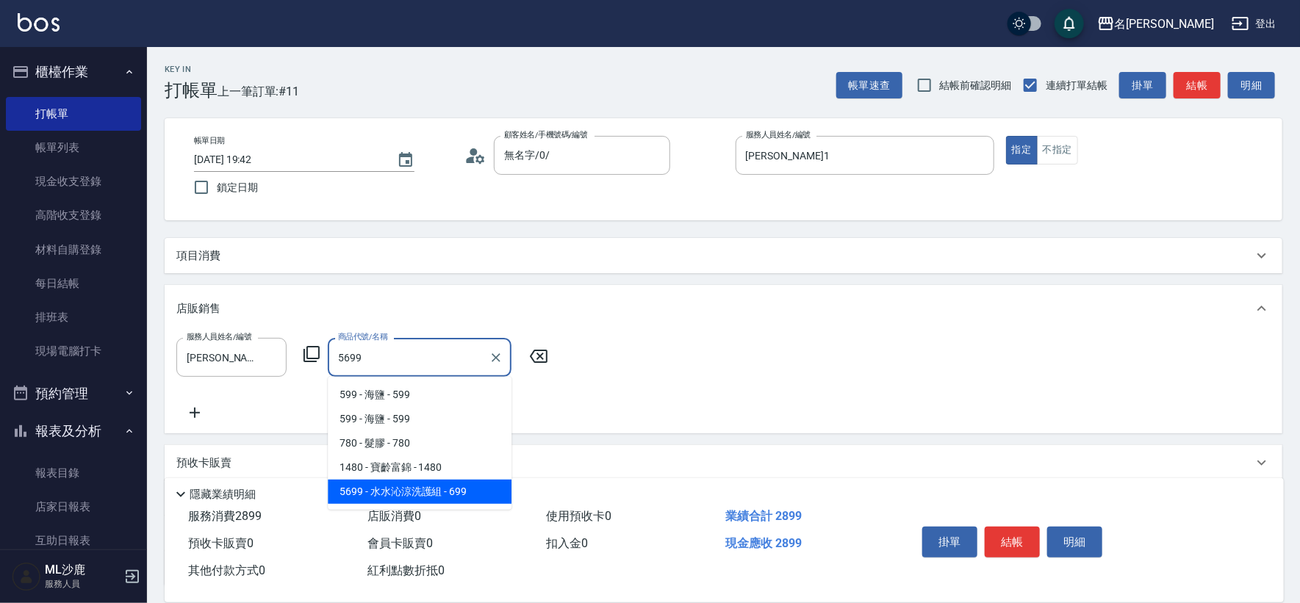
type input "[PERSON_NAME]涼洗護組"
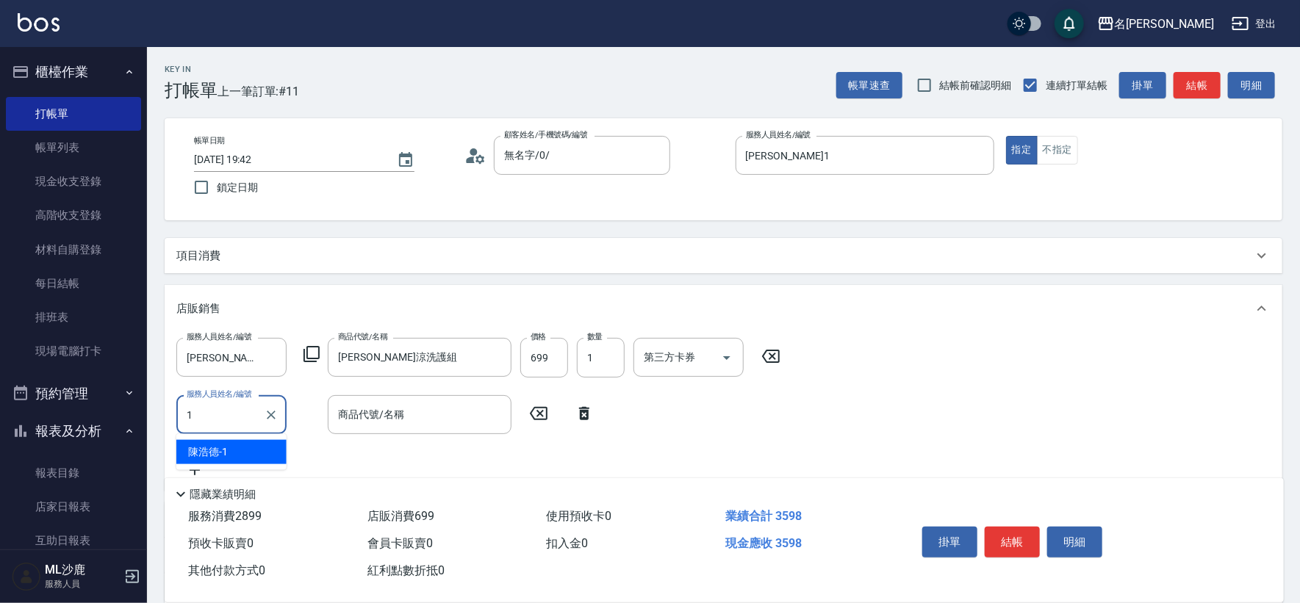
type input "[PERSON_NAME]1"
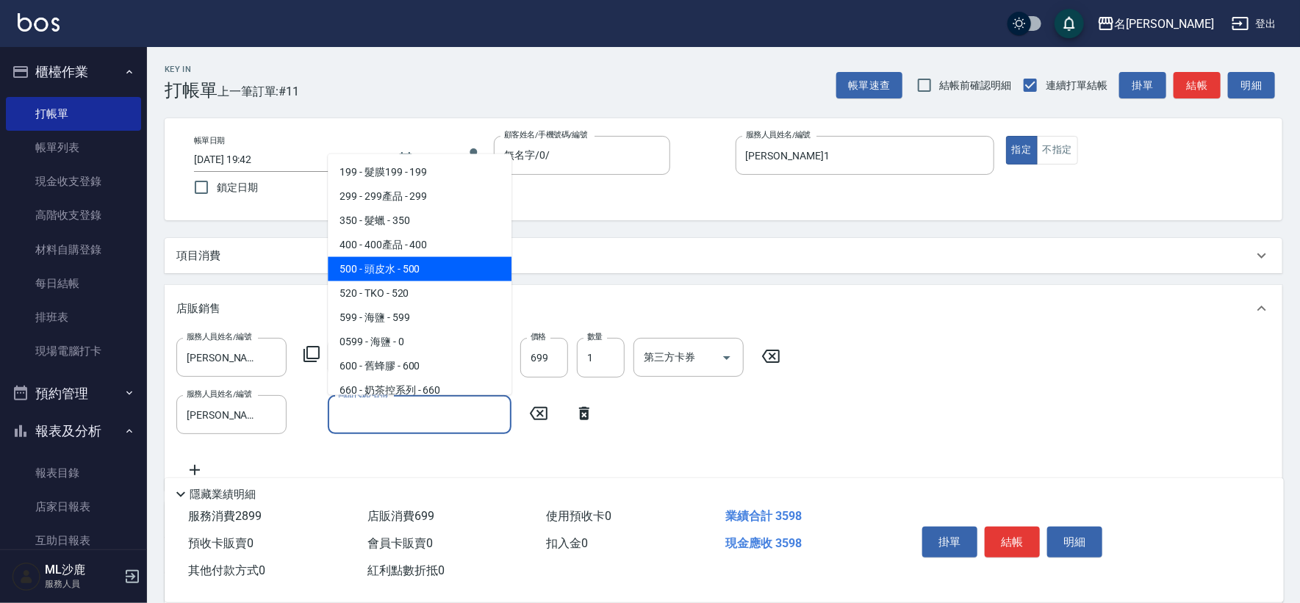
type input "頭皮水"
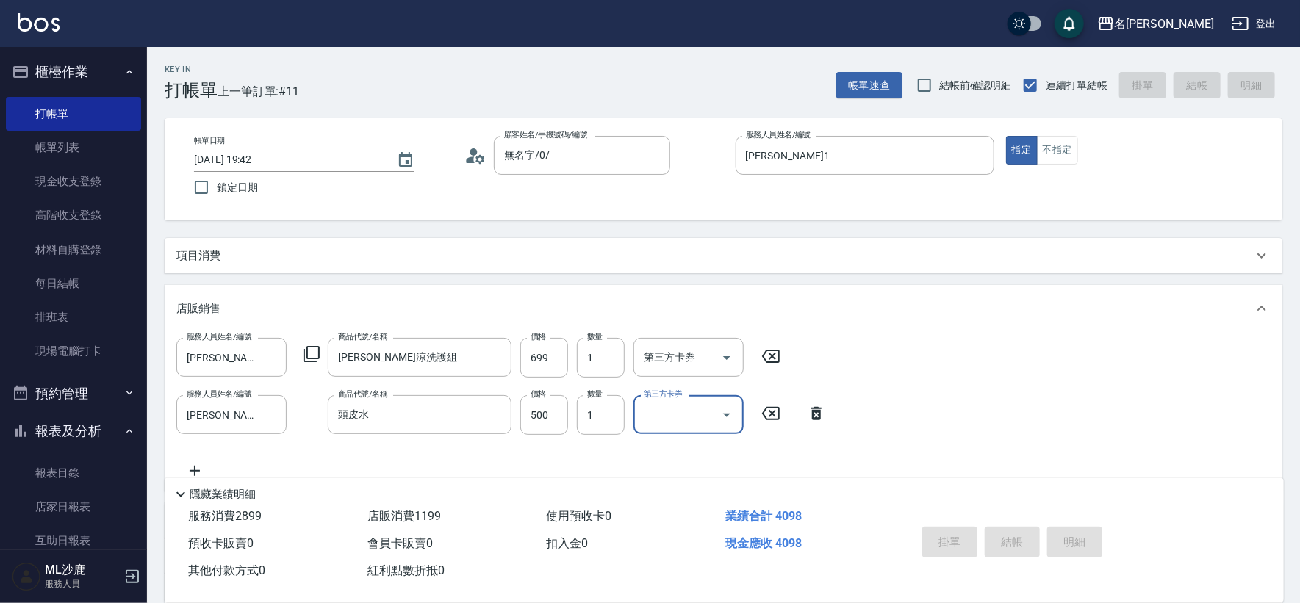
type input "[DATE] 19:43"
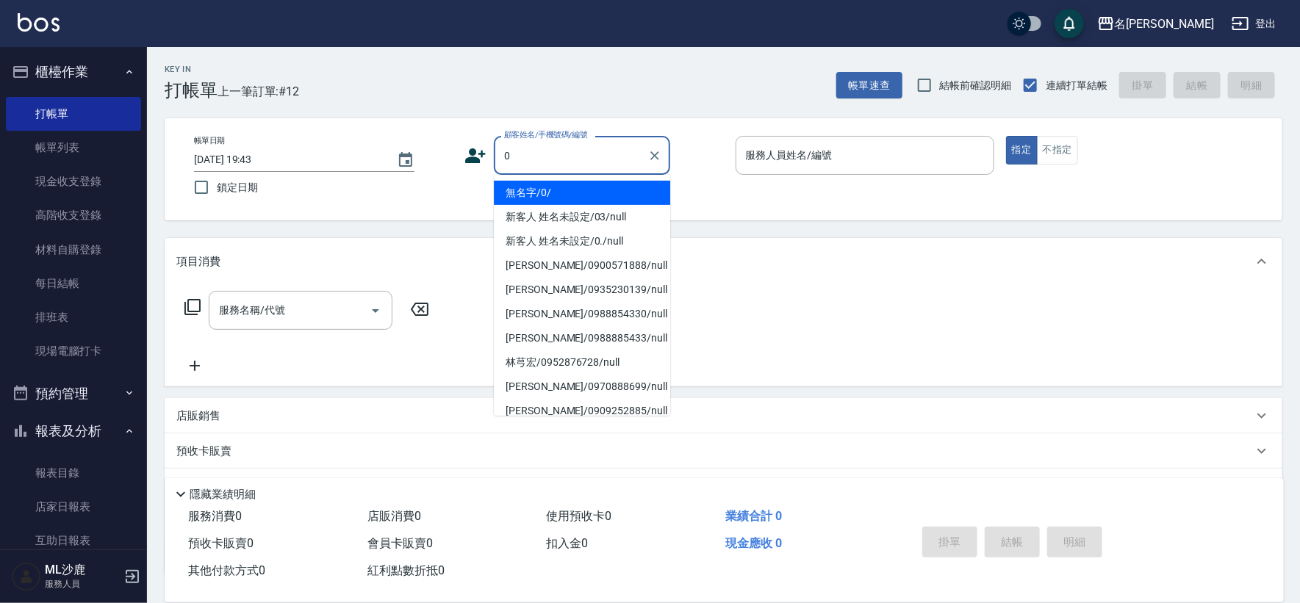
type input "無名字/0/"
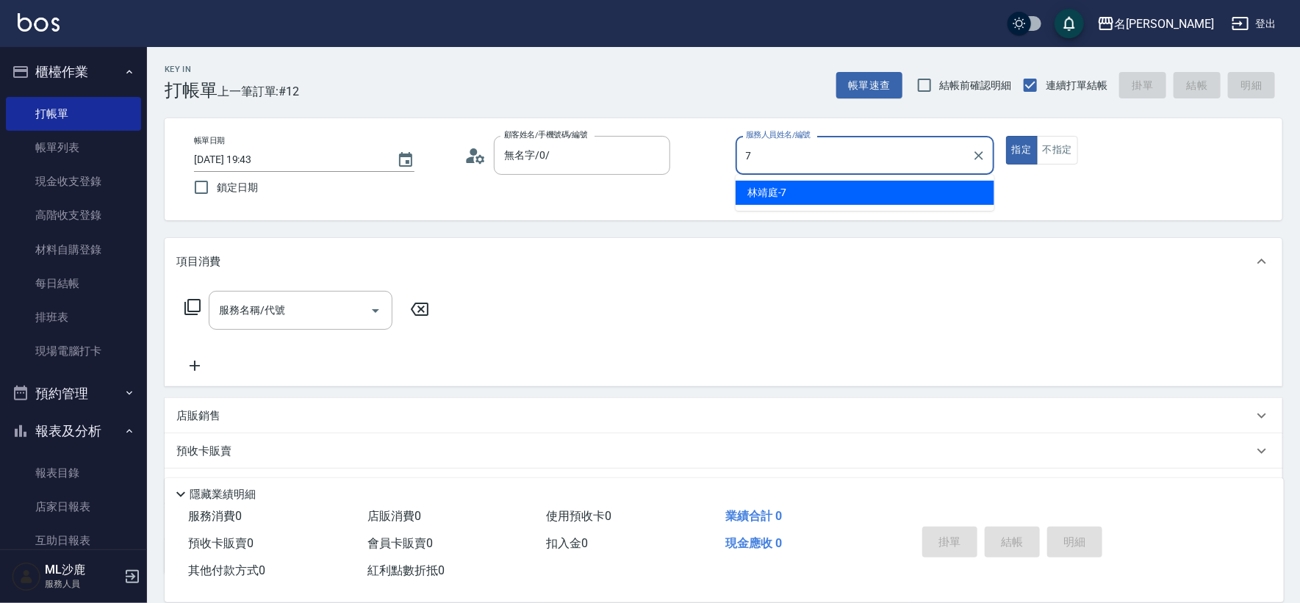
type input "[PERSON_NAME]-7"
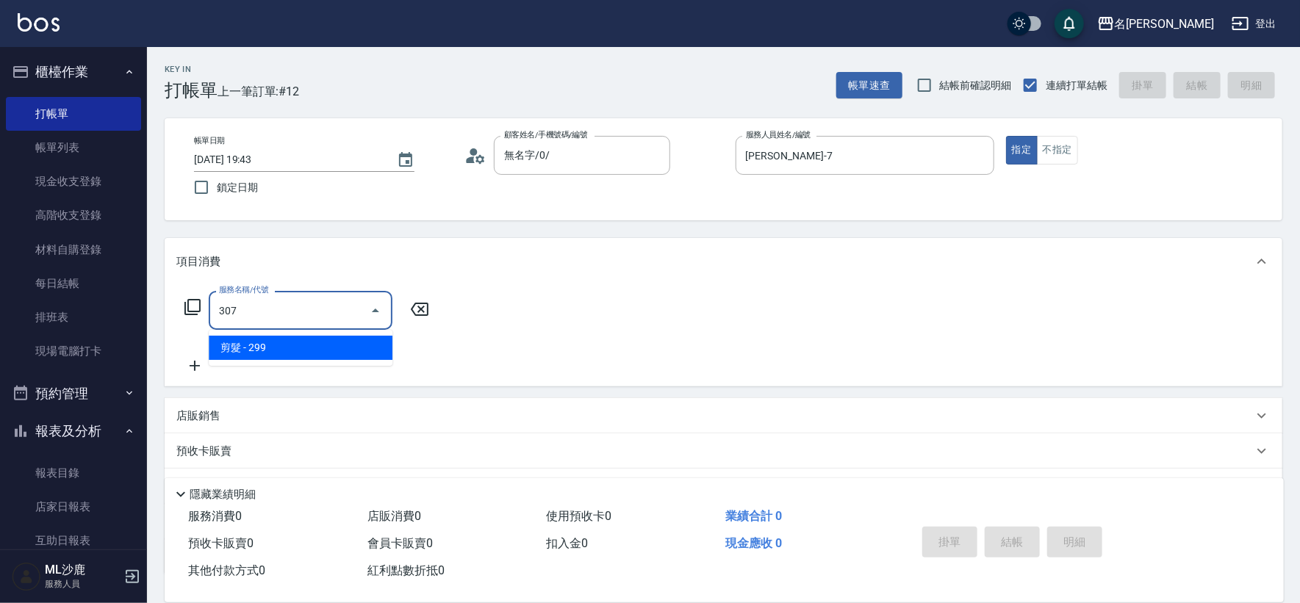
type input "剪髮(307)"
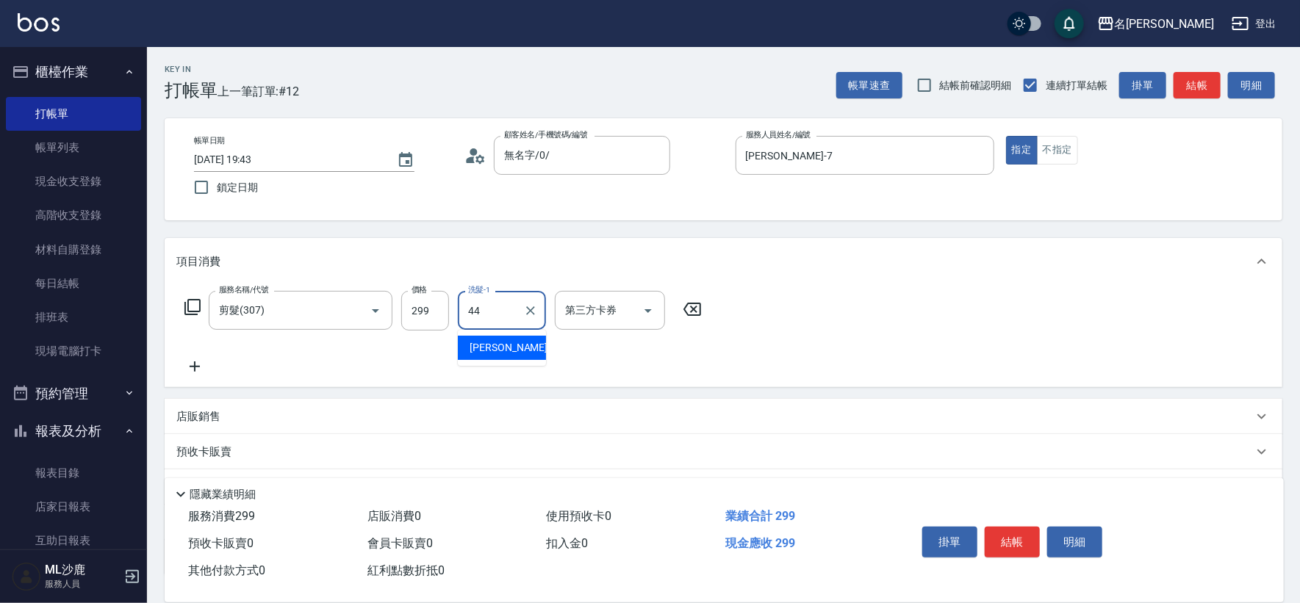
type input "[PERSON_NAME]-44"
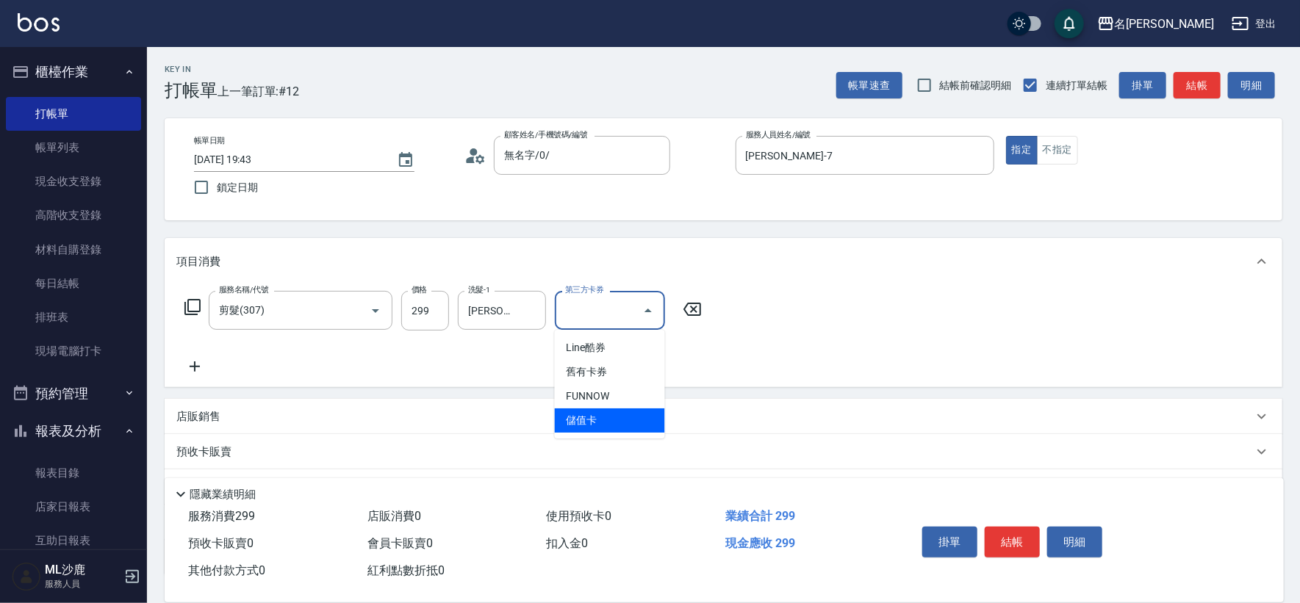
type input "儲值卡"
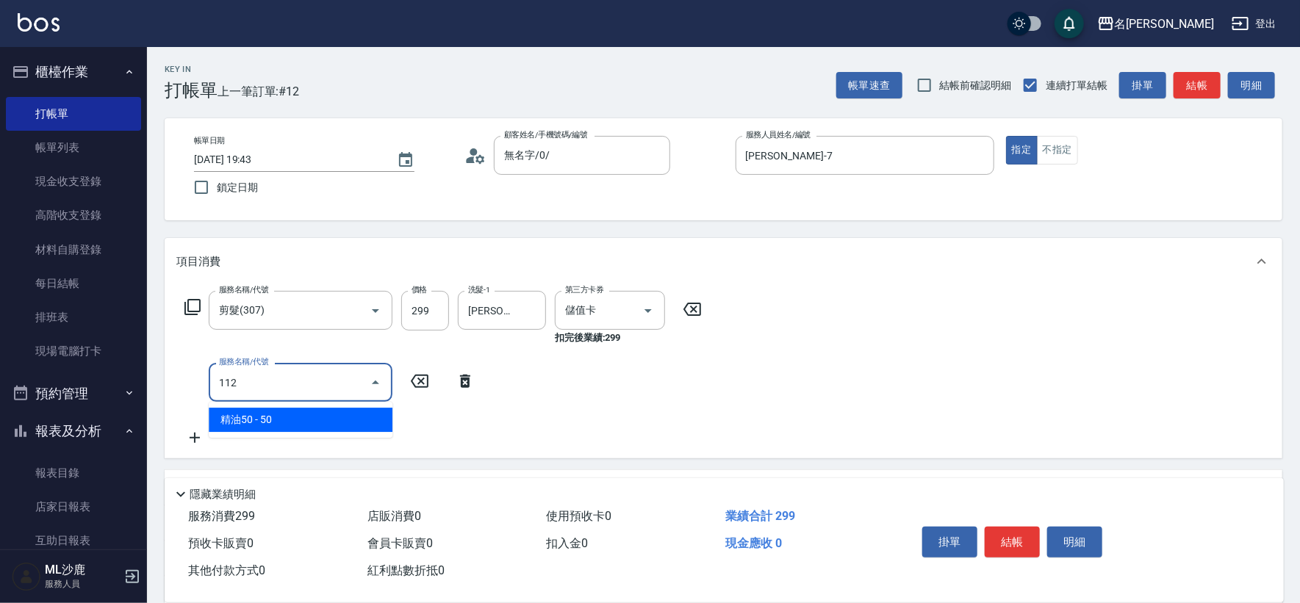
type input "精油50(112)"
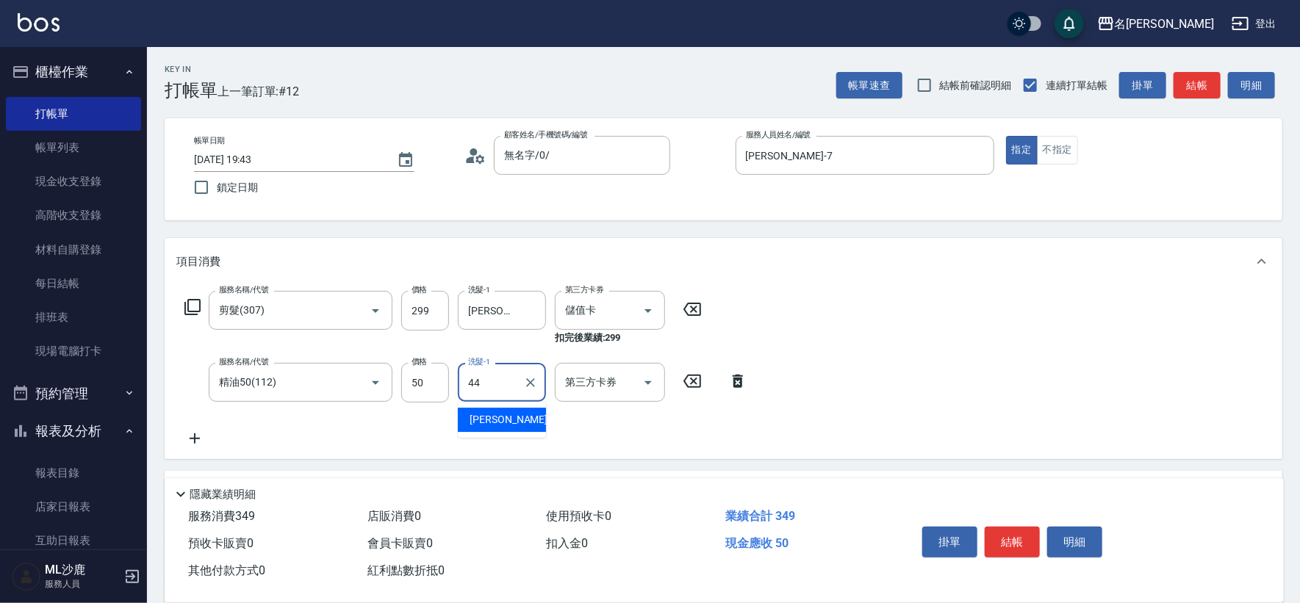
type input "[PERSON_NAME]-44"
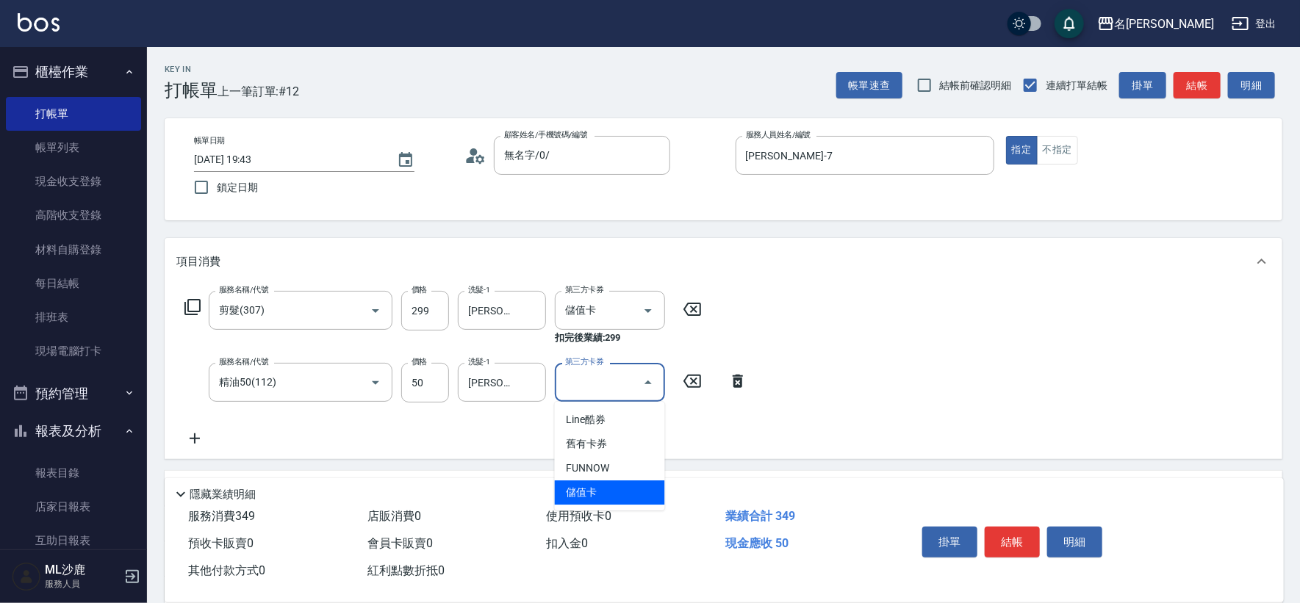
type input "儲值卡"
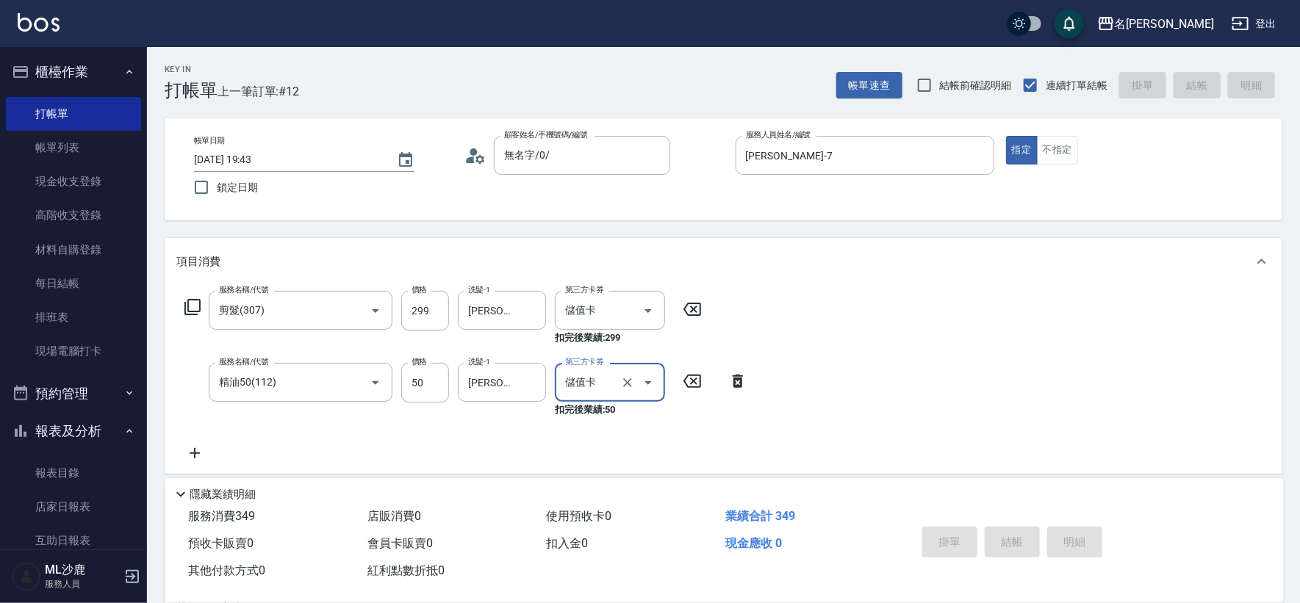
type input "[DATE] 20:02"
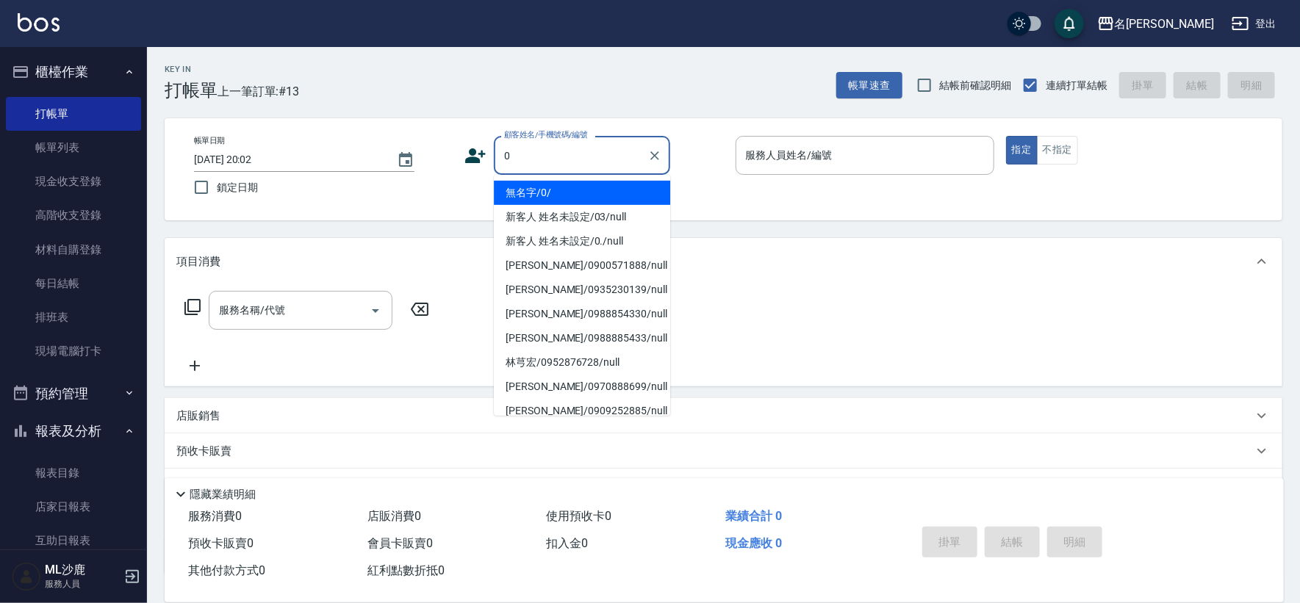
type input "無名字/0/"
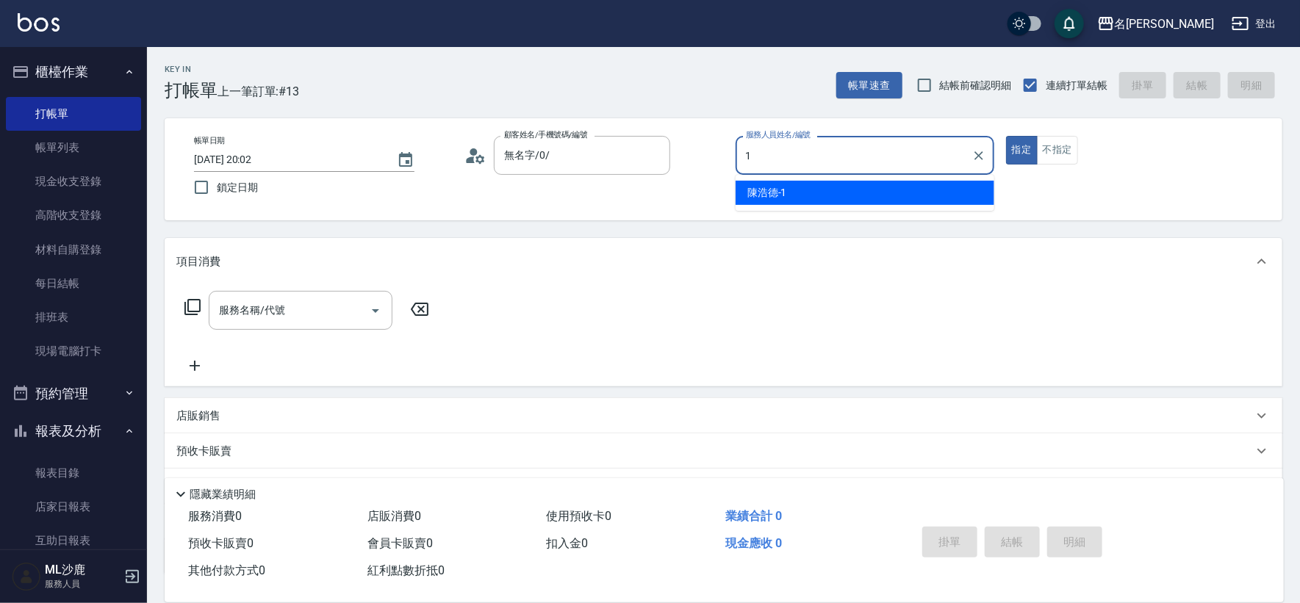
type input "[PERSON_NAME]1"
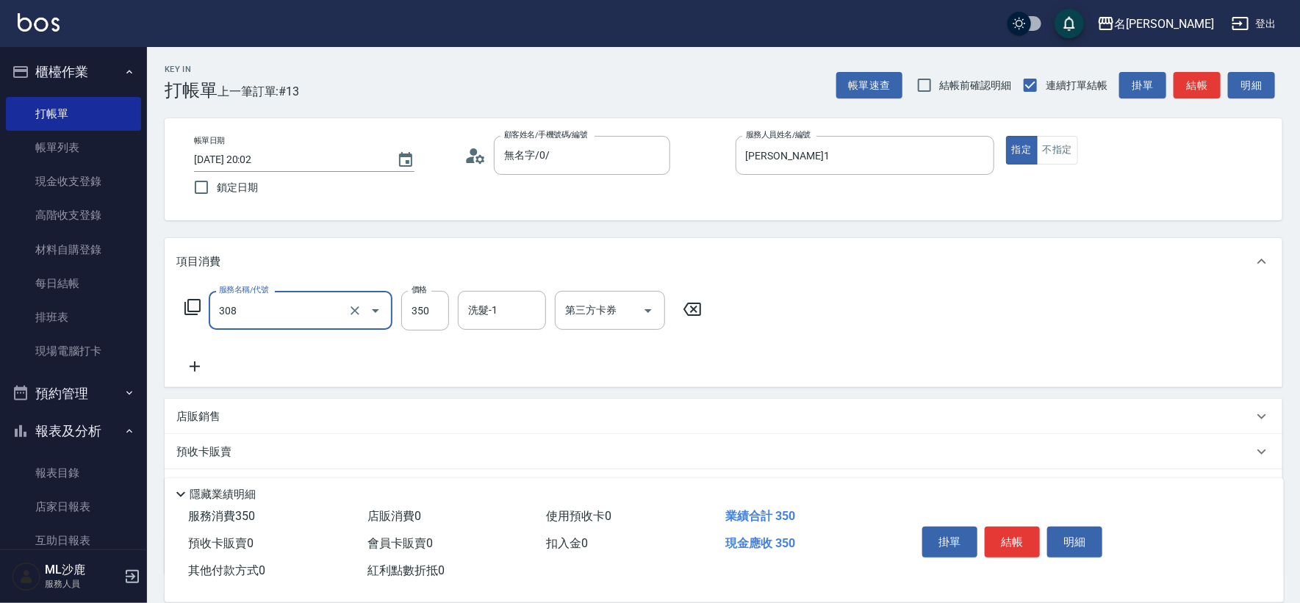
type input "洗+剪(308)"
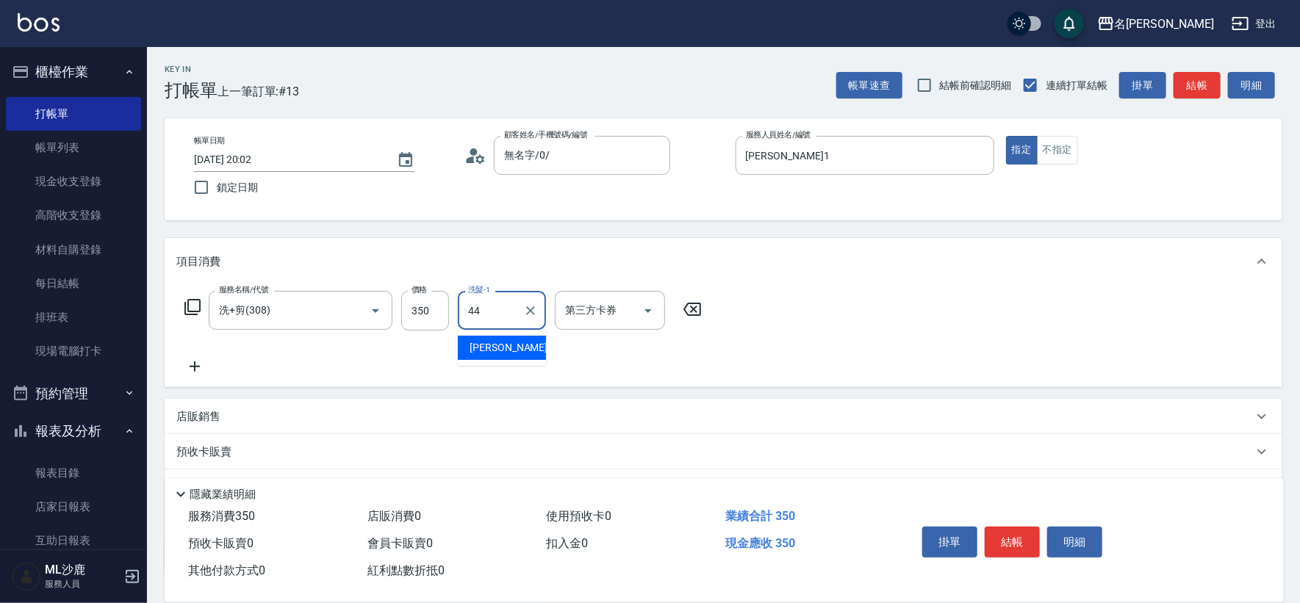
type input "[PERSON_NAME]-44"
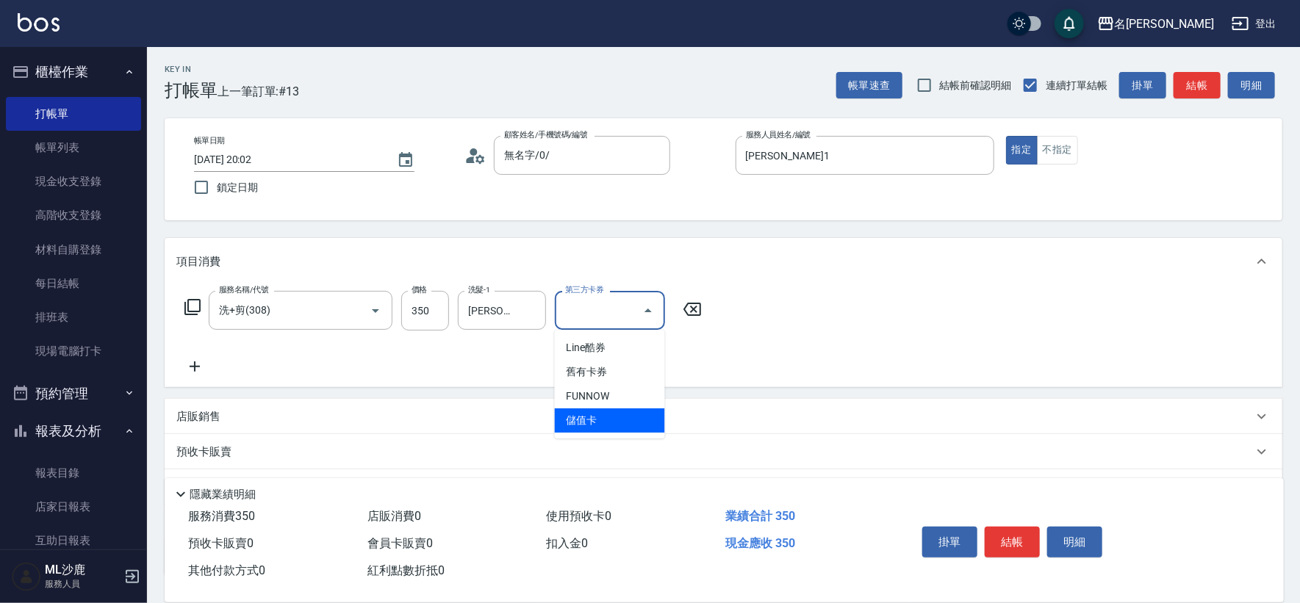
type input "儲值卡"
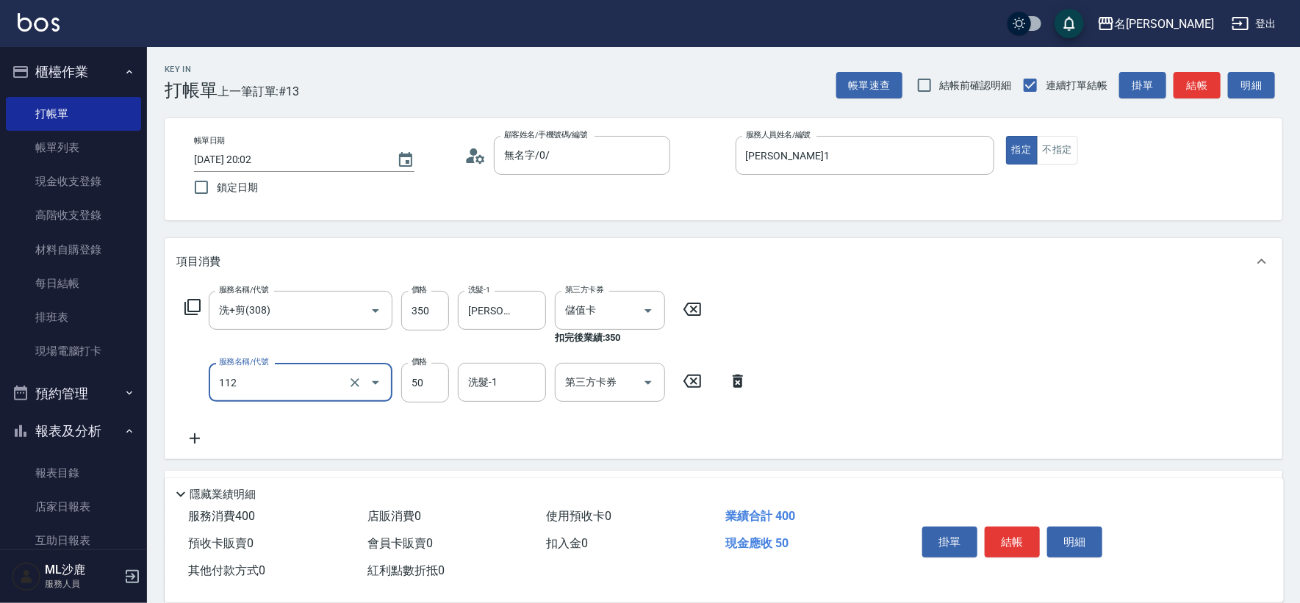
type input "精油50(112)"
type input "[PERSON_NAME]-44"
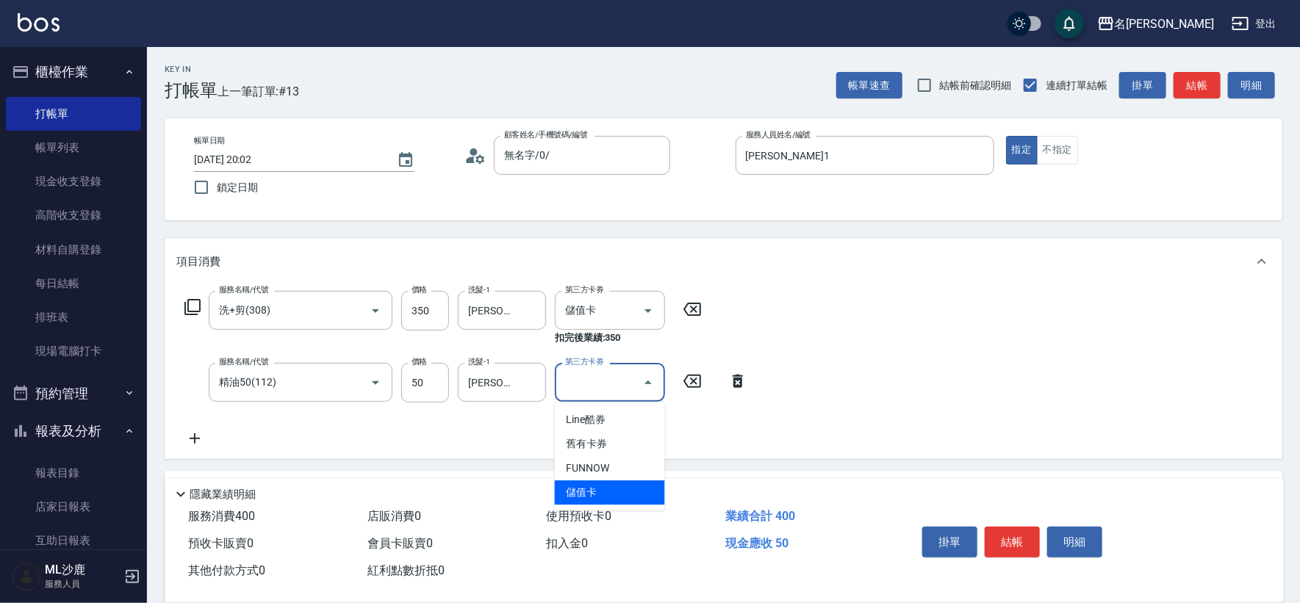
type input "儲值卡"
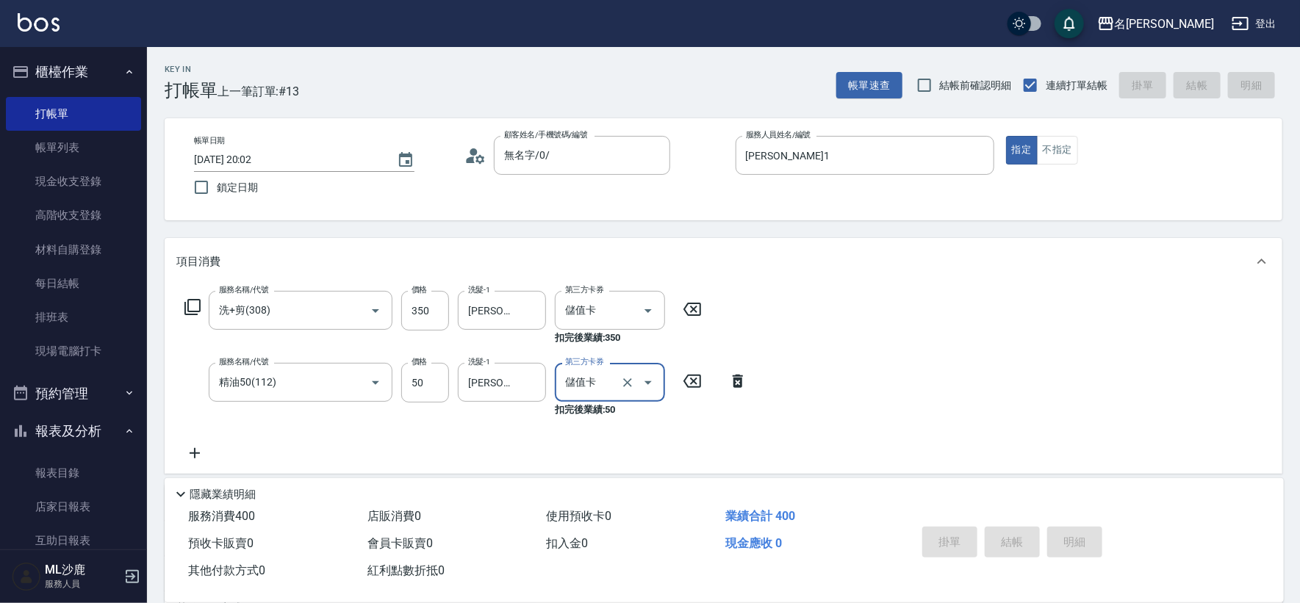
type input "[DATE] 20:03"
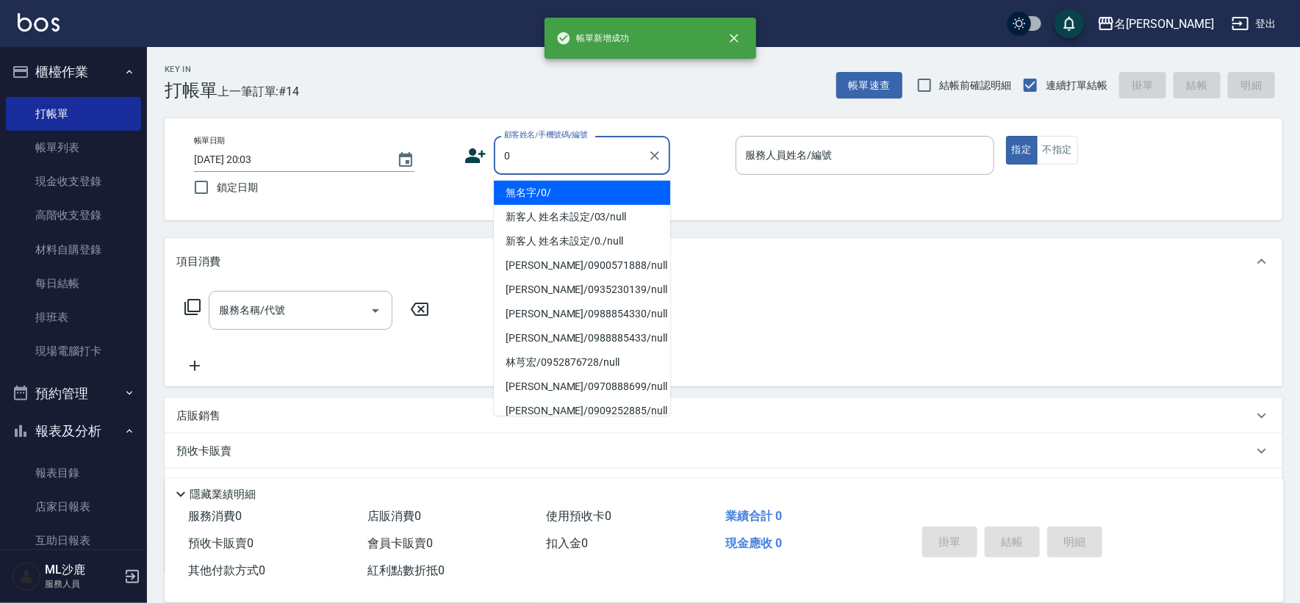
type input "無名字/0/"
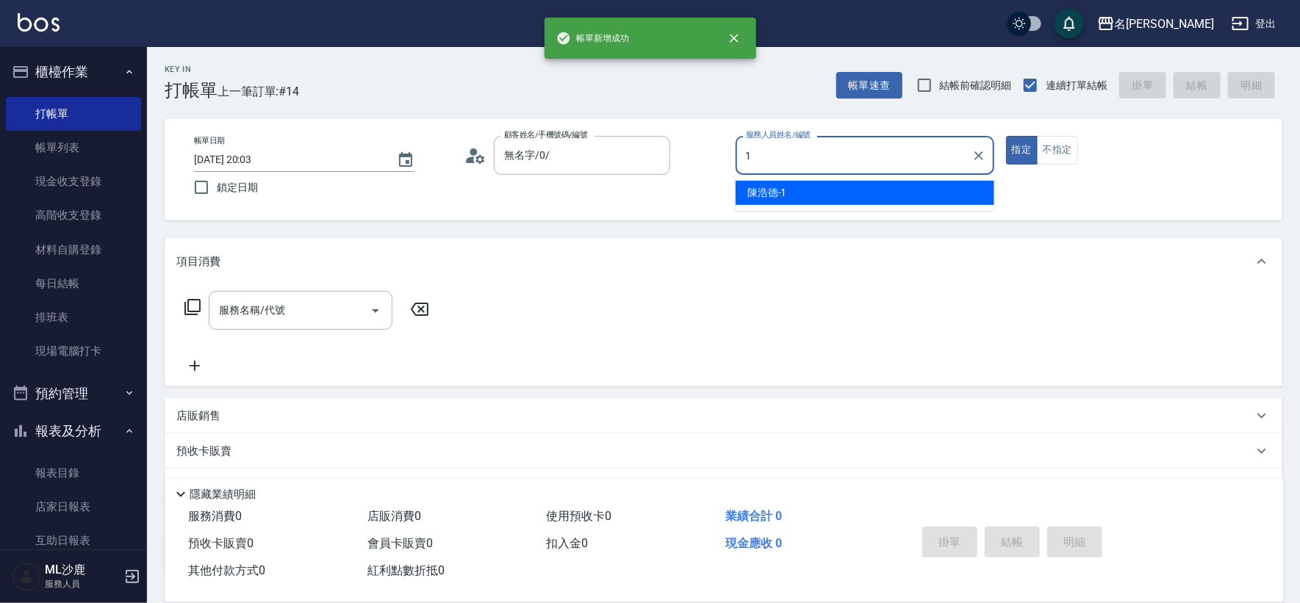
type input "[PERSON_NAME]1"
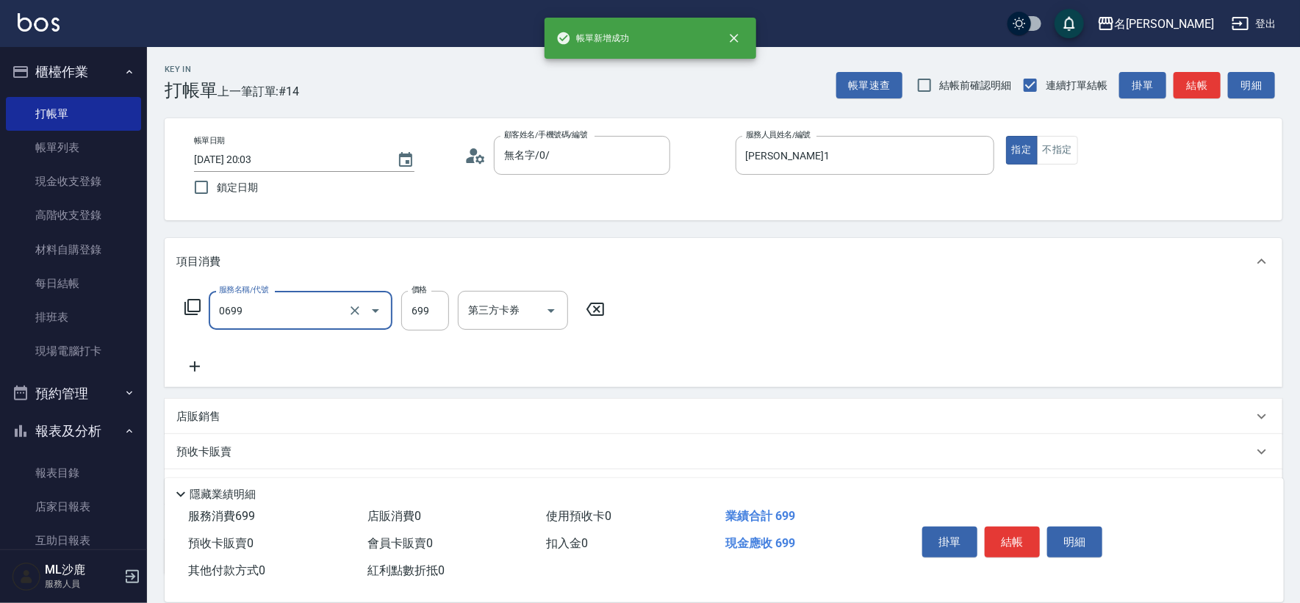
type input "精油SPA(0699)"
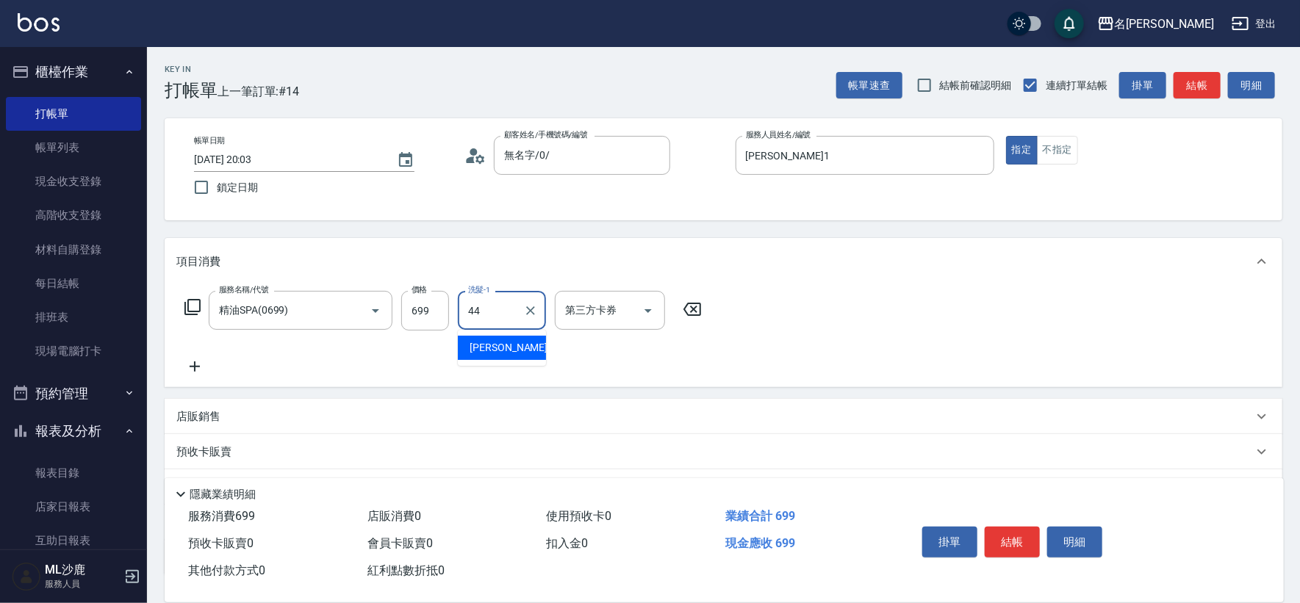
type input "[PERSON_NAME]-44"
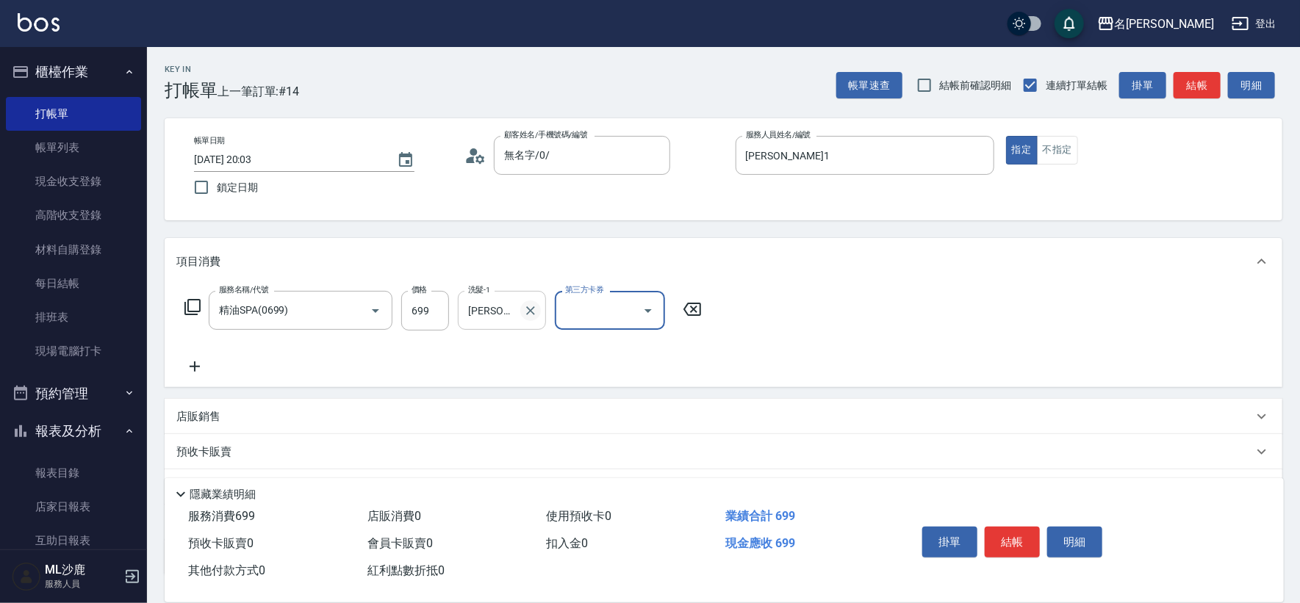
click at [531, 312] on icon "Clear" at bounding box center [530, 311] width 15 height 15
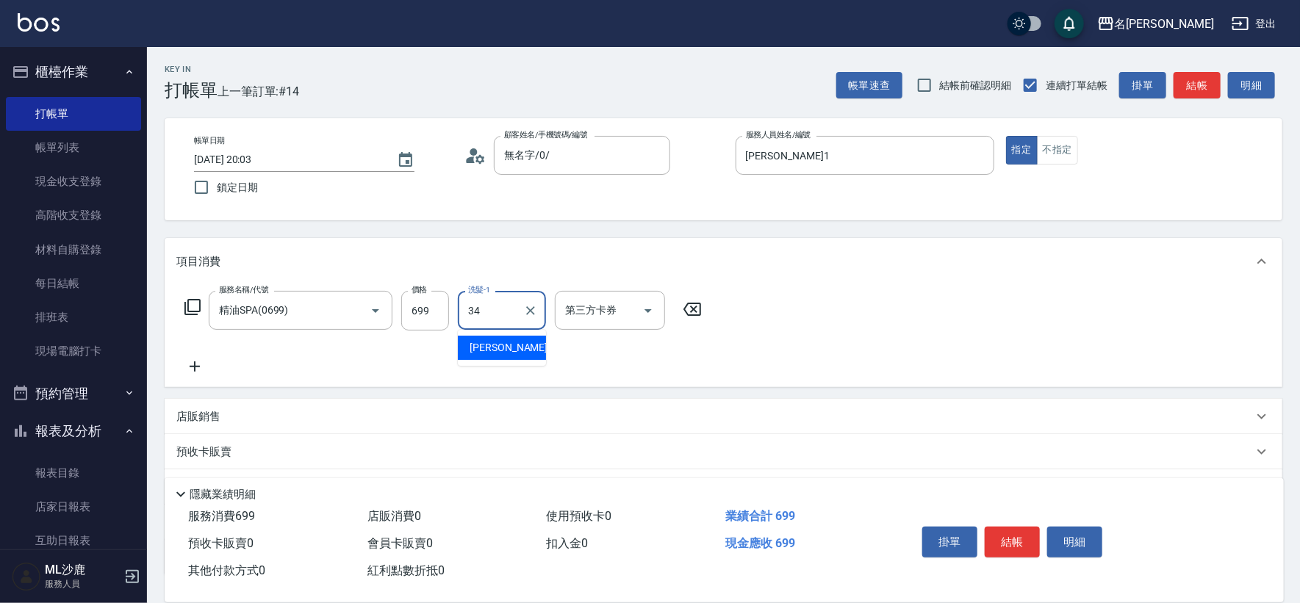
type input "[PERSON_NAME]-34"
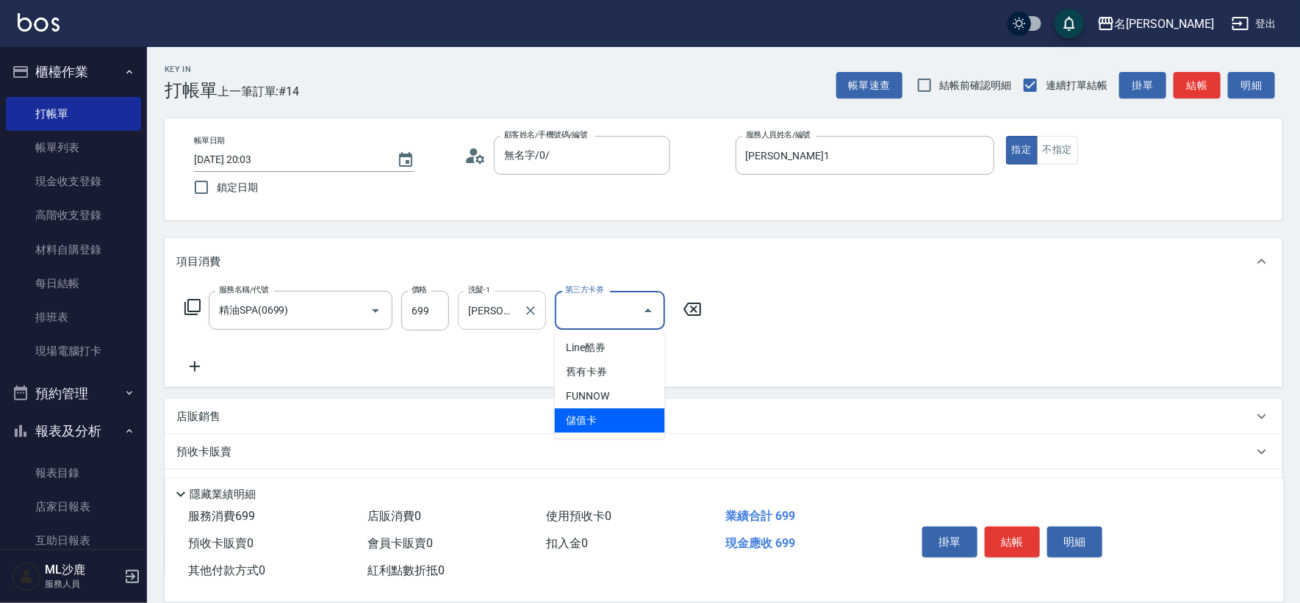
type input "儲值卡"
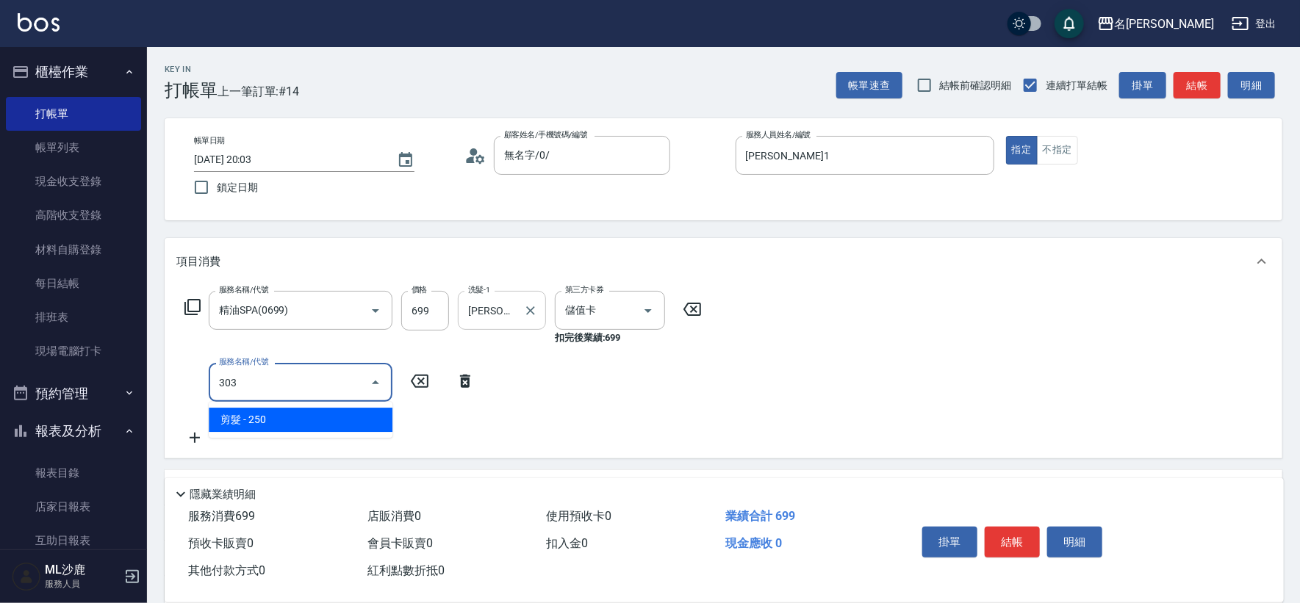
type input "剪髮(303)"
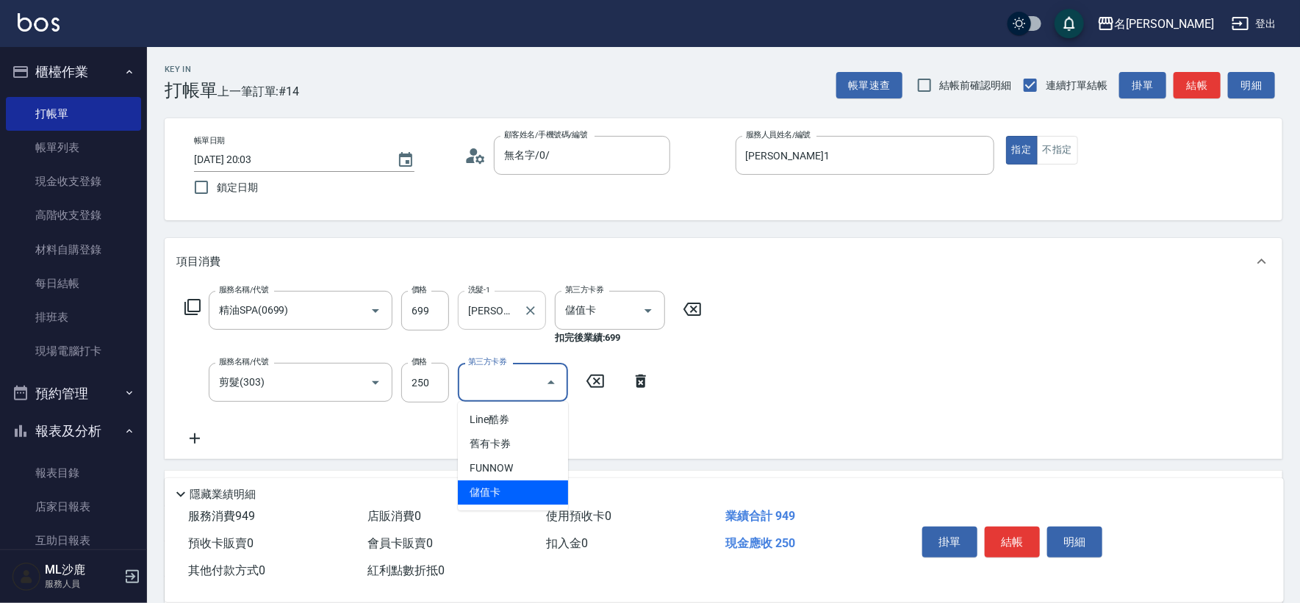
type input "儲值卡"
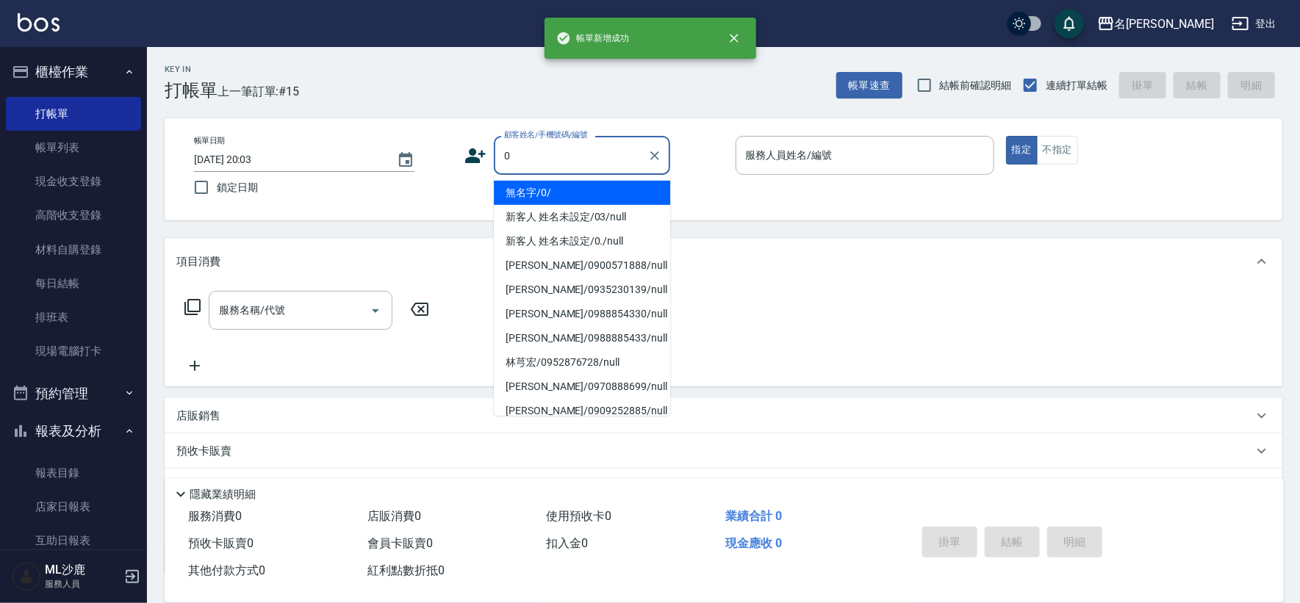
type input "無名字/0/"
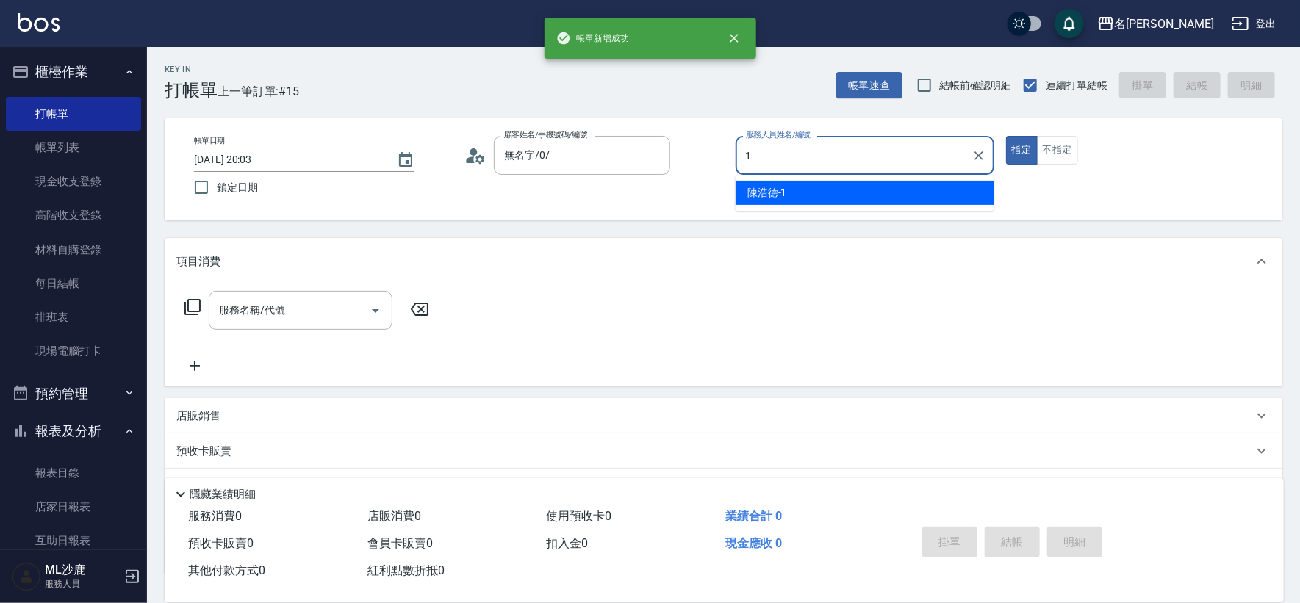
type input "[PERSON_NAME]1"
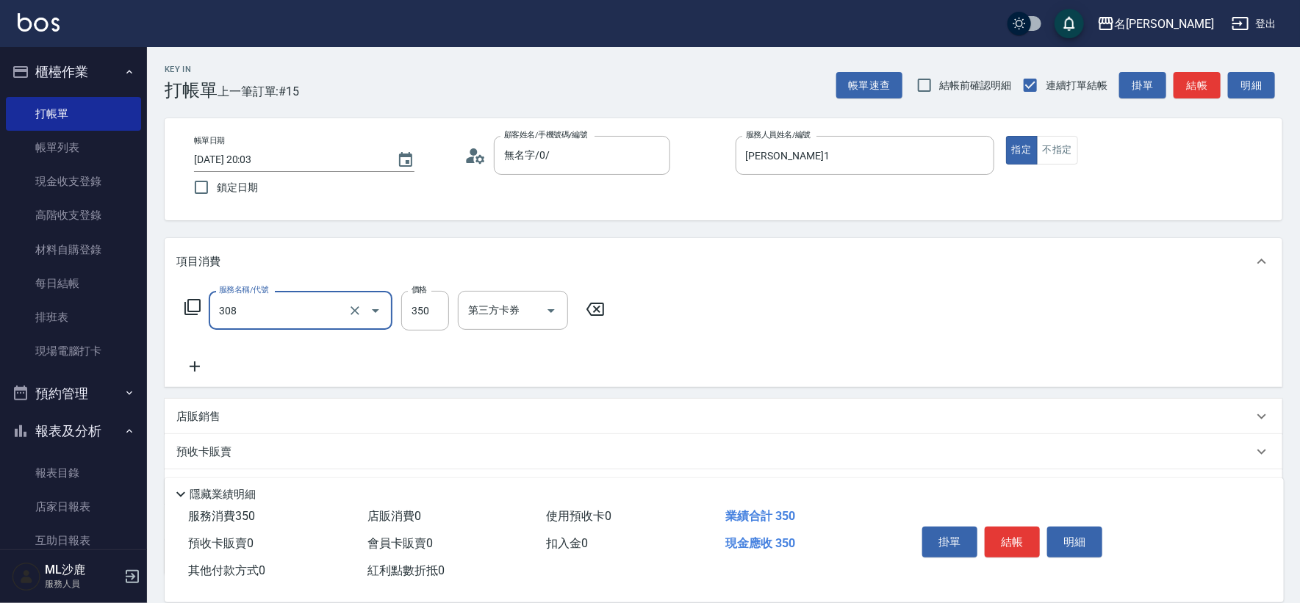
type input "洗+剪(308)"
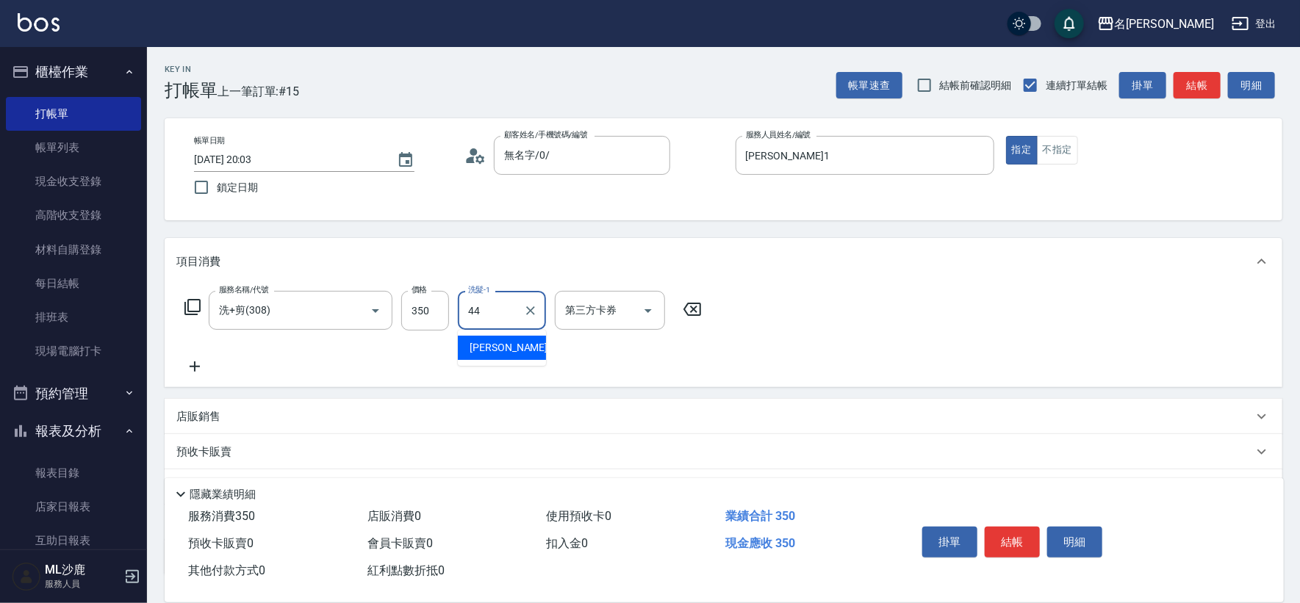
type input "[PERSON_NAME]-44"
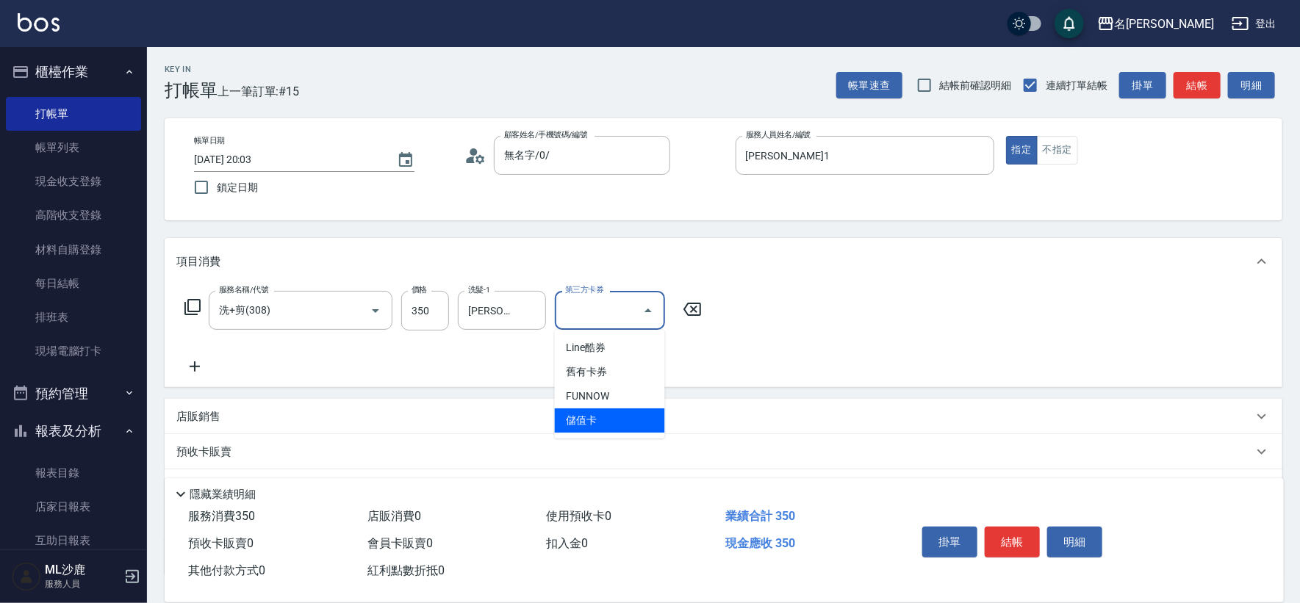
type input "儲值卡"
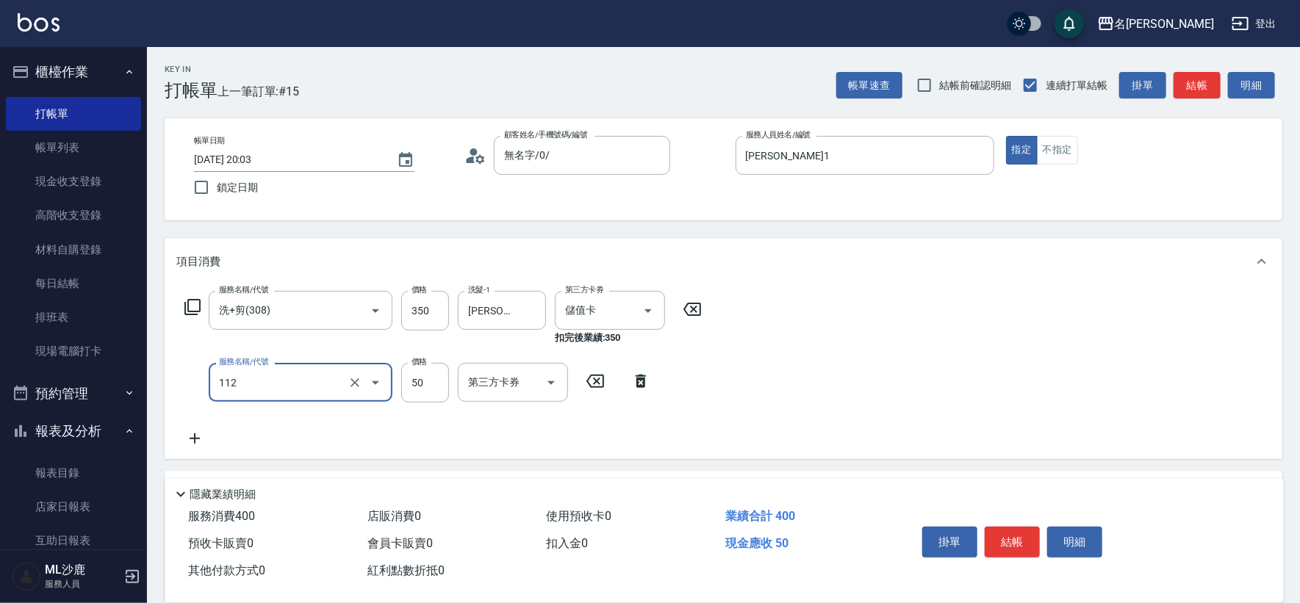
type input "精油50(112)"
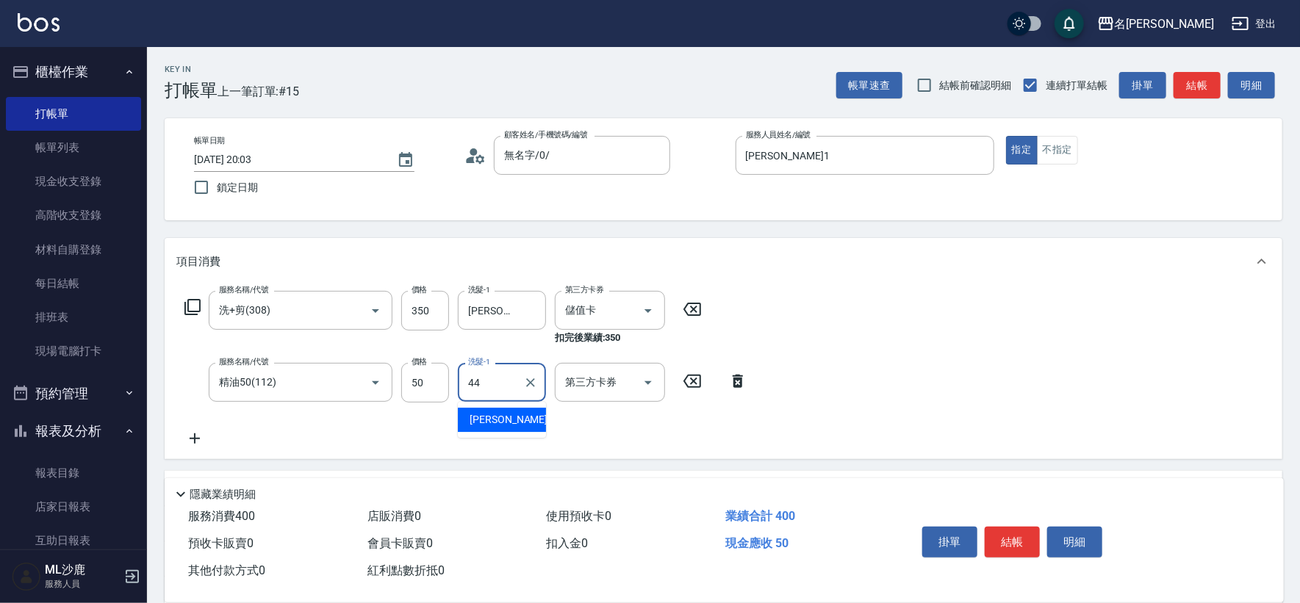
type input "[PERSON_NAME]-44"
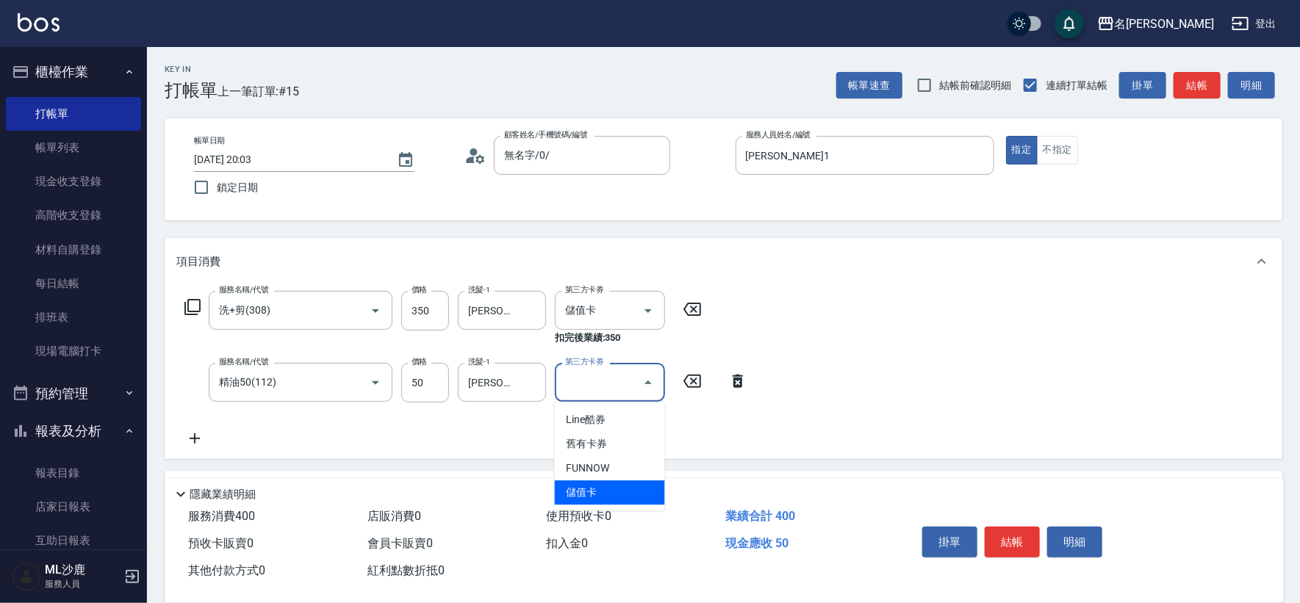
type input "儲值卡"
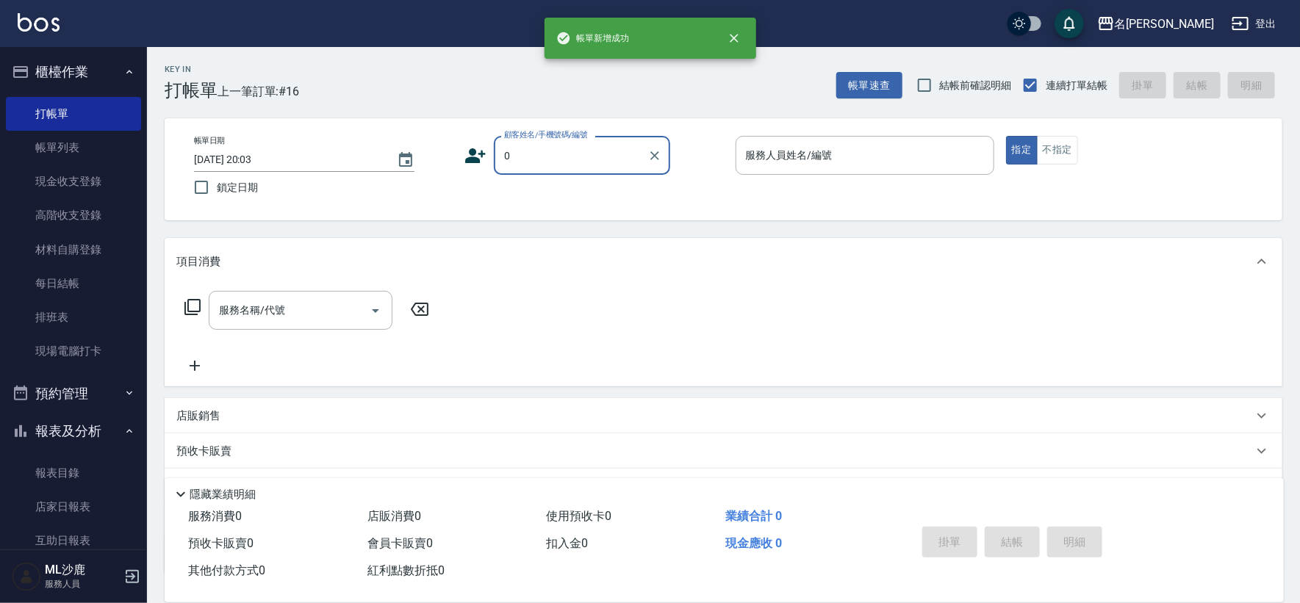
type input "無名字/0/"
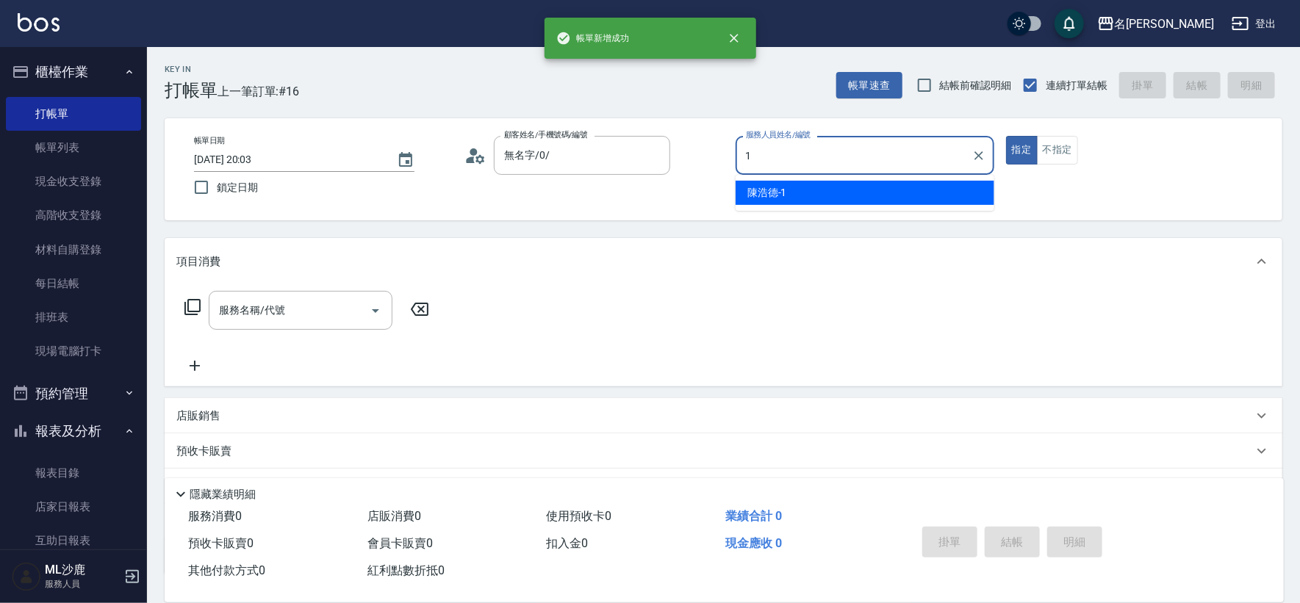
type input "[PERSON_NAME]1"
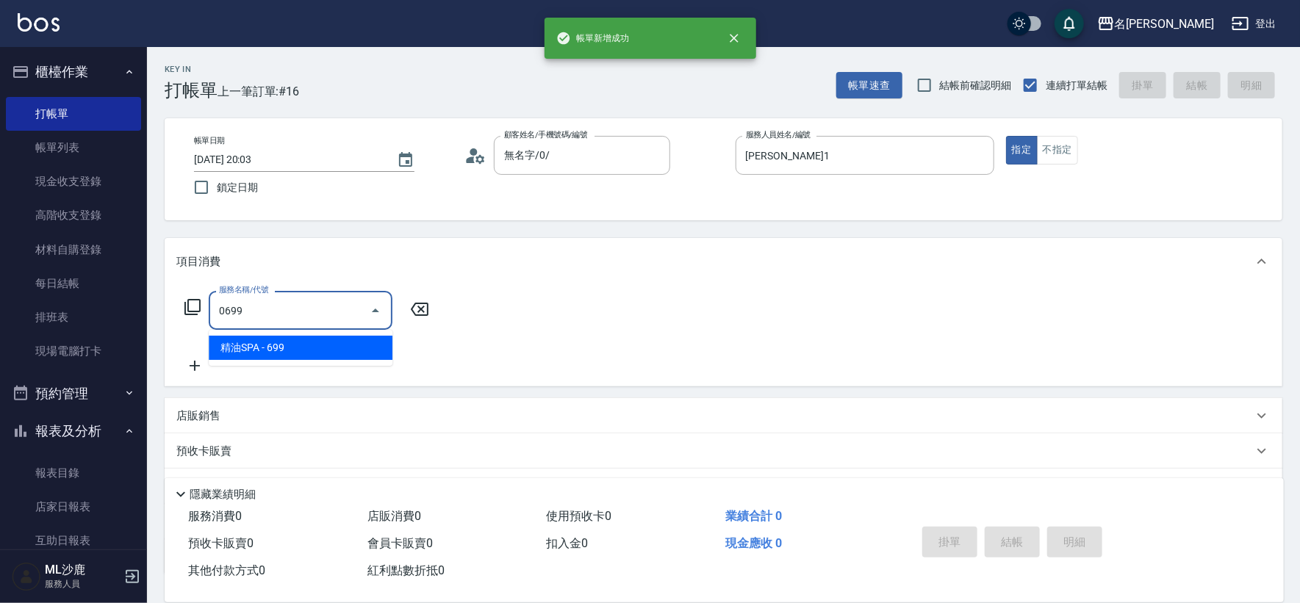
type input "精油SPA(0699)"
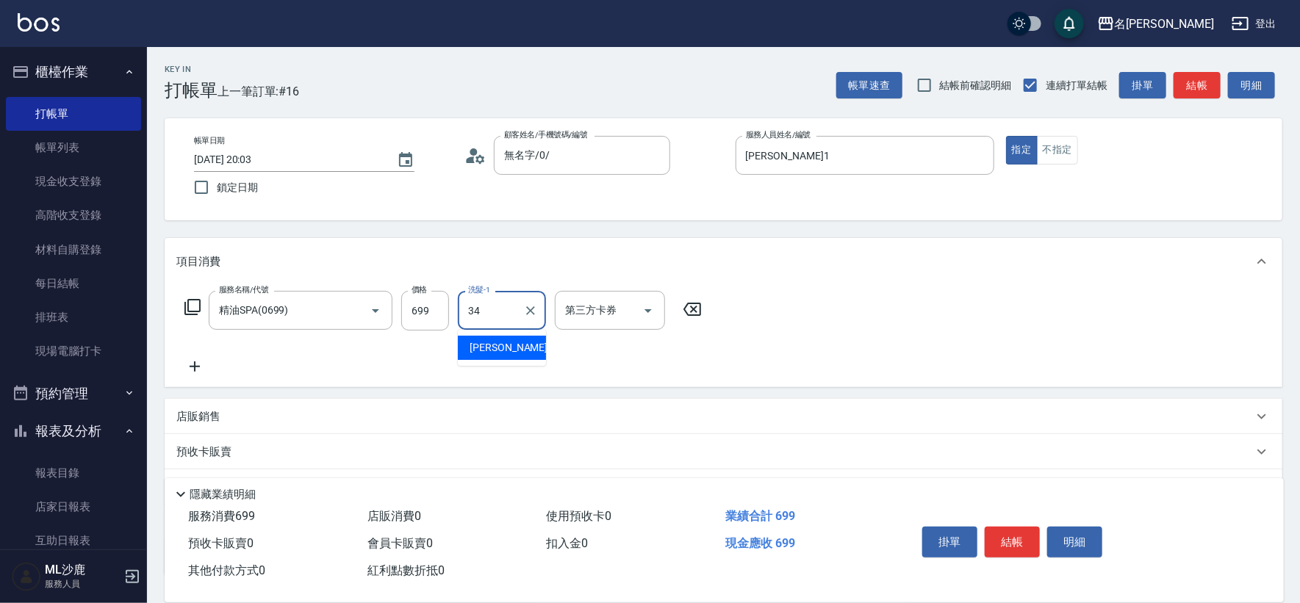
type input "[PERSON_NAME]-34"
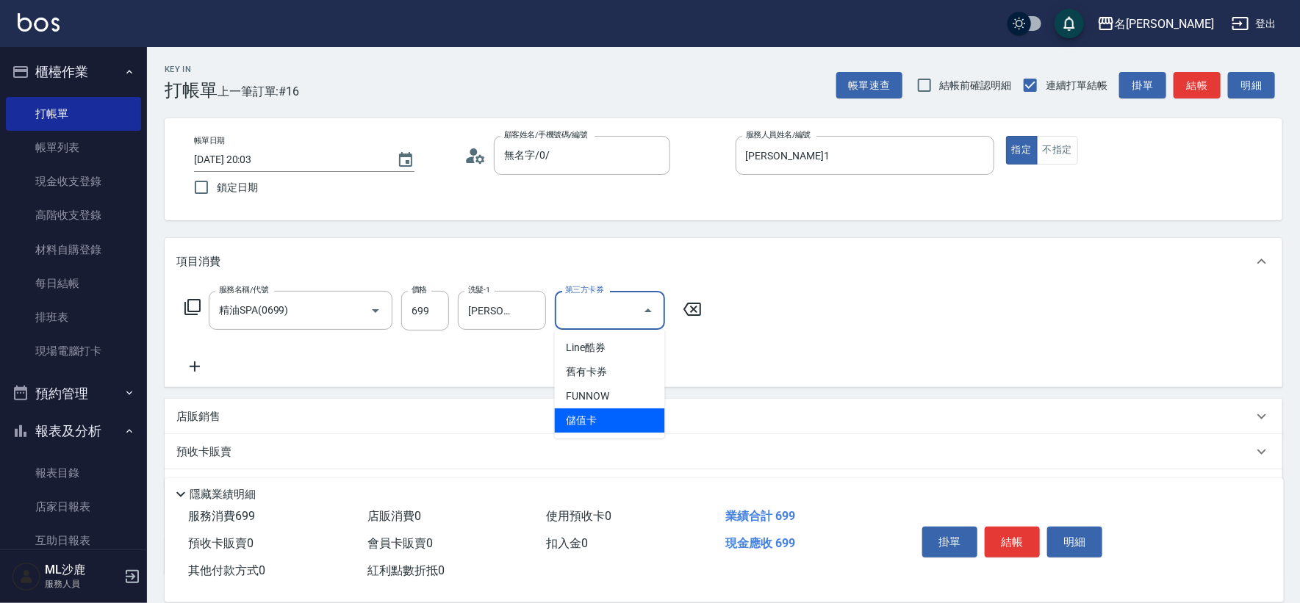
type input "儲值卡"
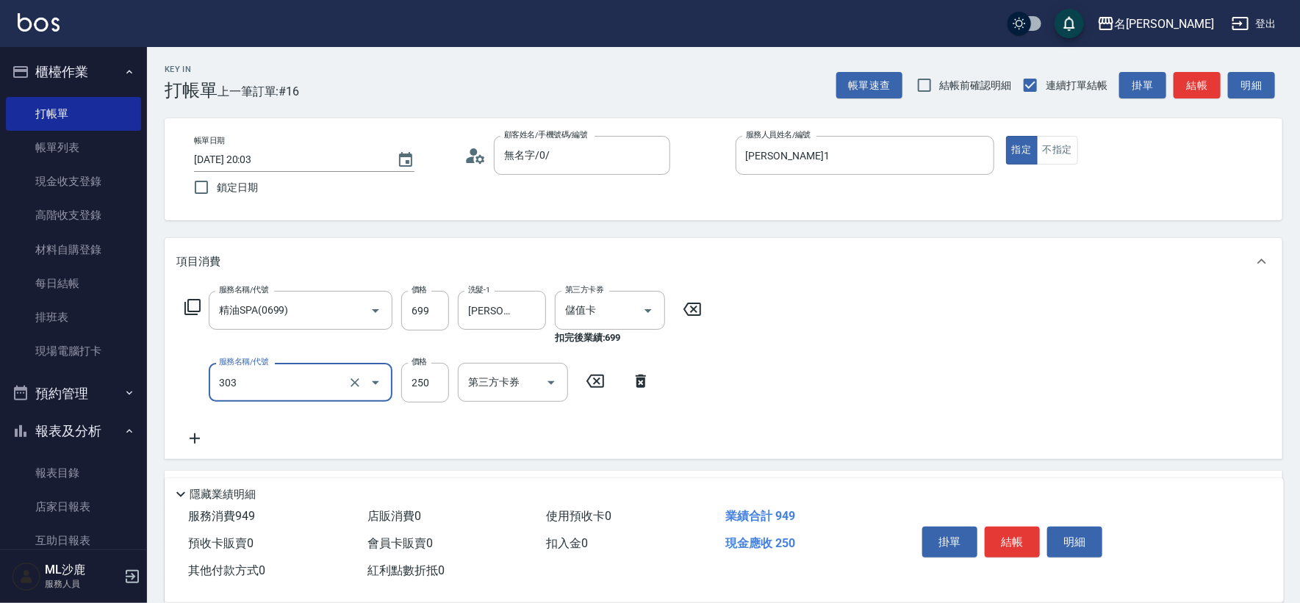
type input "剪髮(303)"
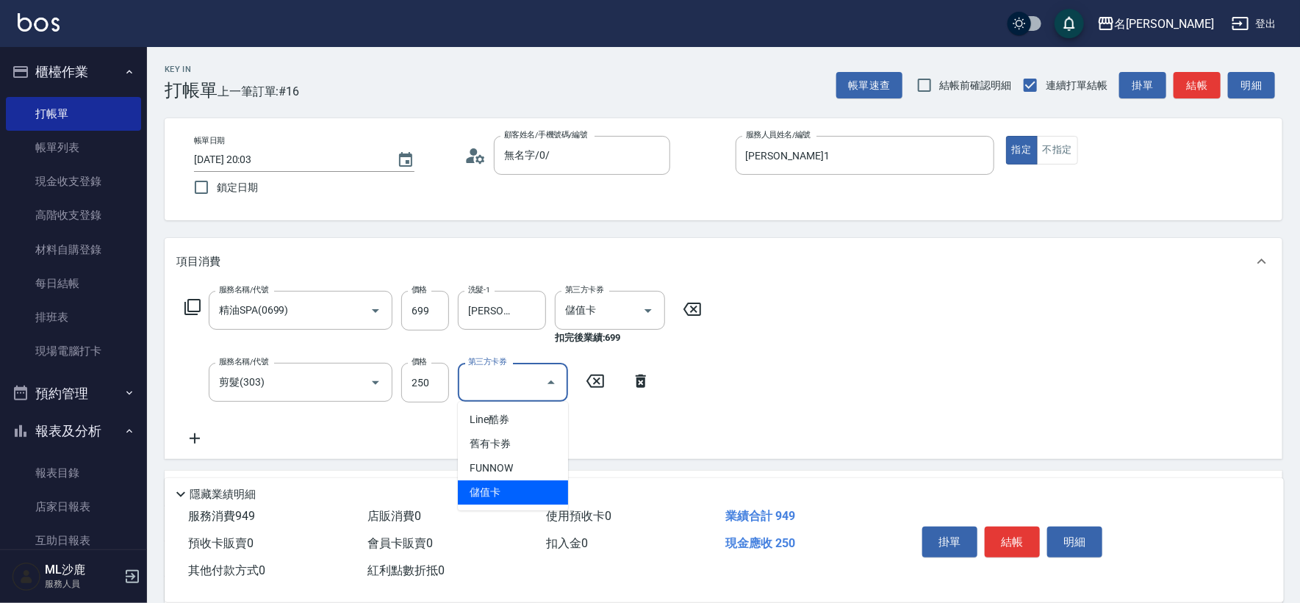
type input "儲值卡"
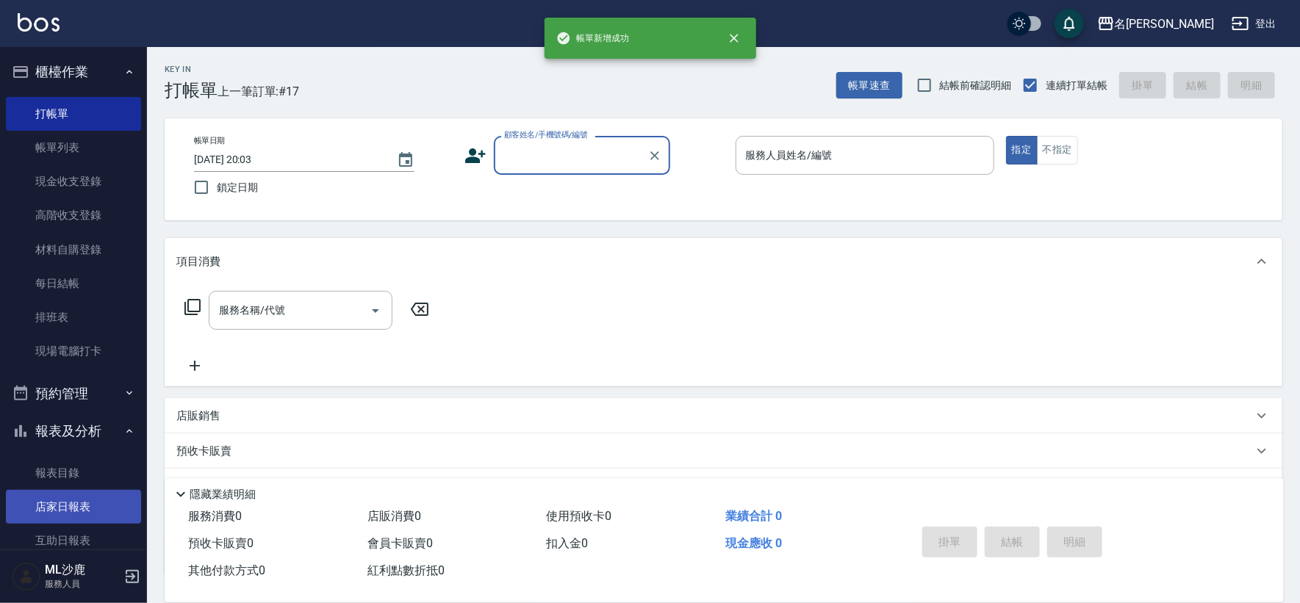
click at [46, 500] on link "店家日報表" at bounding box center [73, 507] width 135 height 34
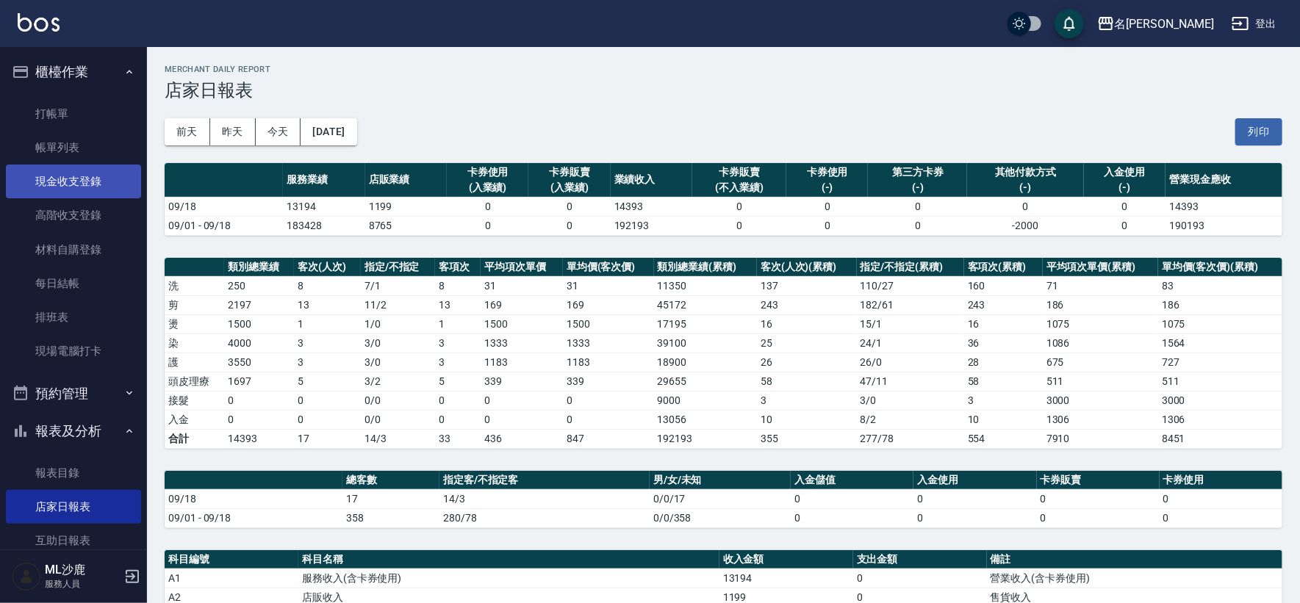
click at [74, 183] on link "現金收支登錄" at bounding box center [73, 182] width 135 height 34
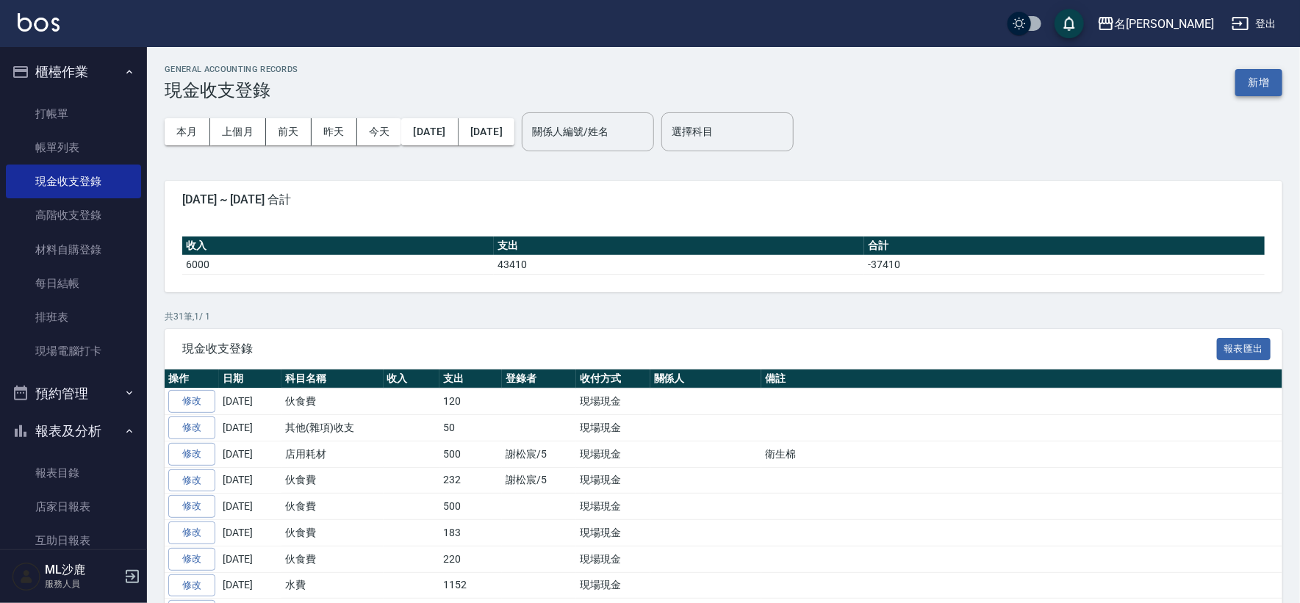
click at [1256, 87] on button "新增" at bounding box center [1259, 82] width 47 height 27
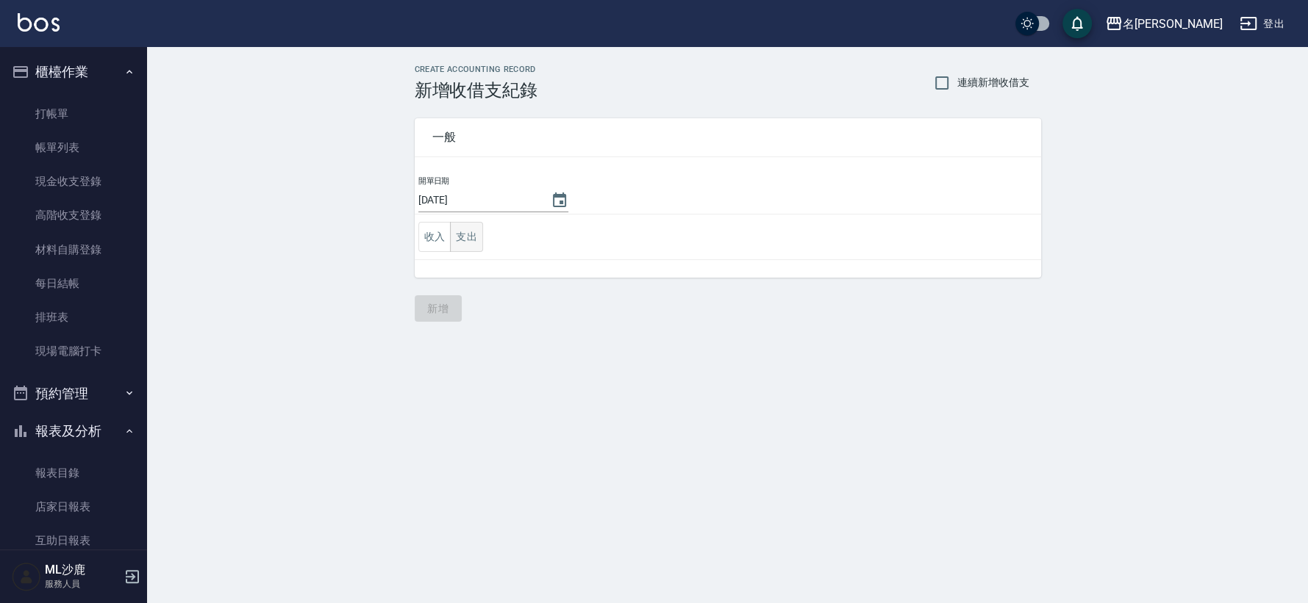
click at [470, 242] on button "支出" at bounding box center [466, 237] width 33 height 30
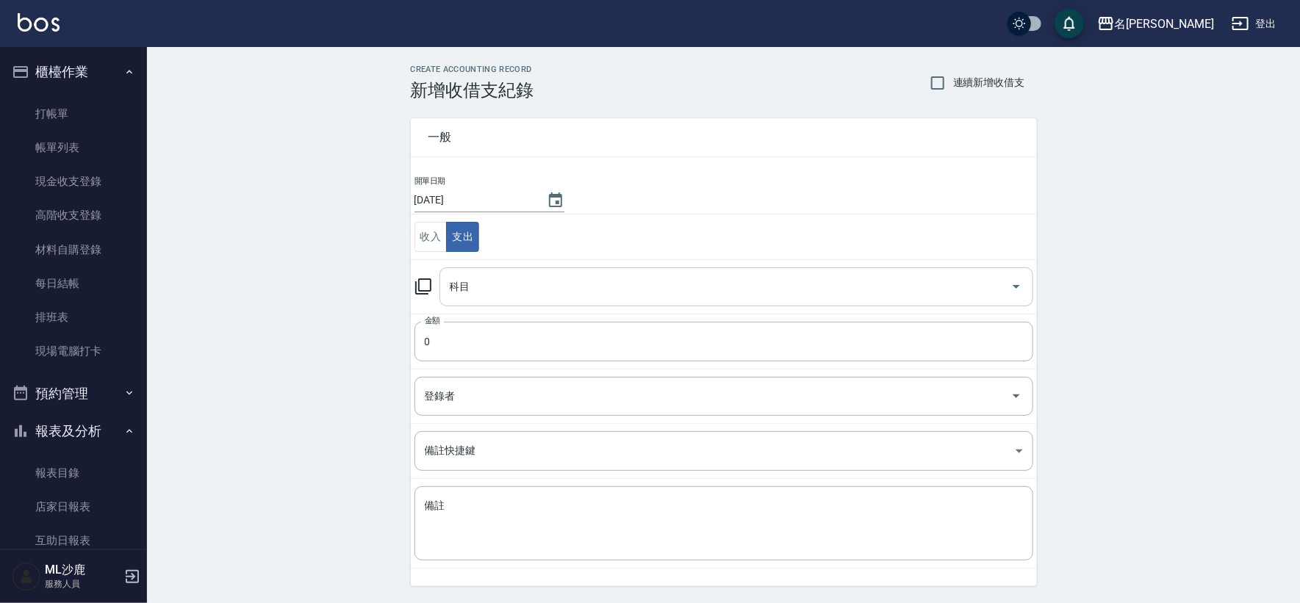
click at [498, 286] on input "科目" at bounding box center [725, 287] width 559 height 26
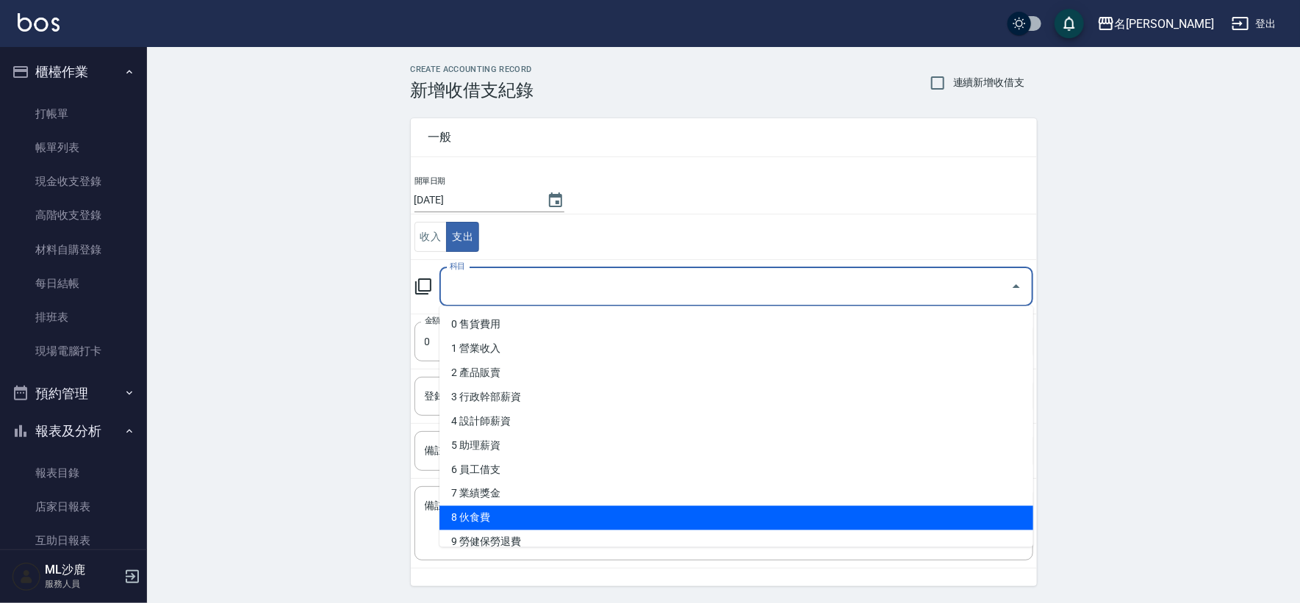
click at [479, 523] on li "8 伙食費" at bounding box center [737, 518] width 594 height 24
type input "8 伙食費"
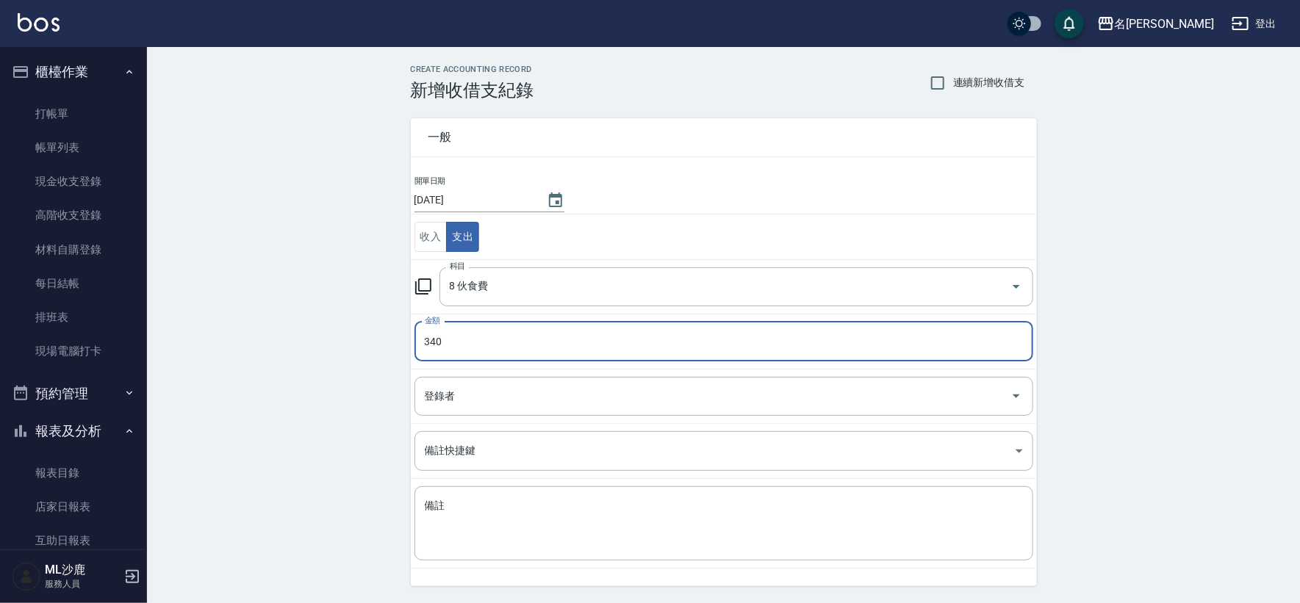
type input "340"
click at [232, 387] on div "CREATE ACCOUNTING RECORD 新增收借支紀錄 連續新增收借支 一般 開單日期 [DATE] 收入 支出 科目 8 伙食費 科目 金額 34…" at bounding box center [723, 348] width 1153 height 602
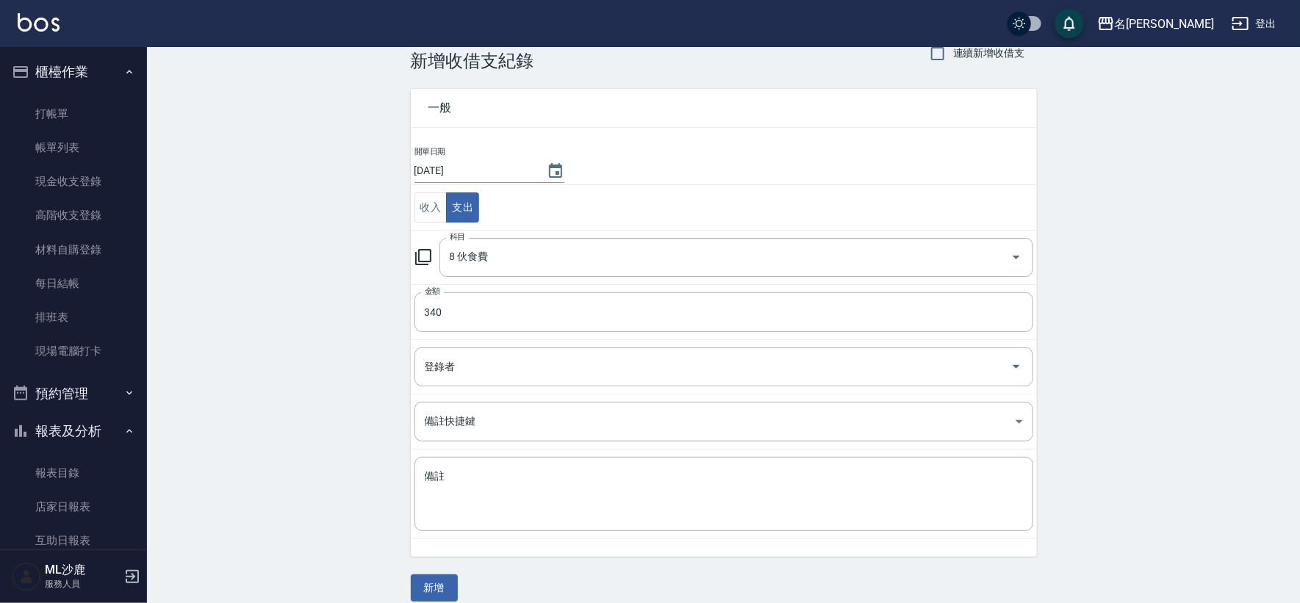
scroll to position [44, 0]
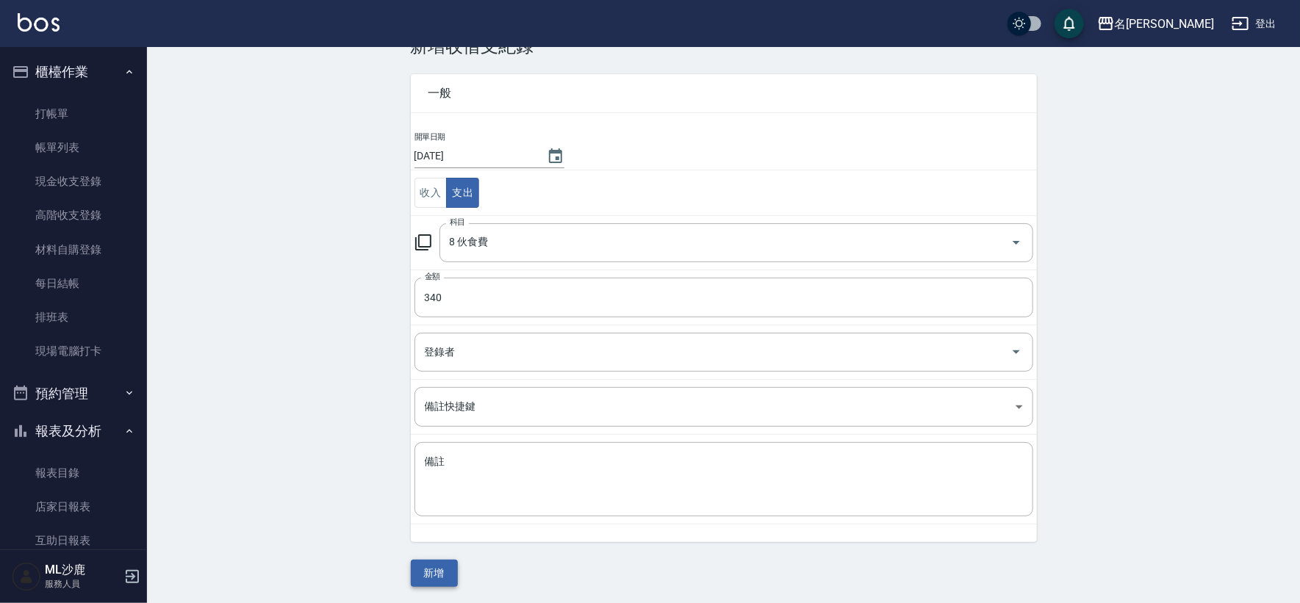
click at [424, 582] on button "新增" at bounding box center [434, 573] width 47 height 27
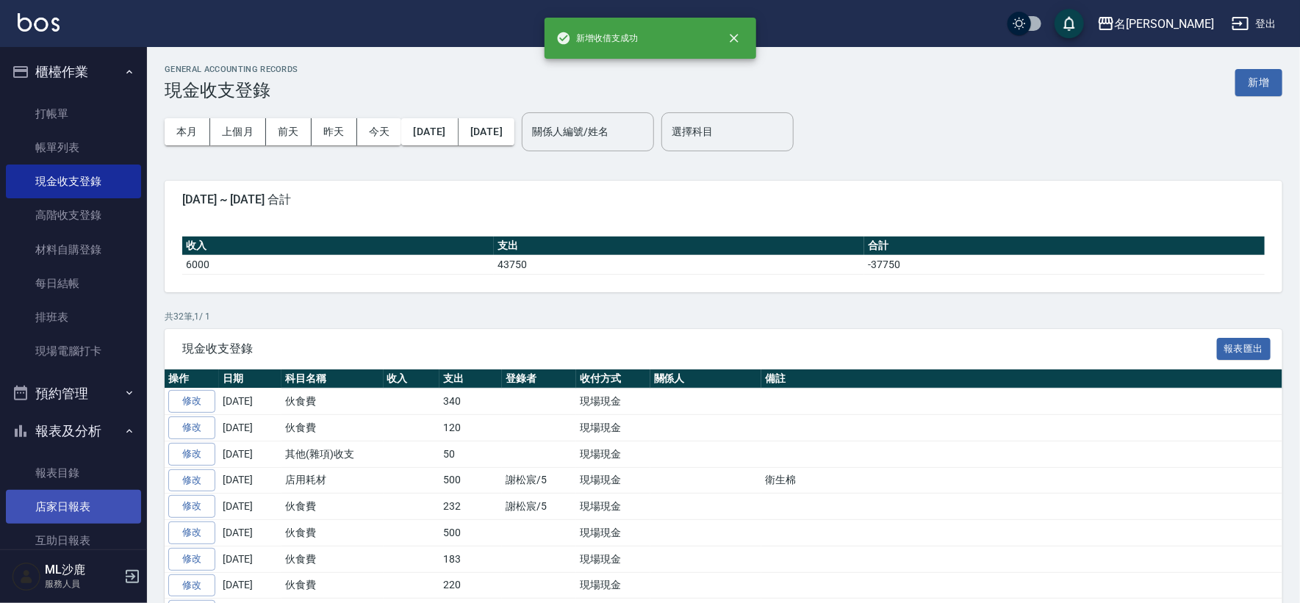
click at [55, 508] on link "店家日報表" at bounding box center [73, 507] width 135 height 34
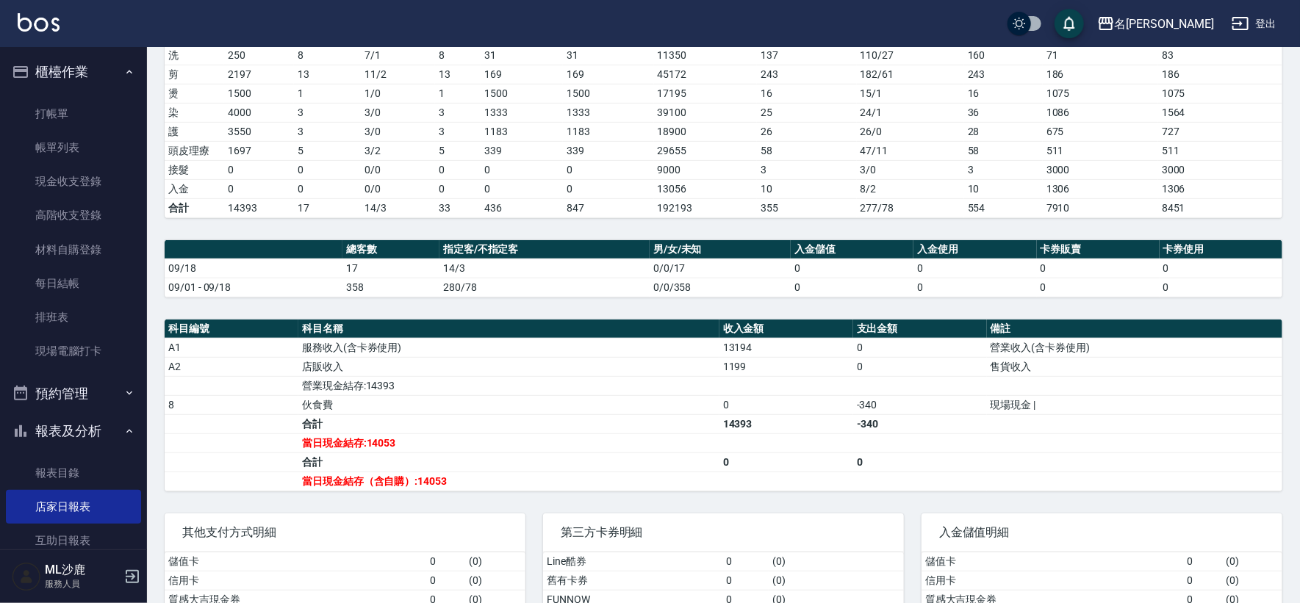
scroll to position [289, 0]
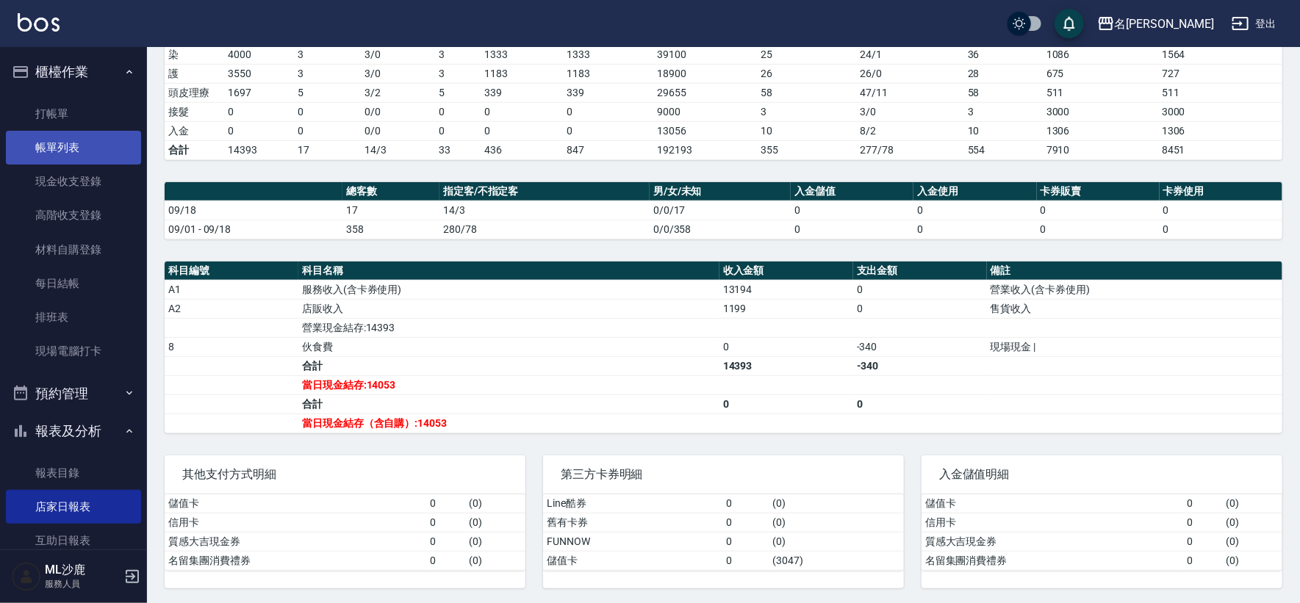
click at [64, 152] on link "帳單列表" at bounding box center [73, 148] width 135 height 34
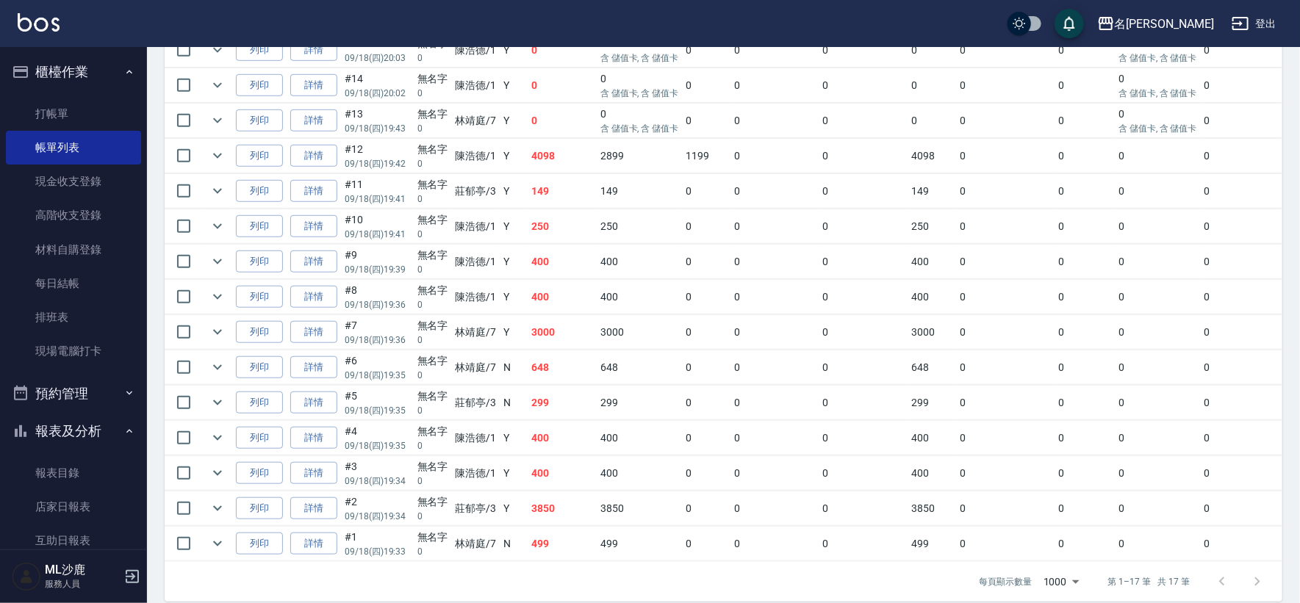
scroll to position [490, 0]
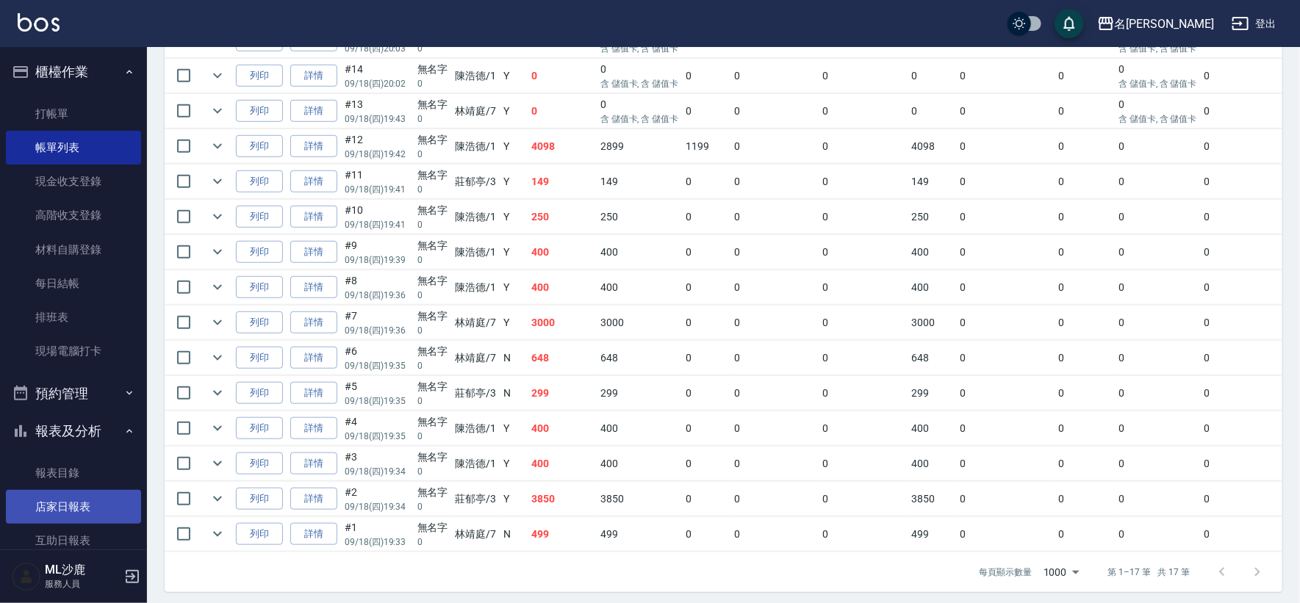
click at [48, 512] on link "店家日報表" at bounding box center [73, 507] width 135 height 34
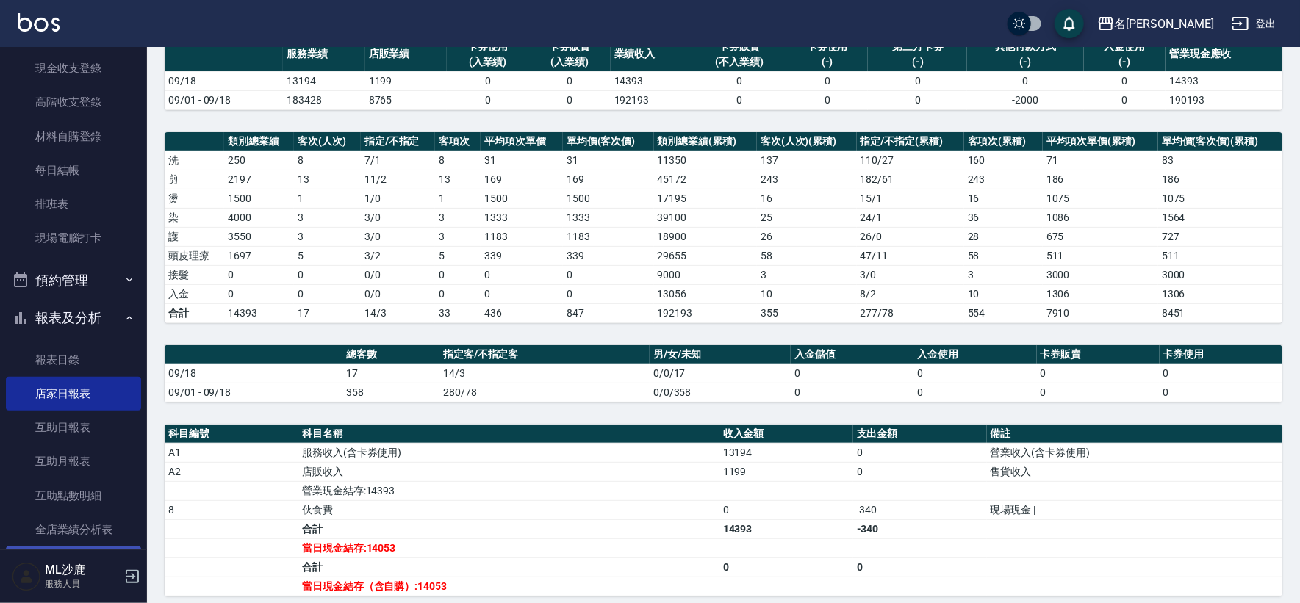
scroll to position [326, 0]
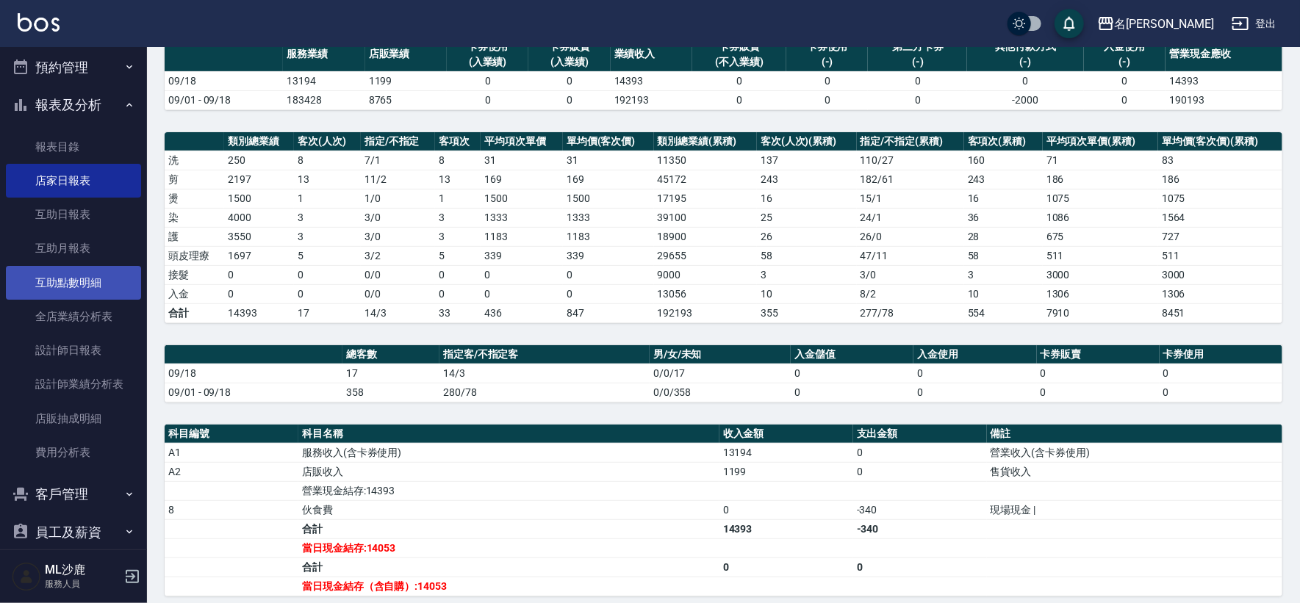
click at [66, 286] on link "互助點數明細" at bounding box center [73, 283] width 135 height 34
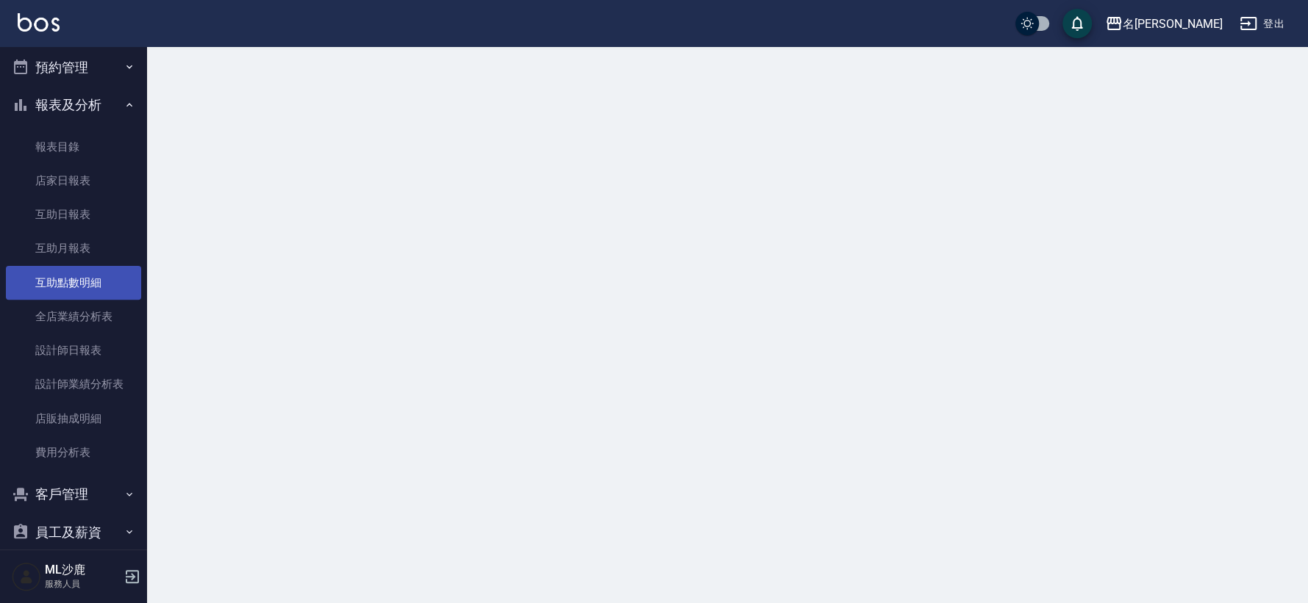
click at [66, 286] on link "互助點數明細" at bounding box center [73, 283] width 135 height 34
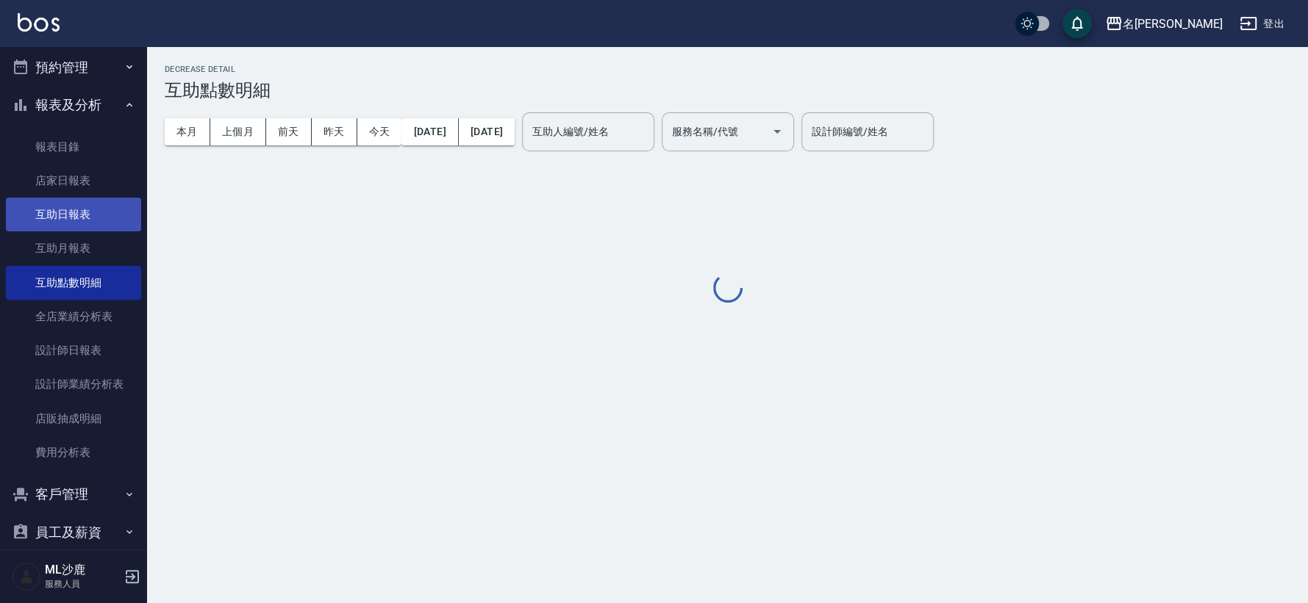
click at [68, 213] on link "互助日報表" at bounding box center [73, 215] width 135 height 34
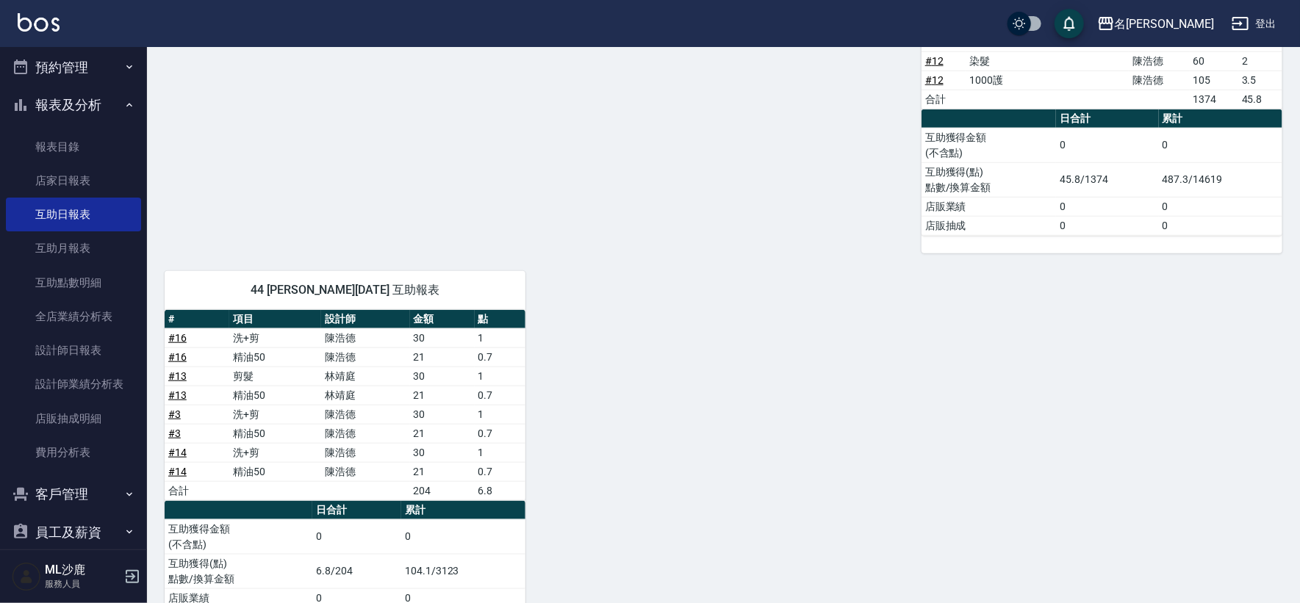
scroll to position [680, 0]
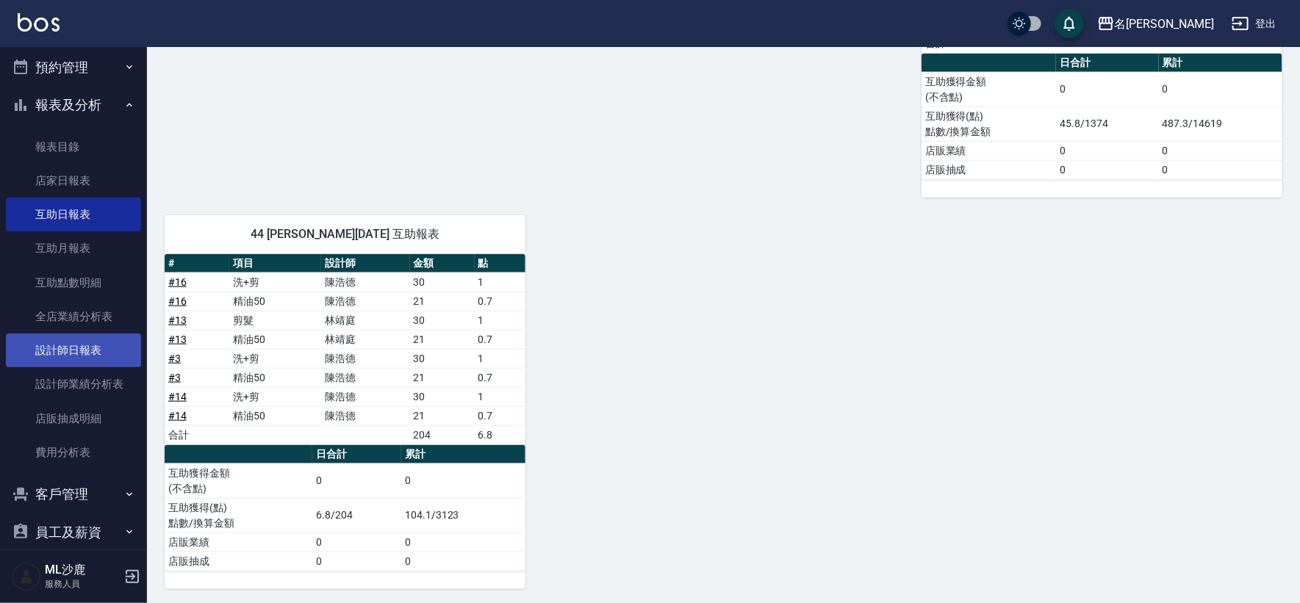
click at [74, 341] on link "設計師日報表" at bounding box center [73, 351] width 135 height 34
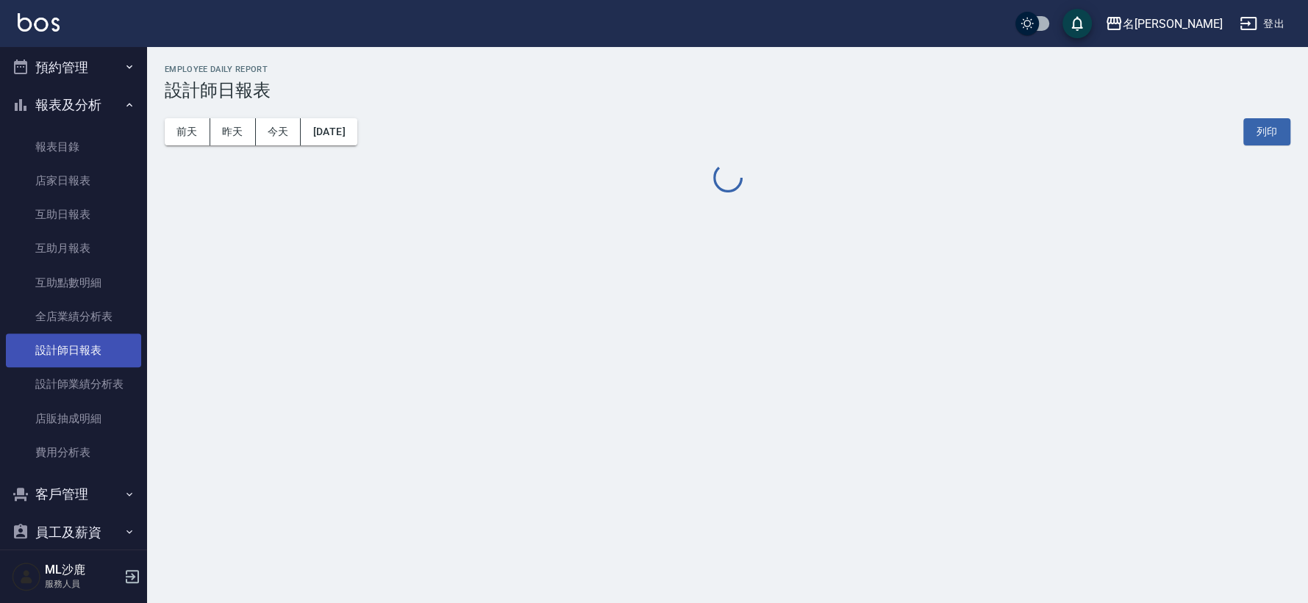
click at [74, 341] on link "設計師日報表" at bounding box center [73, 351] width 135 height 34
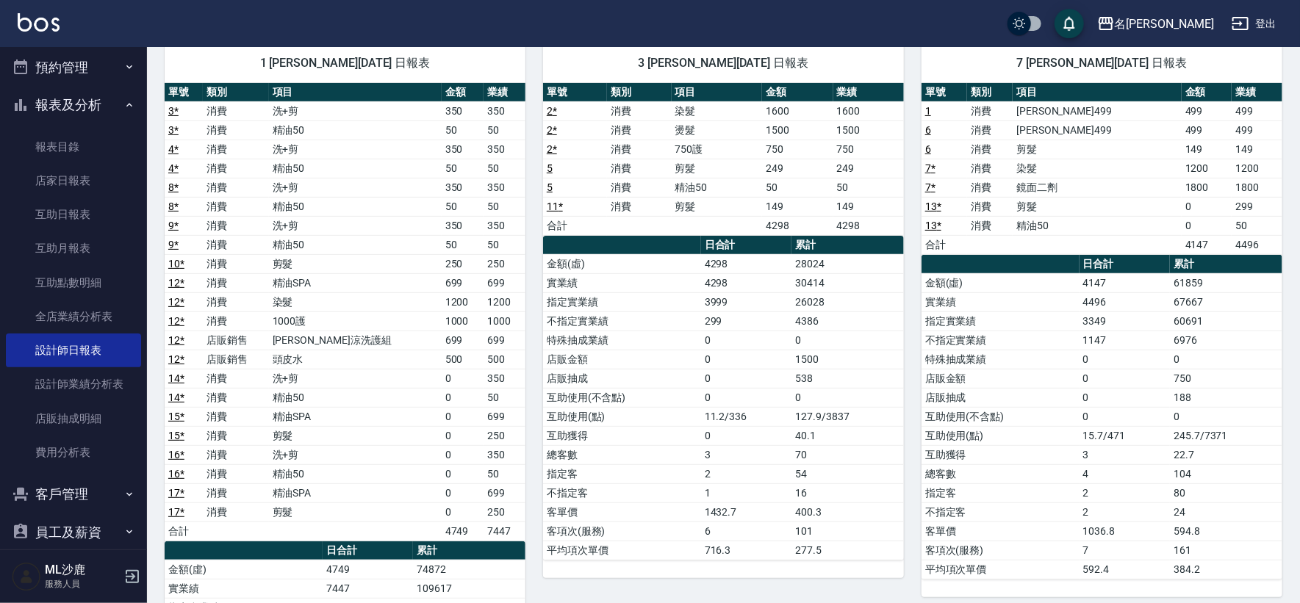
scroll to position [82, 0]
